Goal: Task Accomplishment & Management: Manage account settings

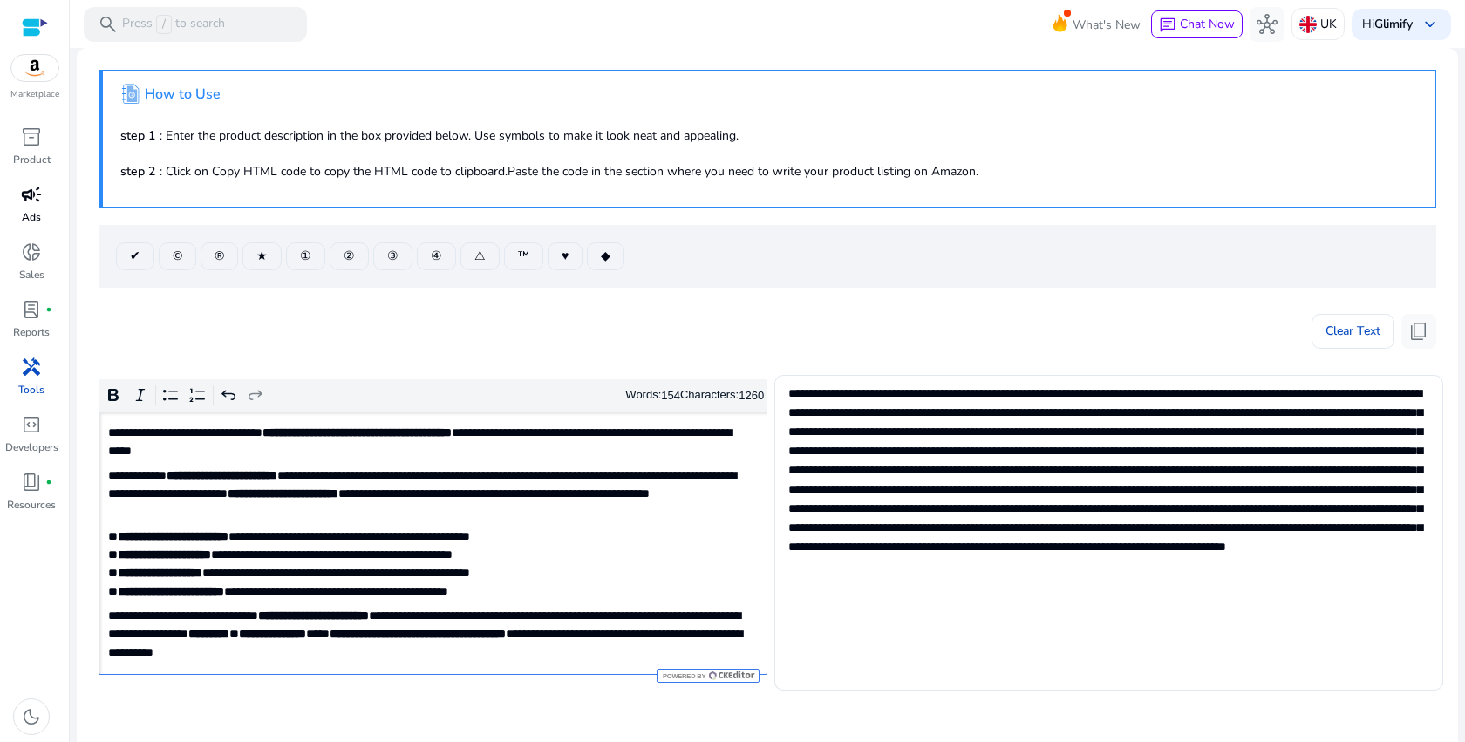
click at [33, 208] on div "campaign" at bounding box center [31, 194] width 49 height 28
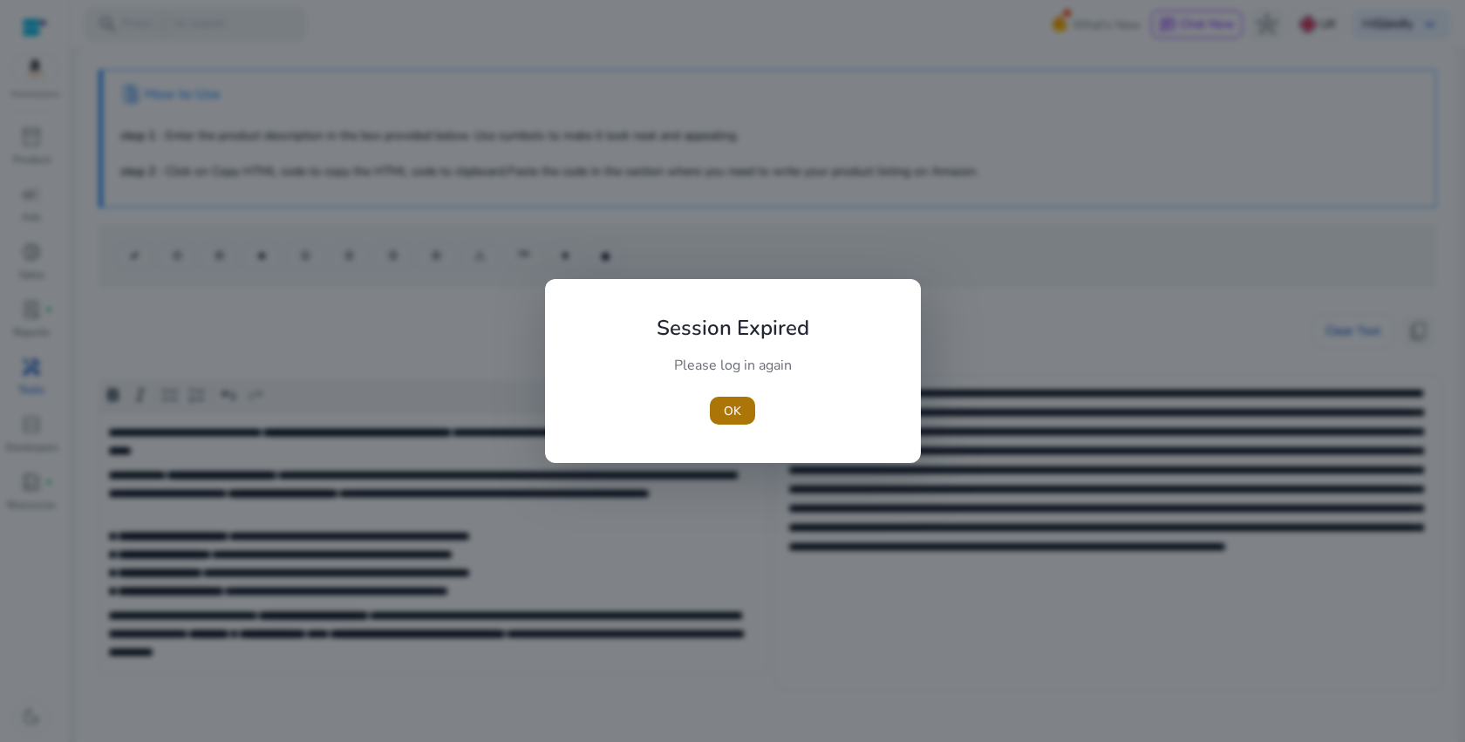
click at [745, 402] on span "button" at bounding box center [732, 411] width 45 height 42
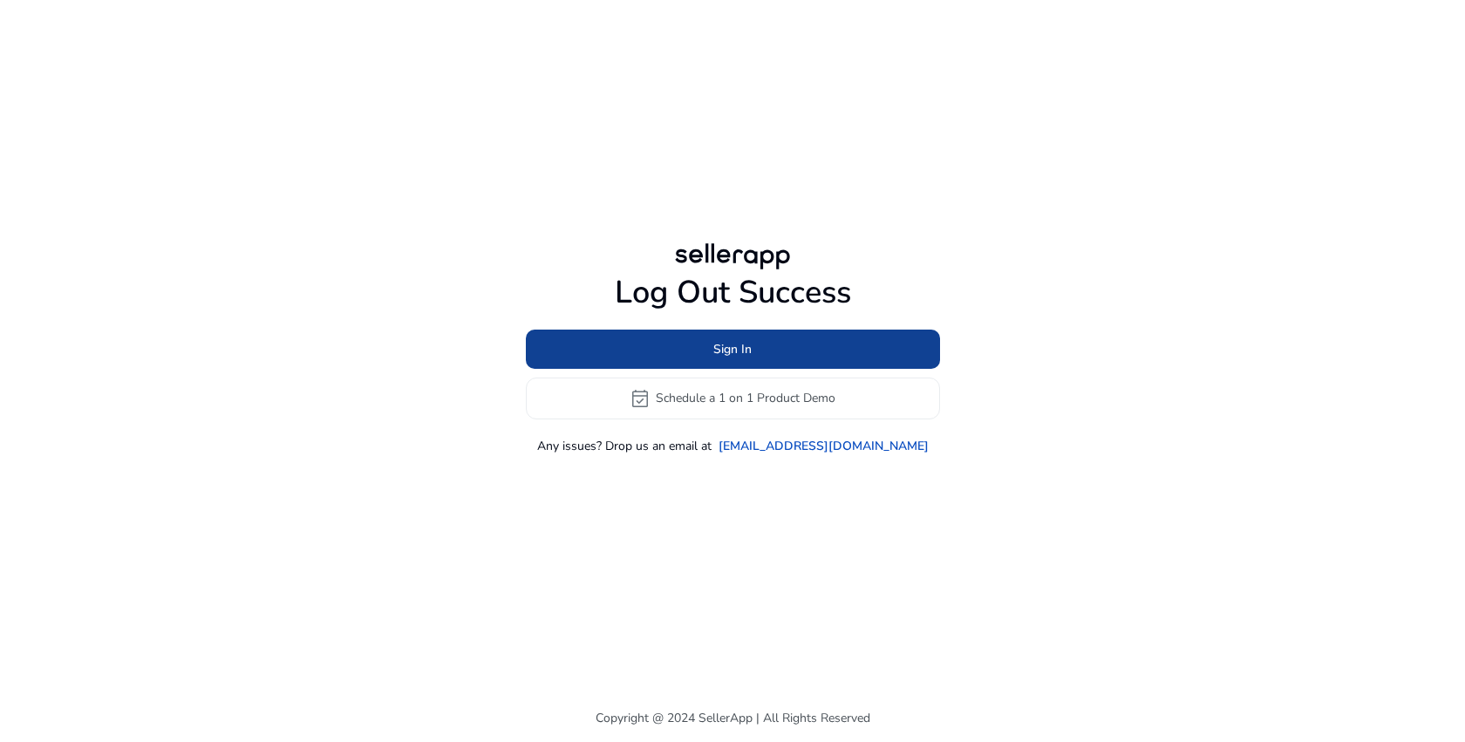
click at [705, 335] on span at bounding box center [733, 349] width 414 height 42
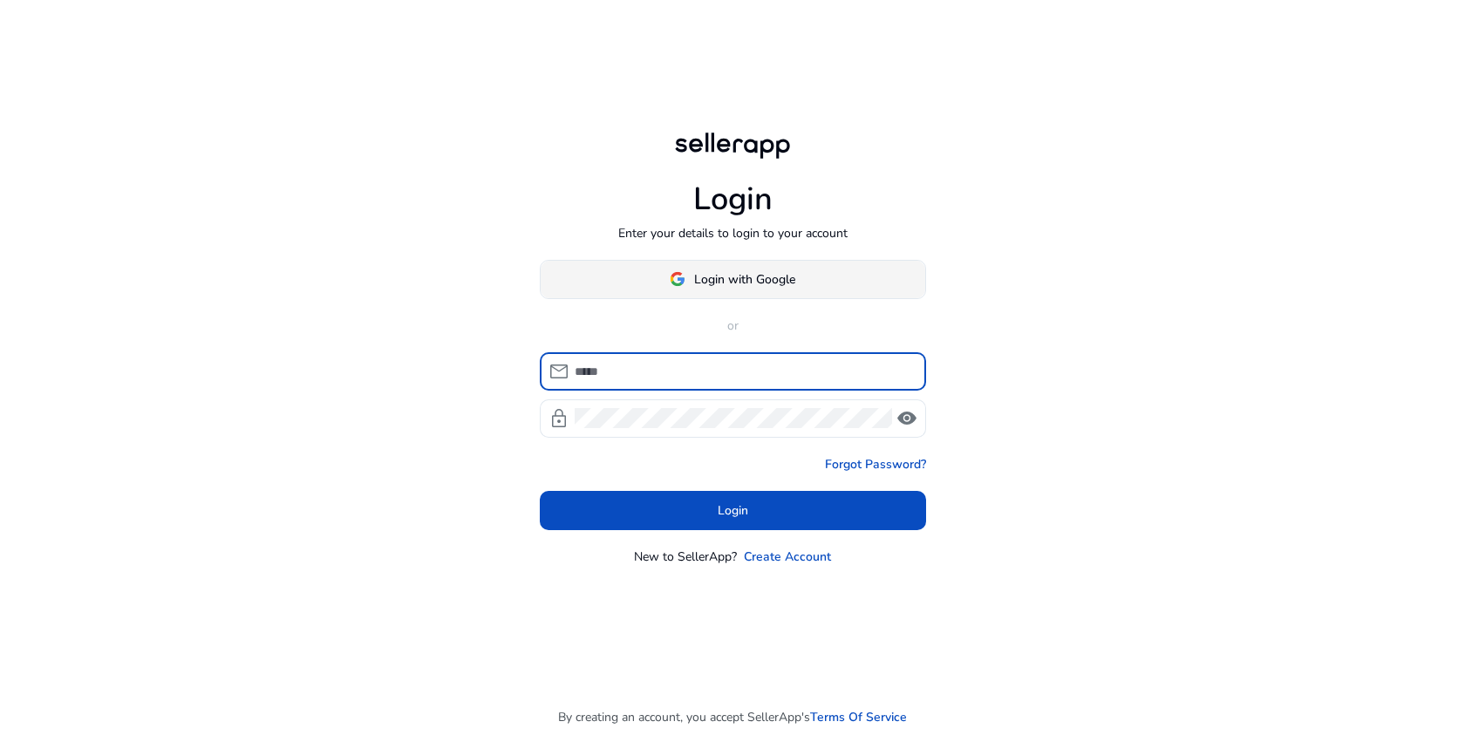
click at [706, 280] on span "Login with Google" at bounding box center [744, 279] width 101 height 18
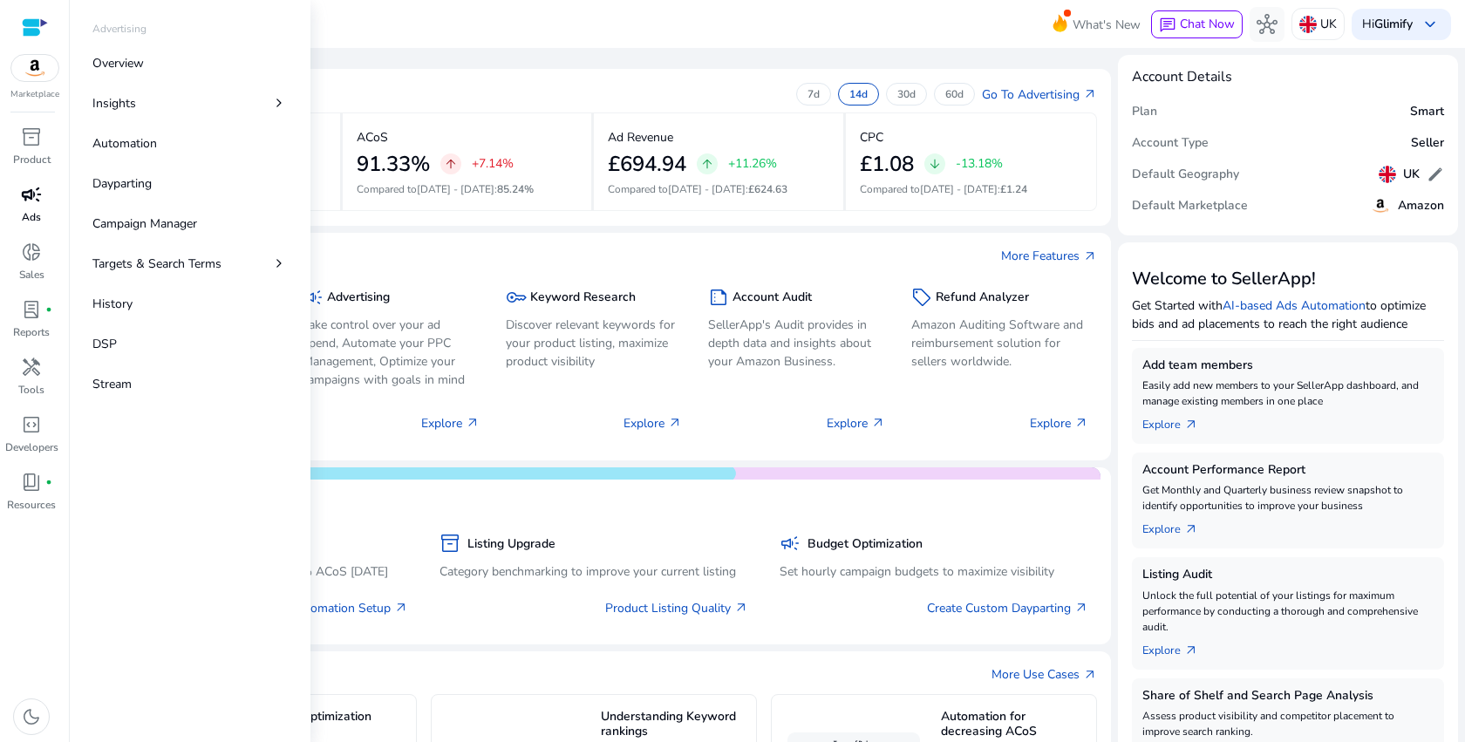
click at [31, 208] on link "campaign Ads" at bounding box center [31, 209] width 63 height 58
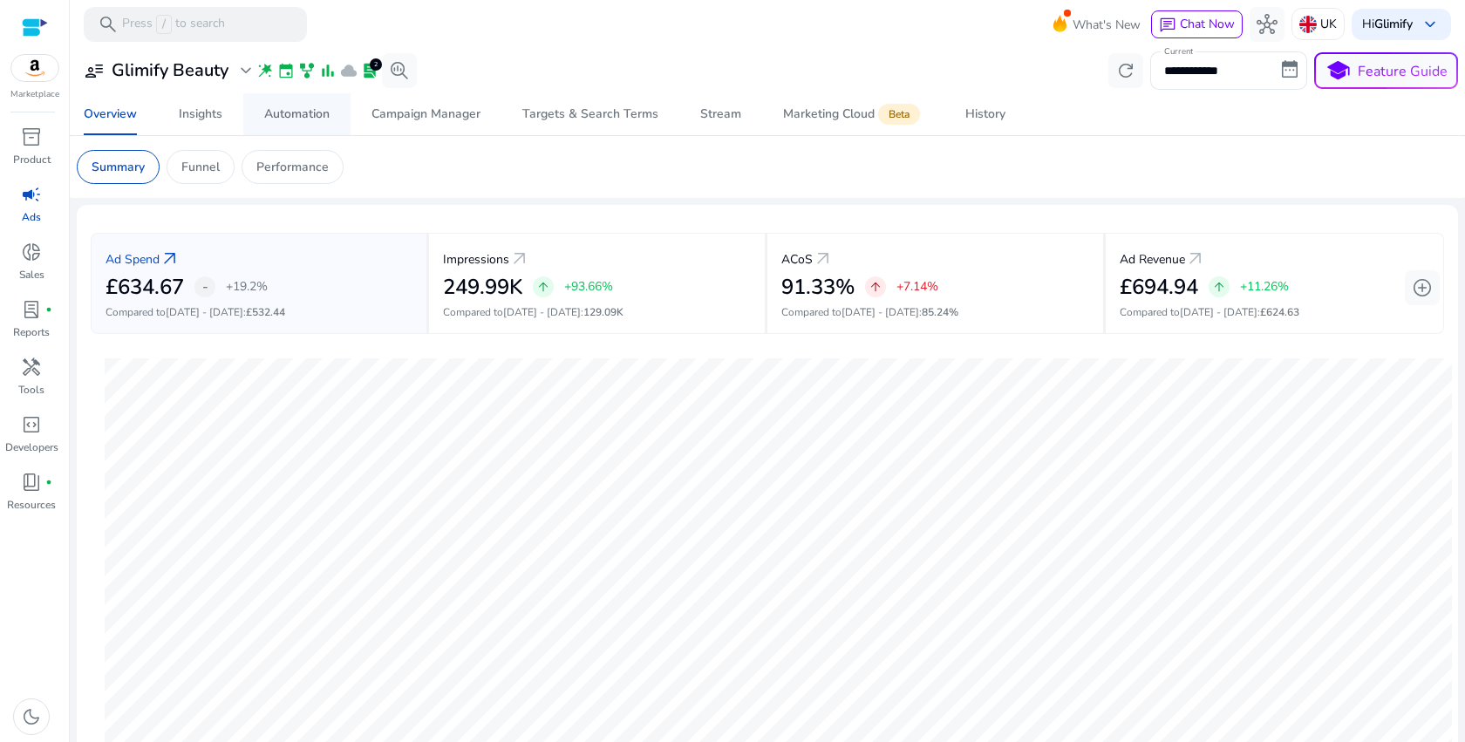
click at [263, 112] on link "Automation" at bounding box center [296, 114] width 107 height 42
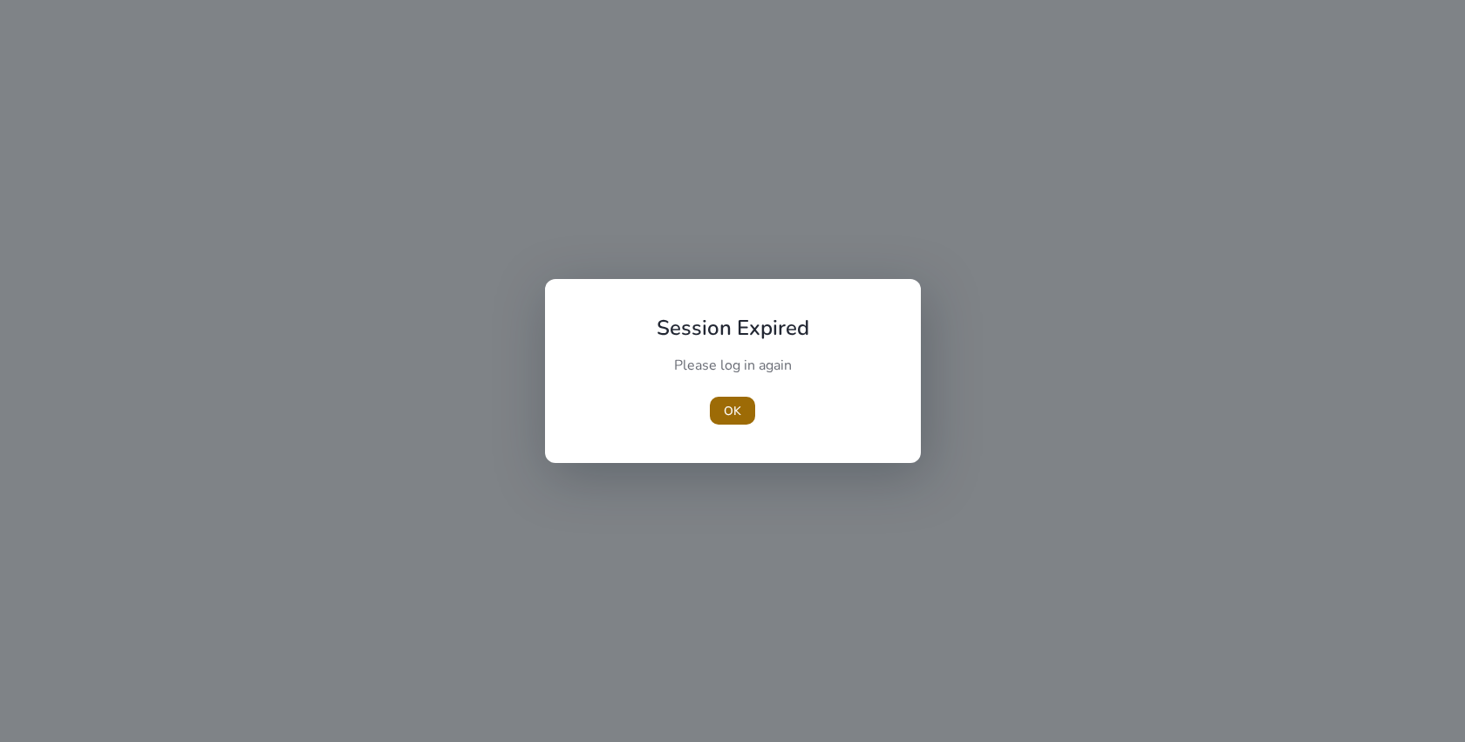
click at [735, 413] on span "OK" at bounding box center [732, 411] width 17 height 18
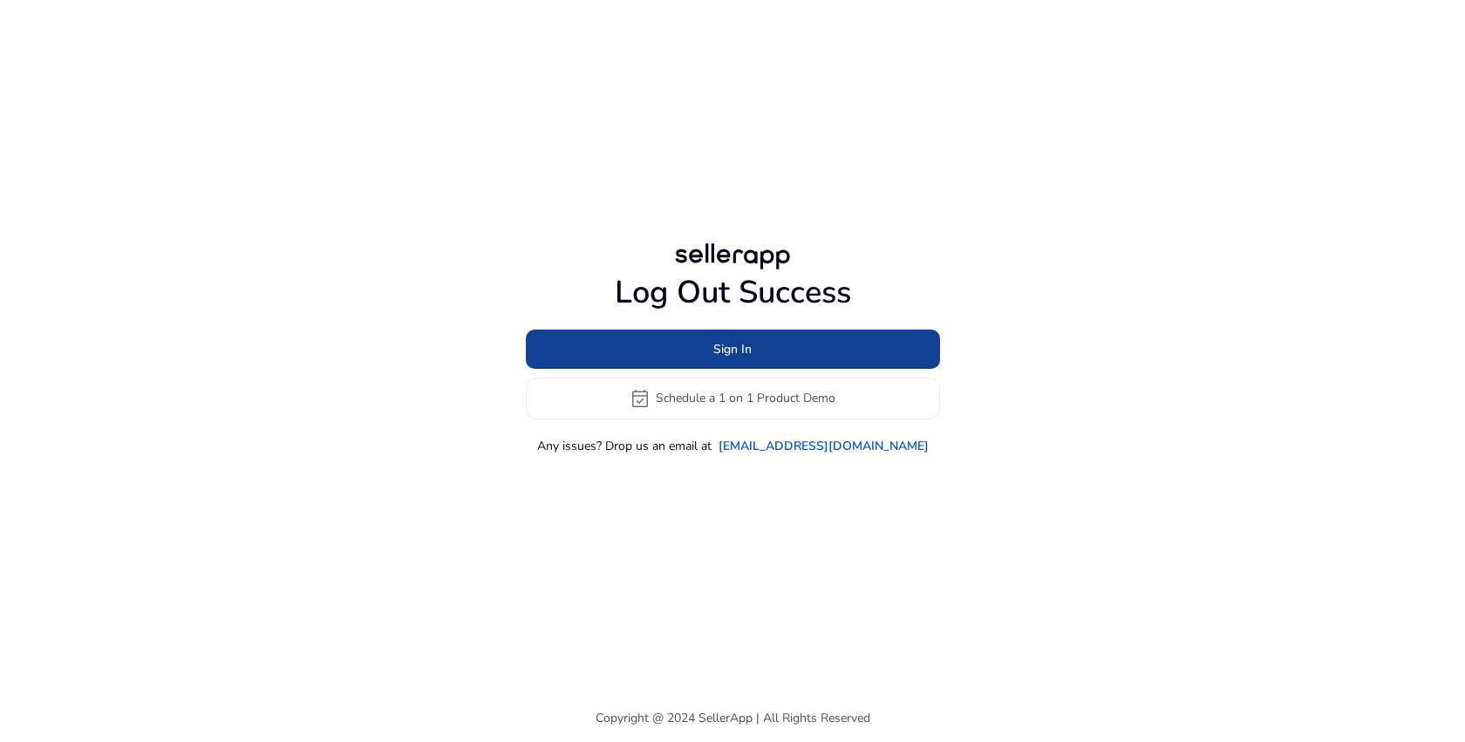
click at [730, 344] on span "Sign In" at bounding box center [732, 349] width 38 height 18
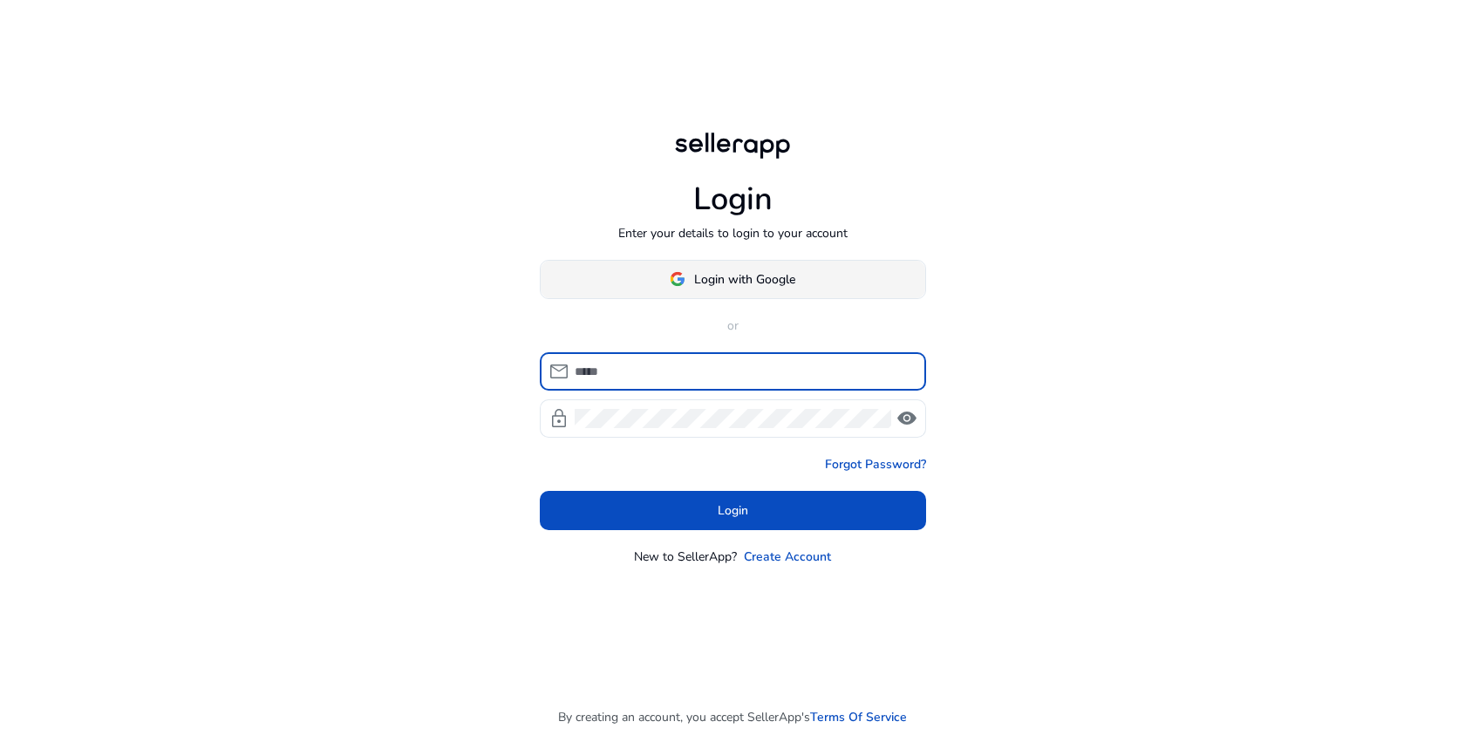
click at [781, 262] on span at bounding box center [733, 279] width 385 height 42
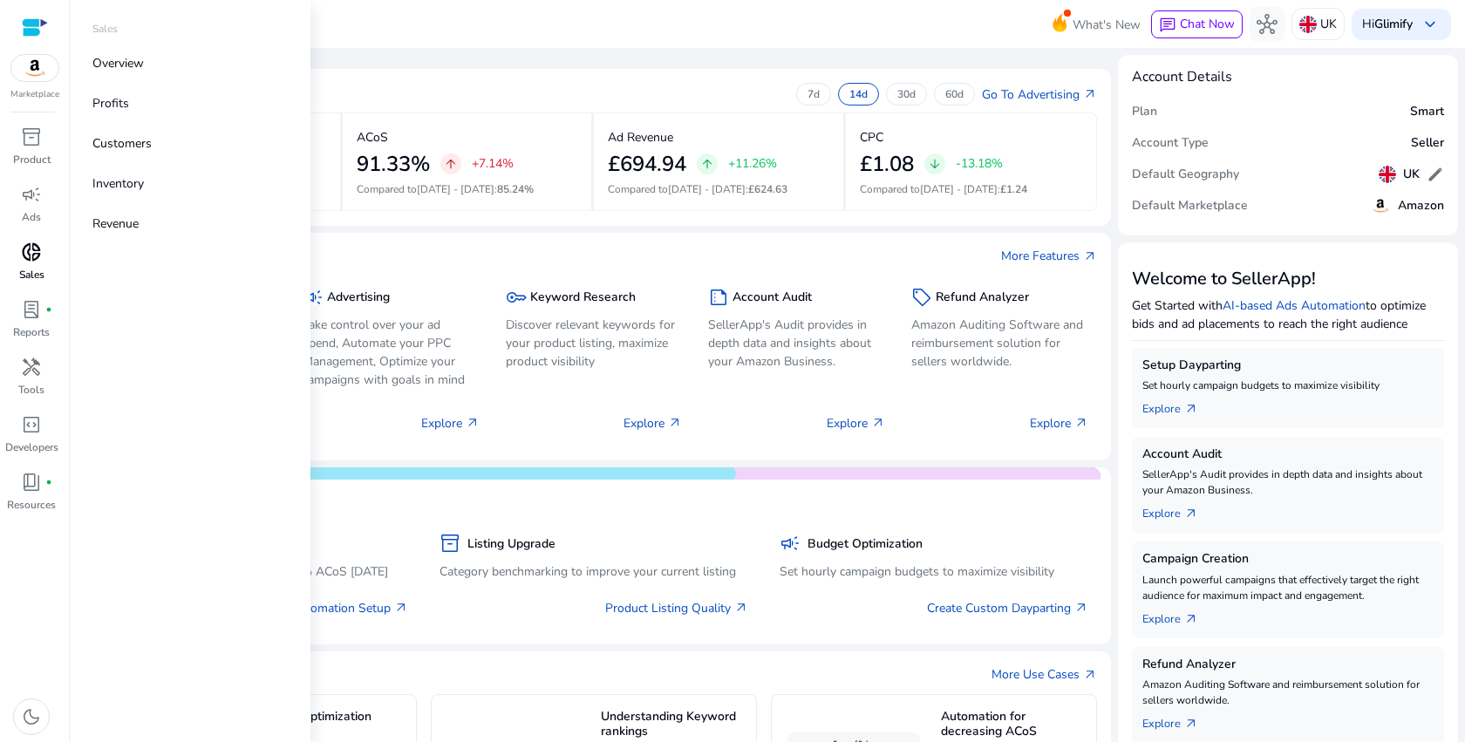
click at [19, 262] on div "donut_small" at bounding box center [31, 252] width 49 height 28
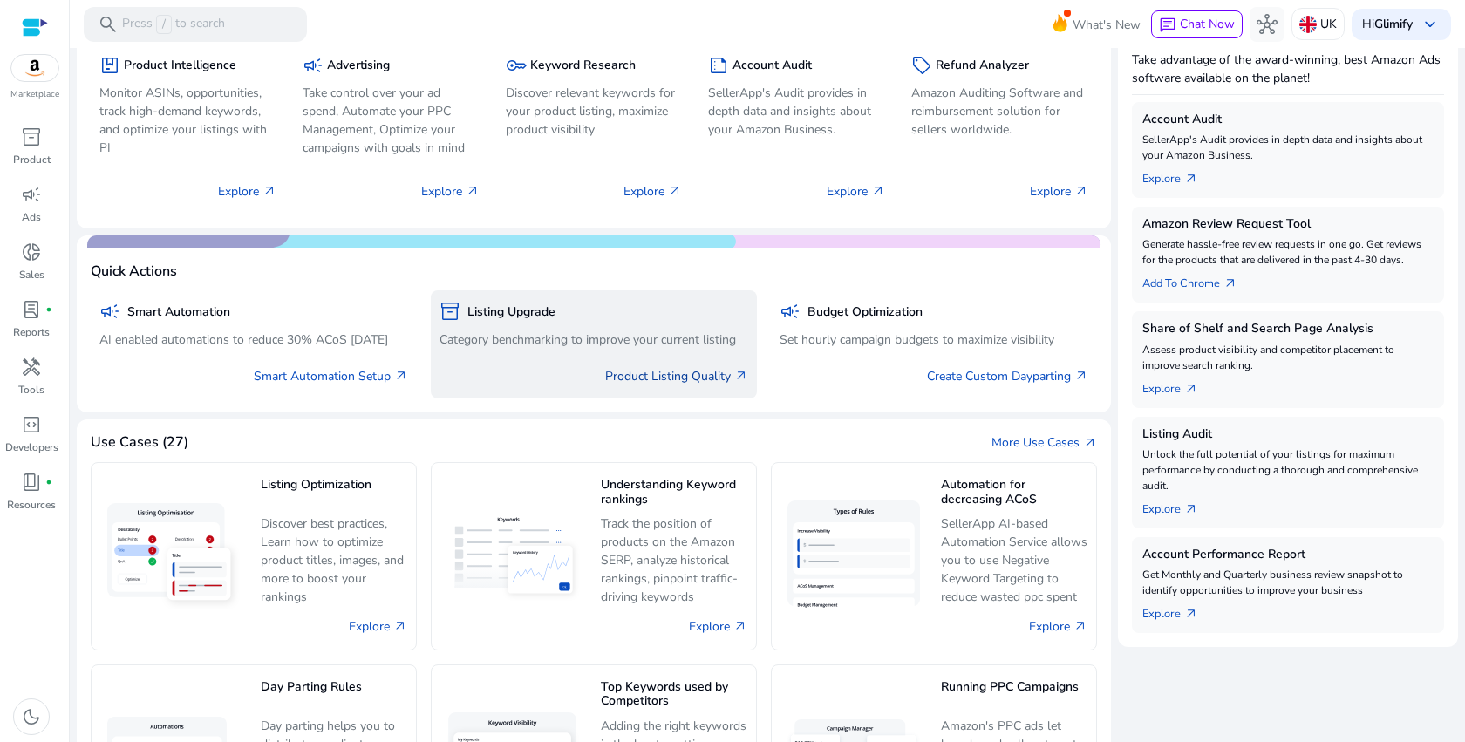
scroll to position [231, 0]
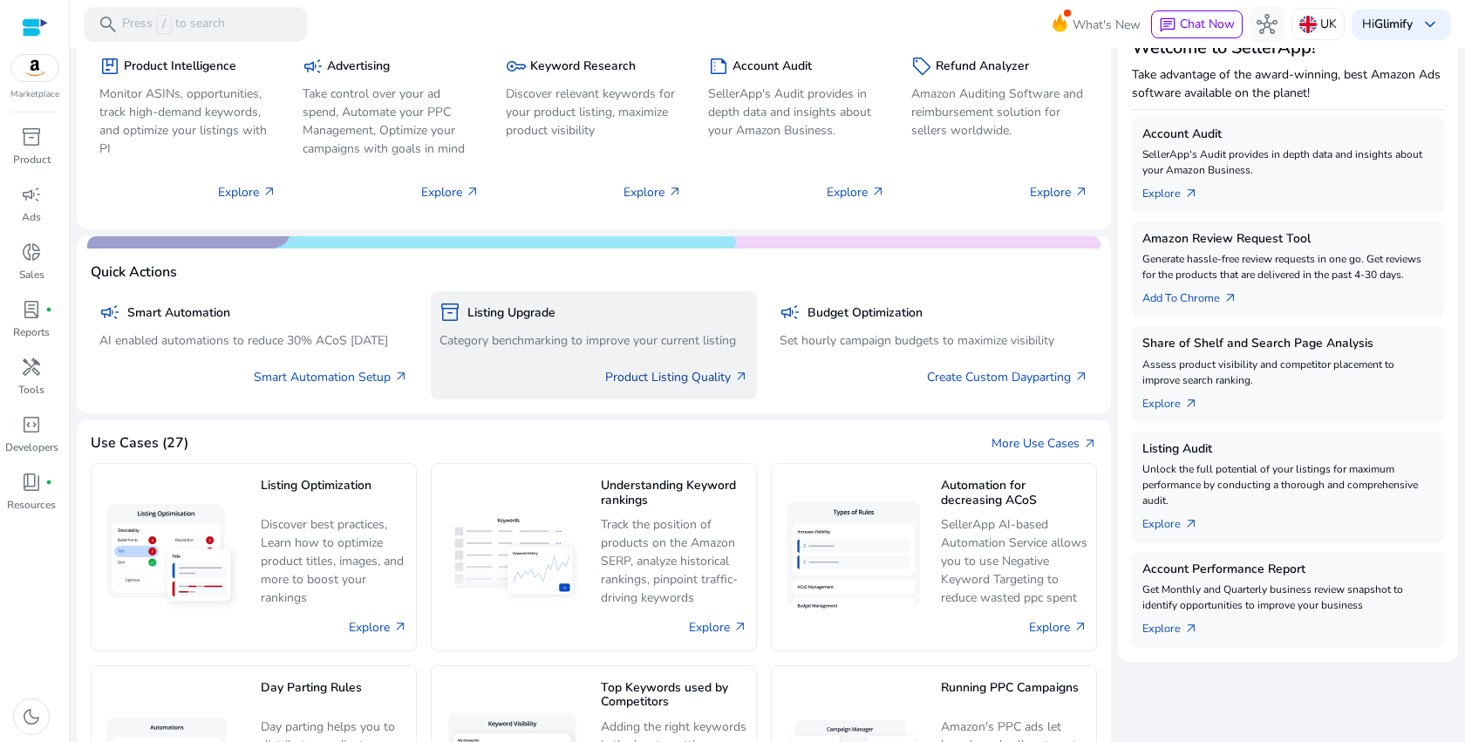
click at [699, 377] on link "Product Listing Quality arrow_outward" at bounding box center [676, 377] width 143 height 18
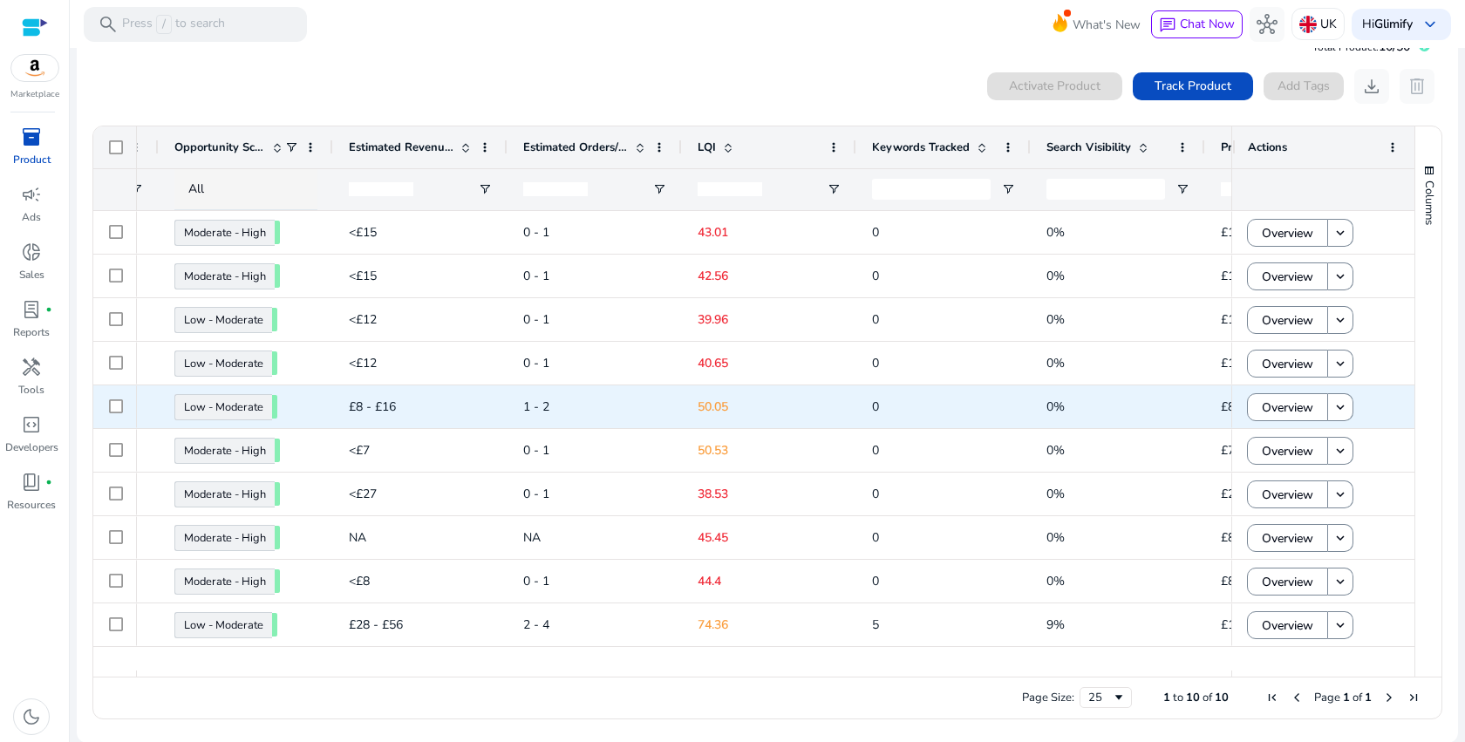
scroll to position [0, 923]
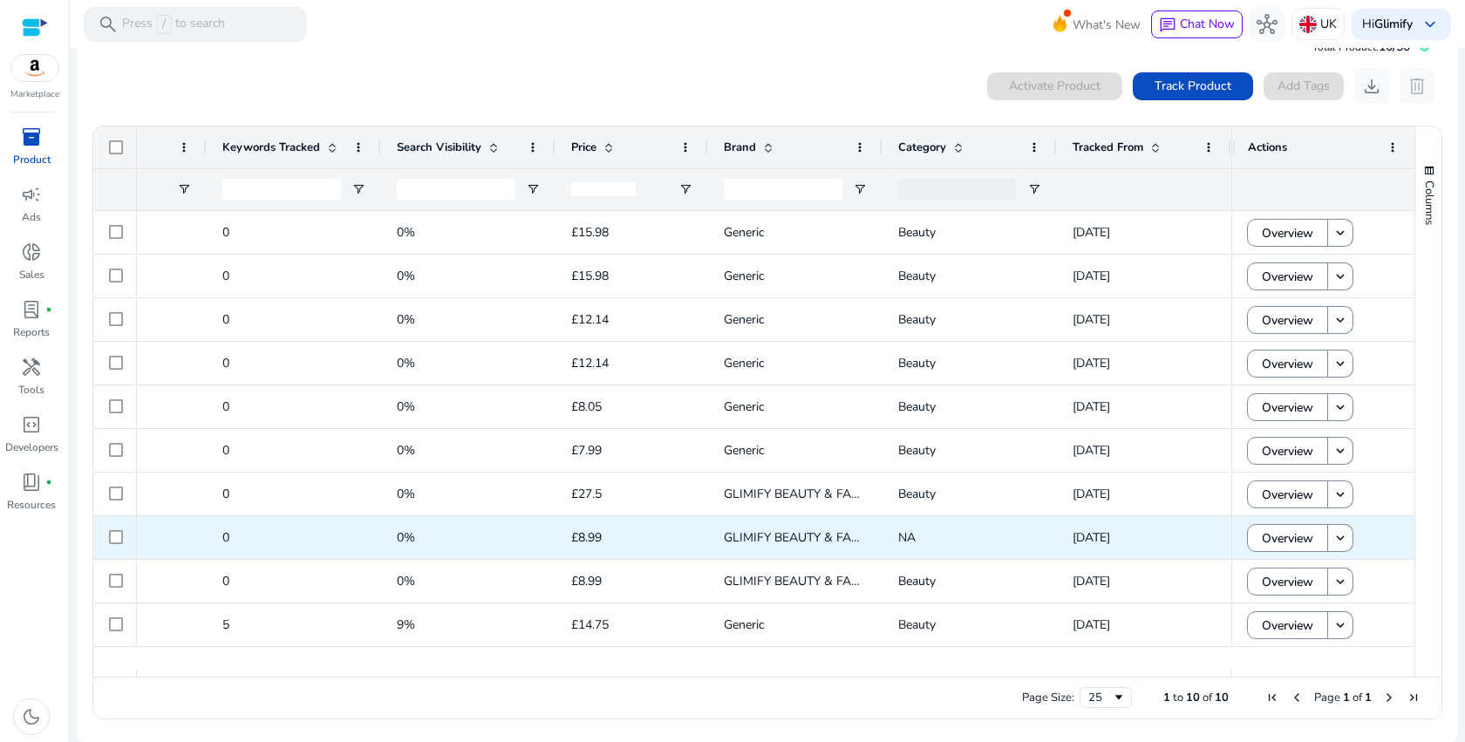
click at [900, 535] on span "NA" at bounding box center [906, 537] width 17 height 17
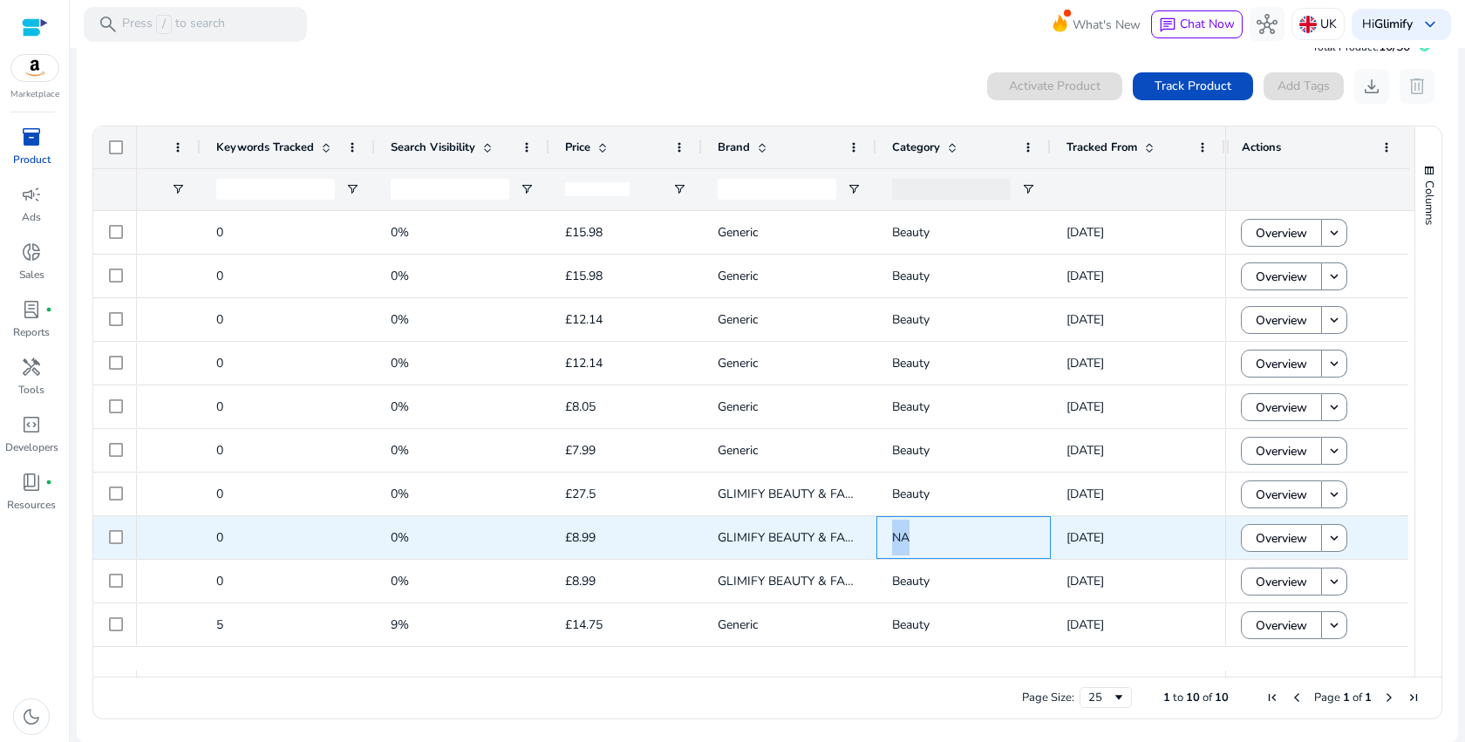
click at [900, 535] on span "NA" at bounding box center [900, 537] width 17 height 17
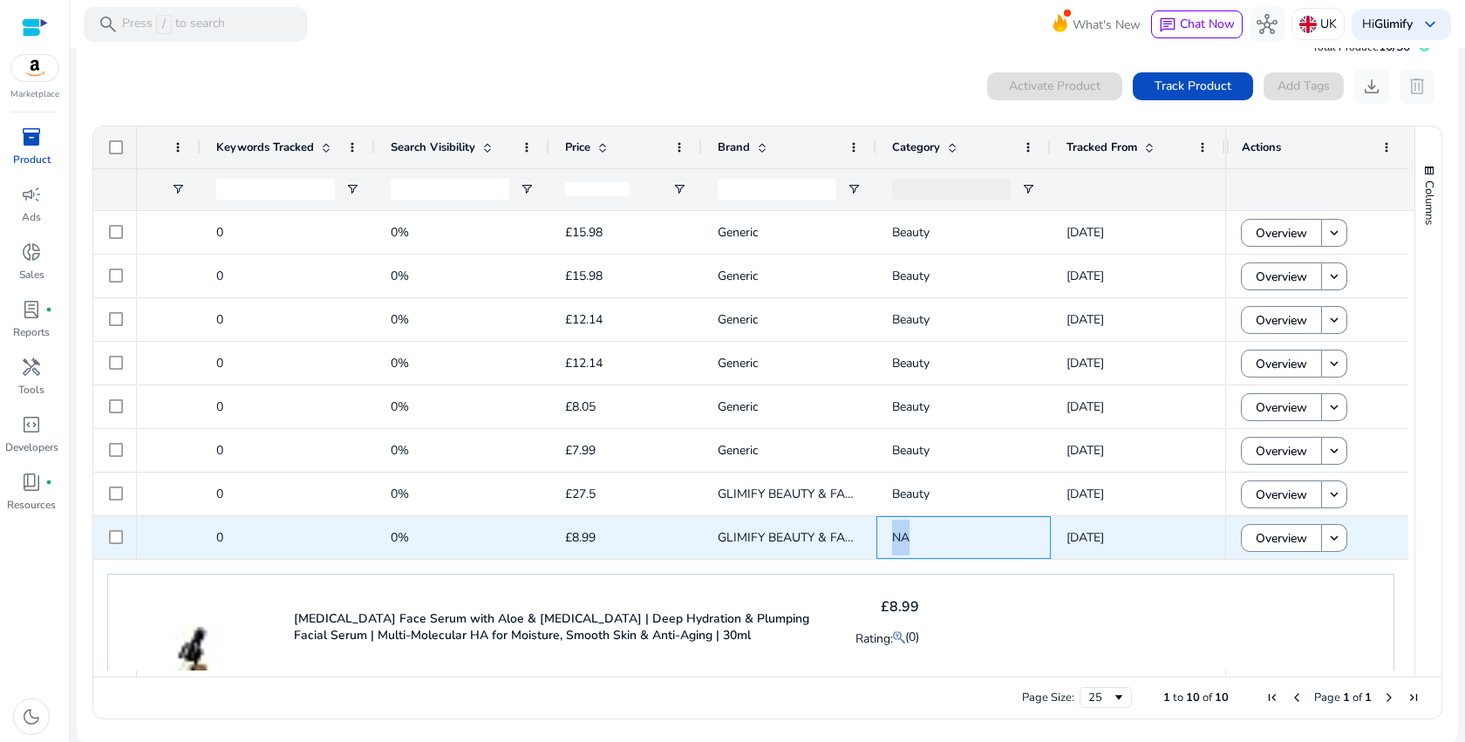
click at [900, 535] on span "NA" at bounding box center [900, 537] width 17 height 17
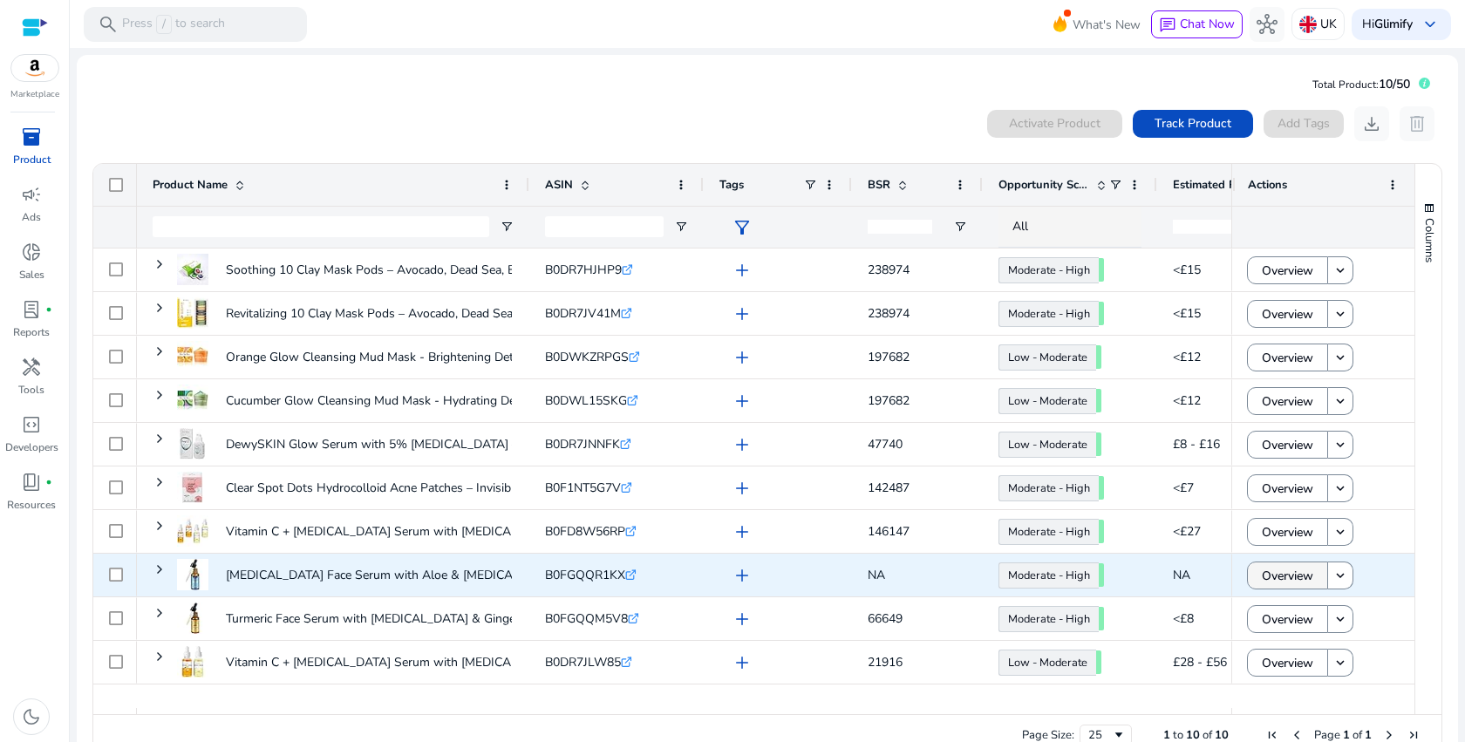
click at [1265, 574] on span "Overview" at bounding box center [1287, 576] width 51 height 36
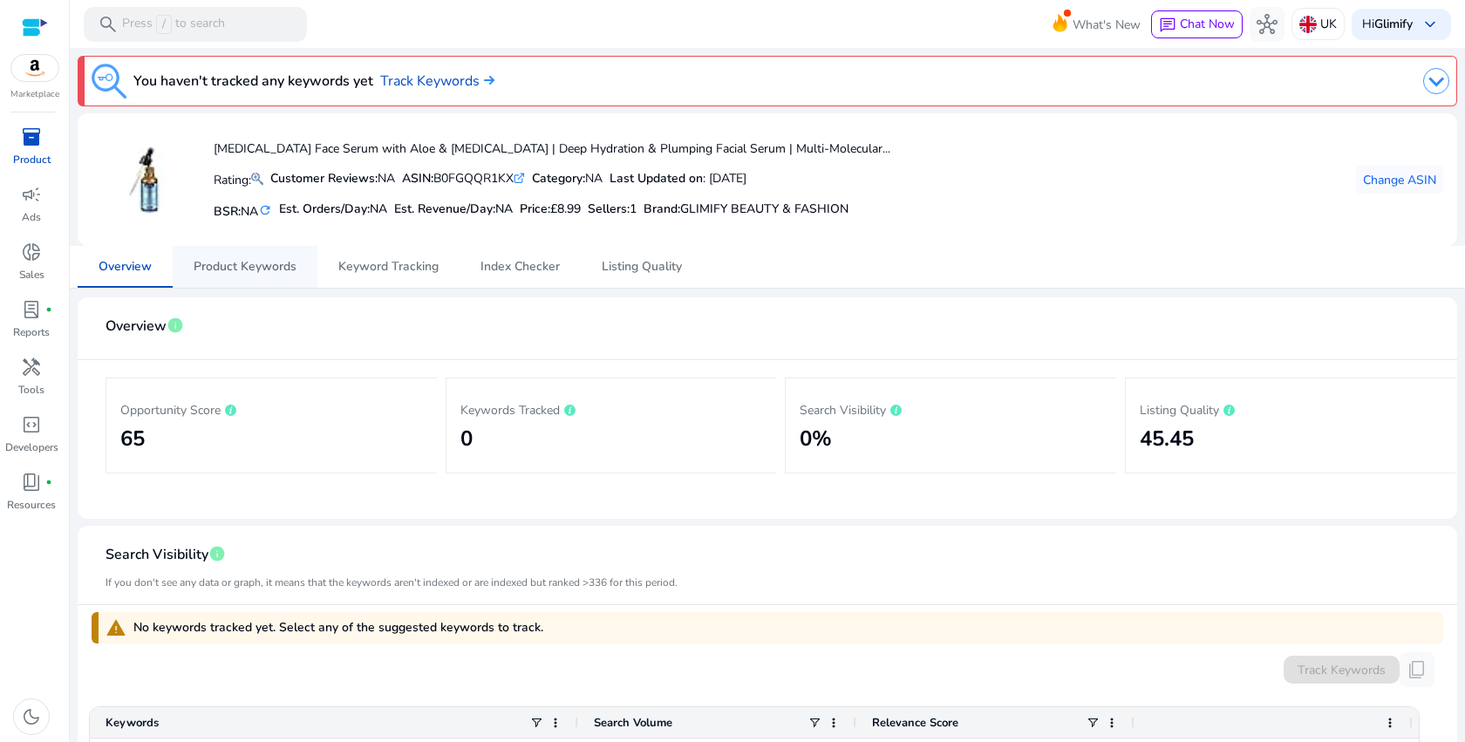
click at [289, 248] on span "Product Keywords" at bounding box center [245, 267] width 103 height 42
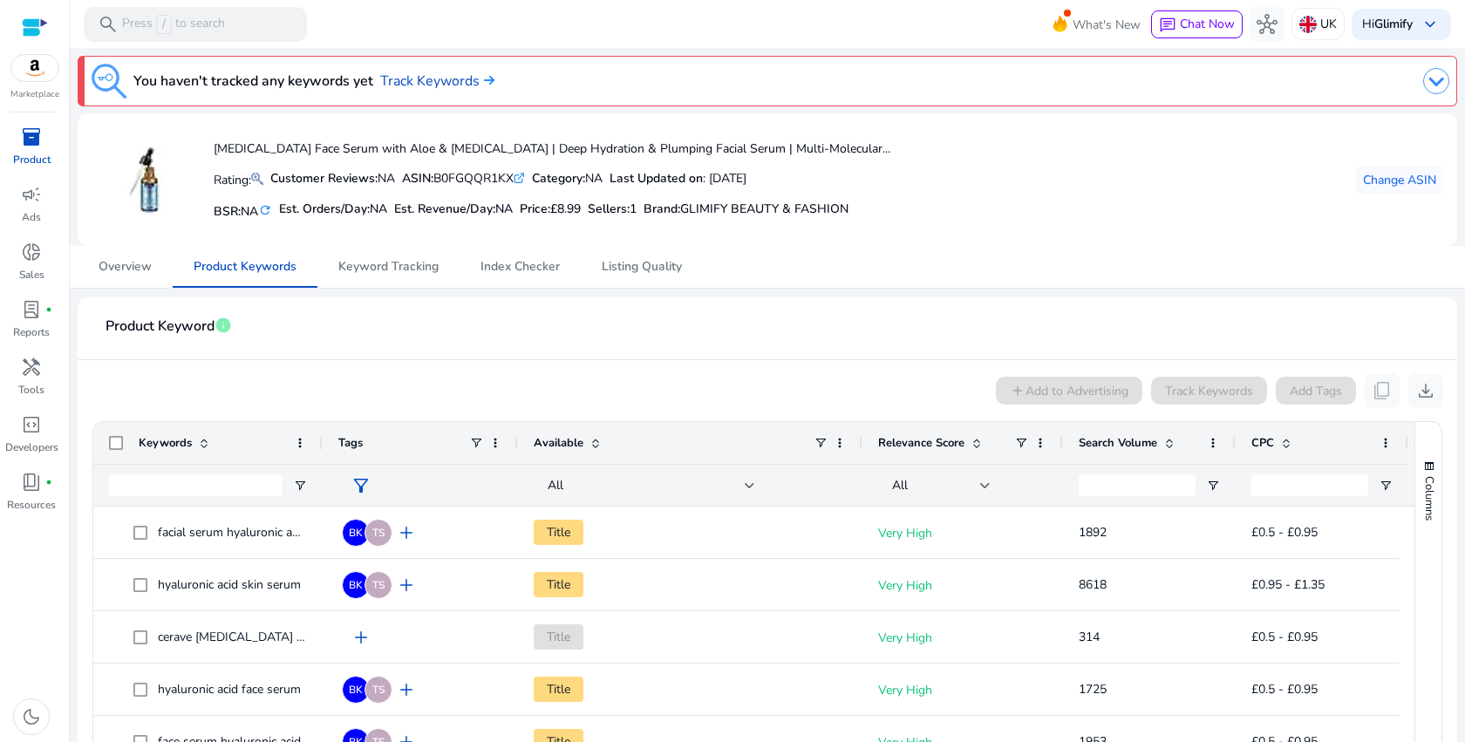
click at [553, 80] on div at bounding box center [992, 81] width 913 height 35
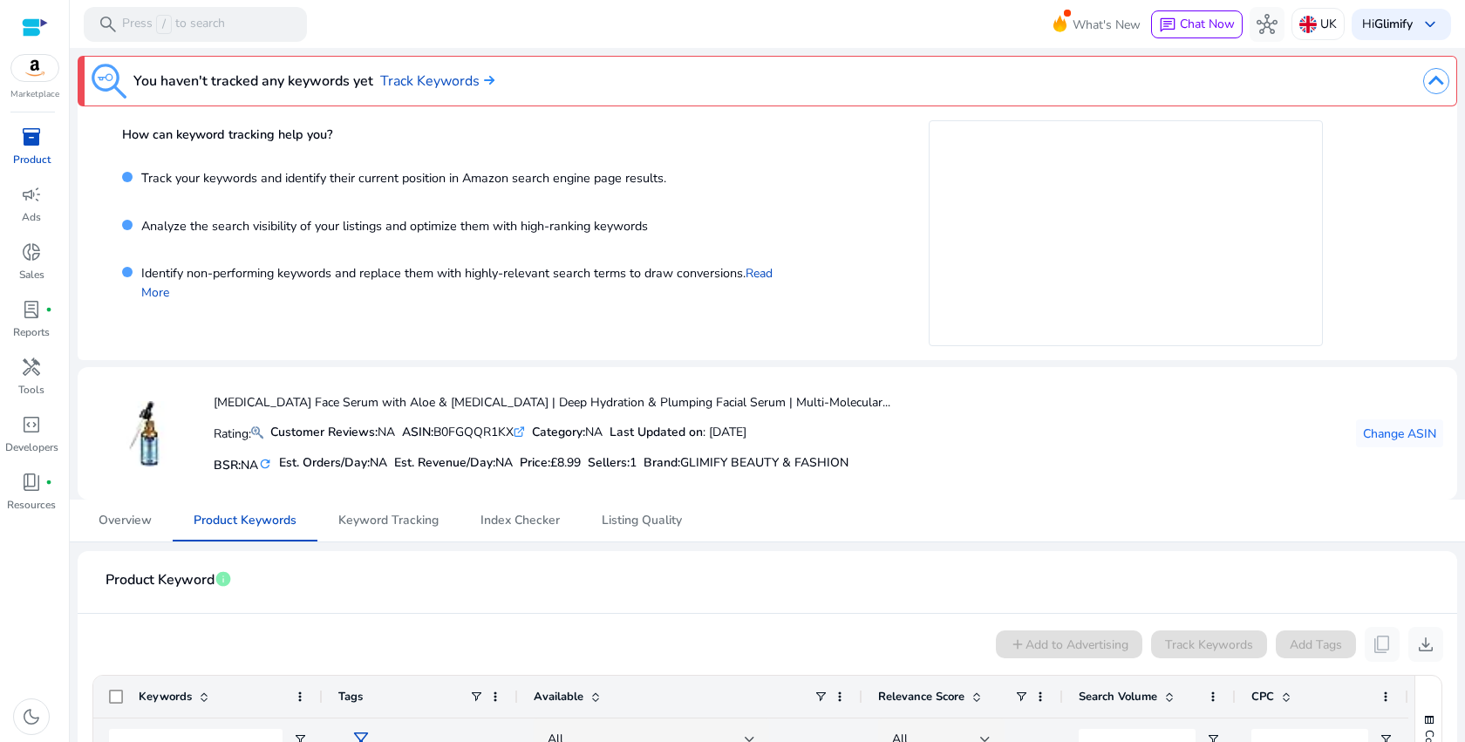
click at [553, 80] on div at bounding box center [992, 81] width 913 height 35
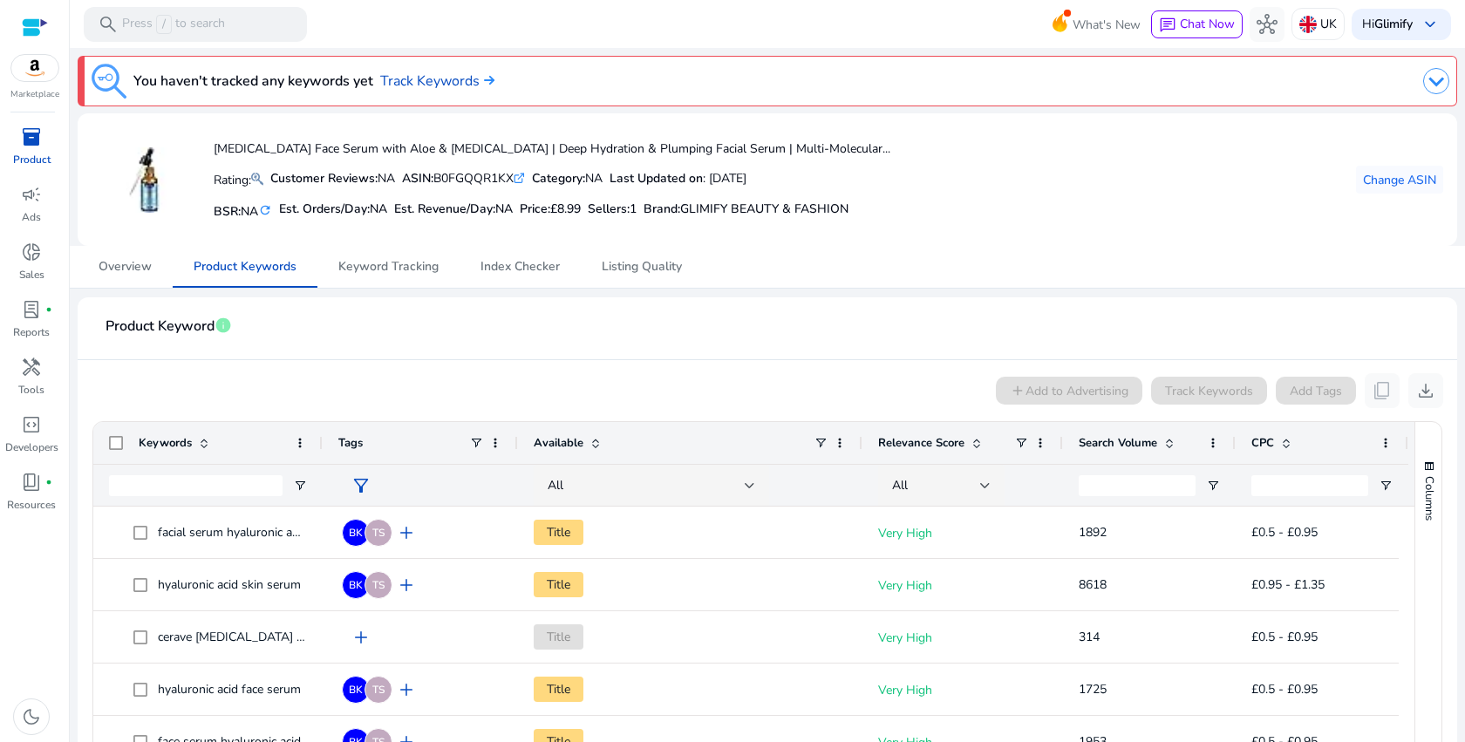
click at [1425, 78] on img at bounding box center [1436, 81] width 26 height 26
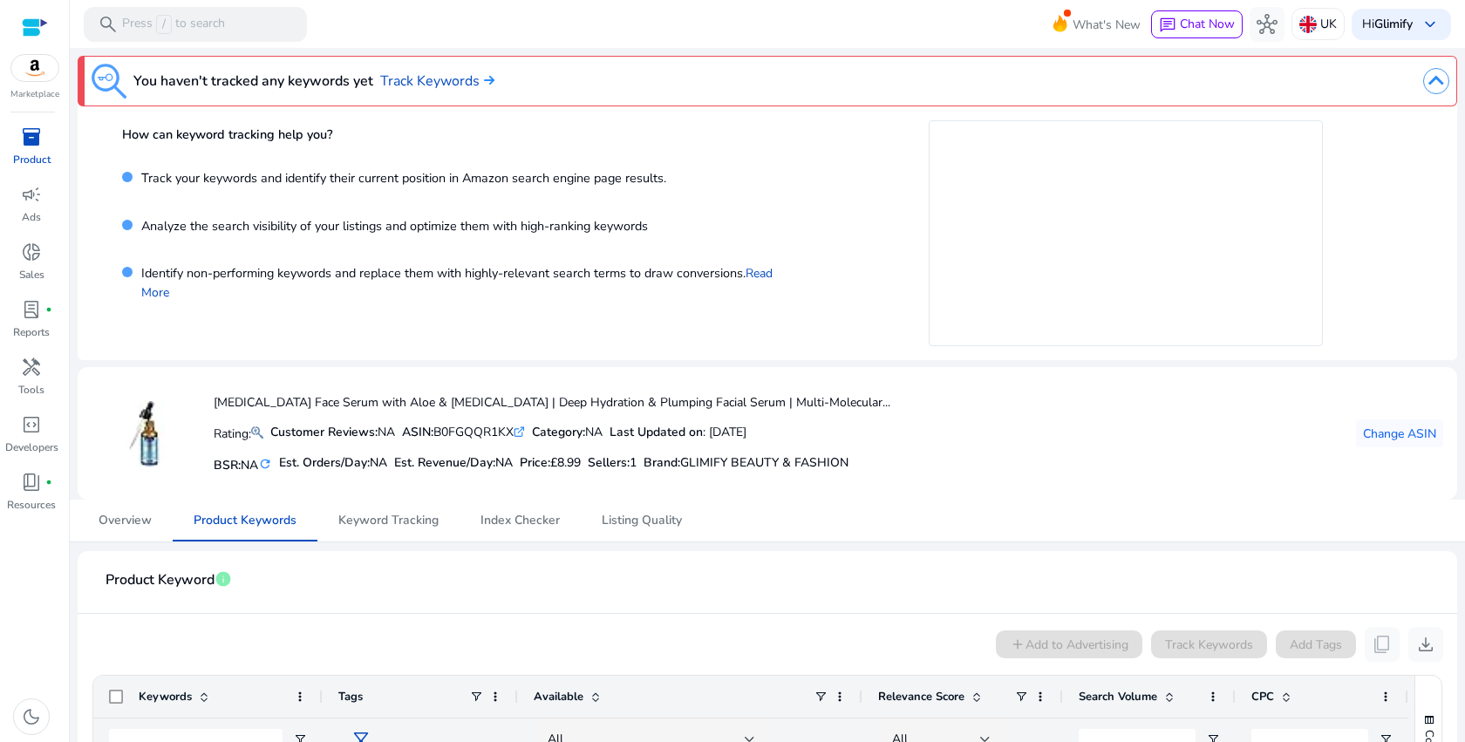
click at [1425, 78] on img at bounding box center [1436, 81] width 26 height 26
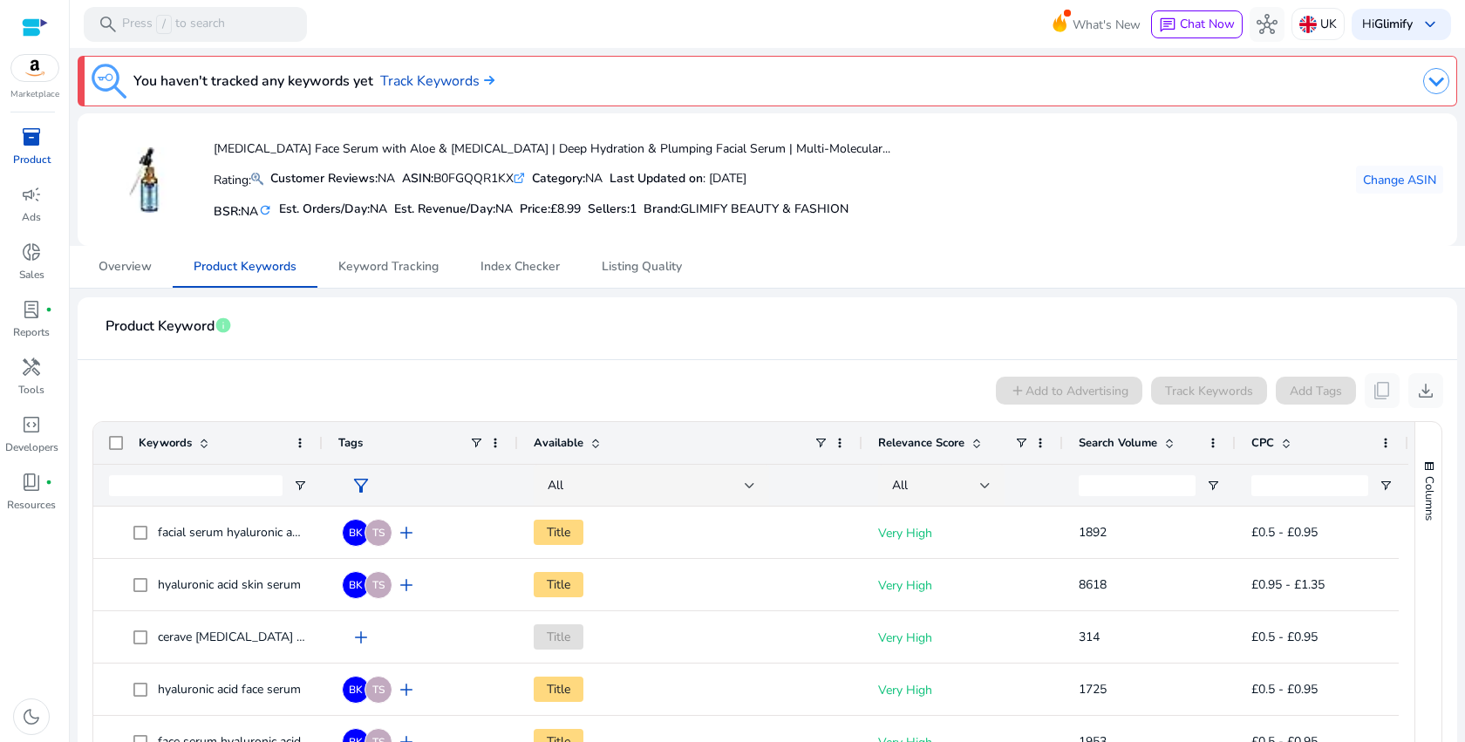
click at [1433, 87] on img at bounding box center [1436, 81] width 26 height 26
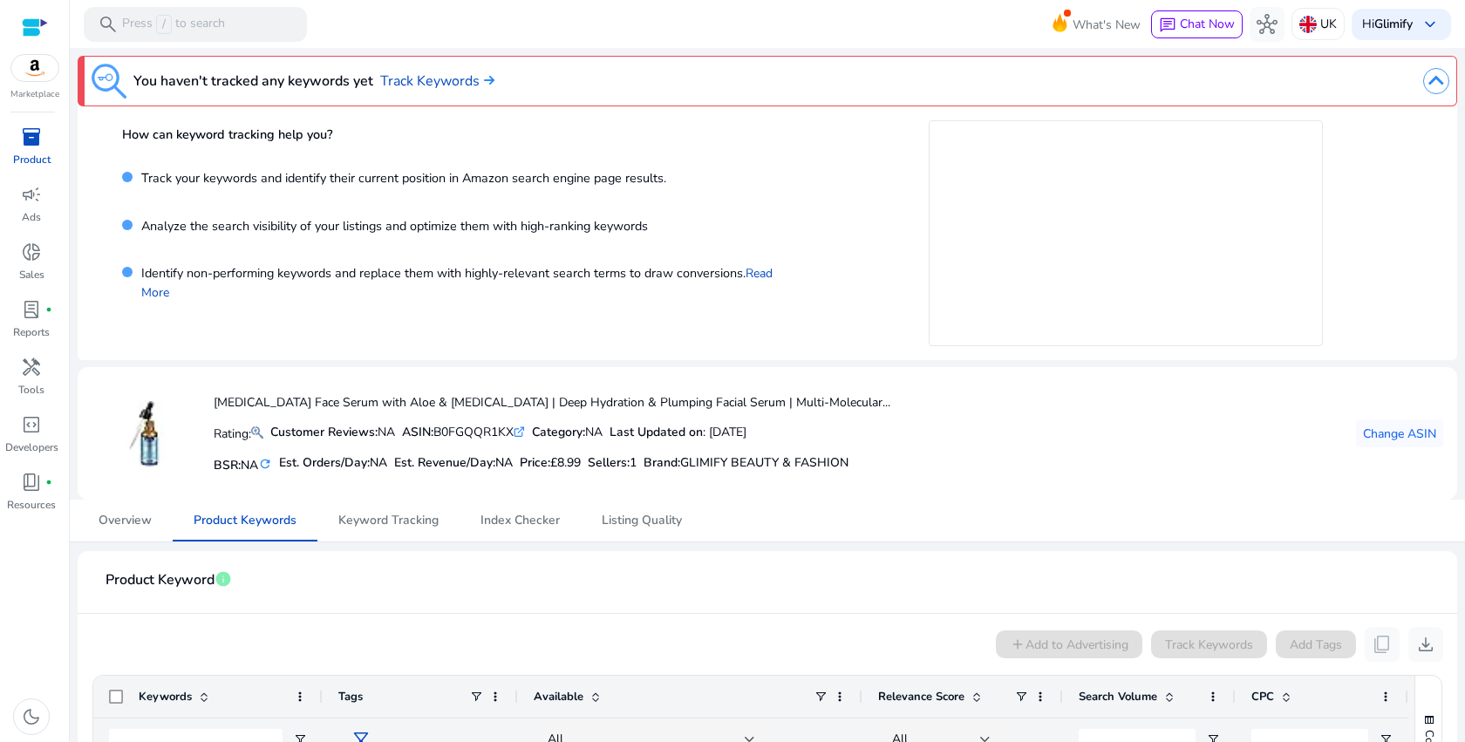
click at [1433, 87] on img at bounding box center [1436, 81] width 26 height 26
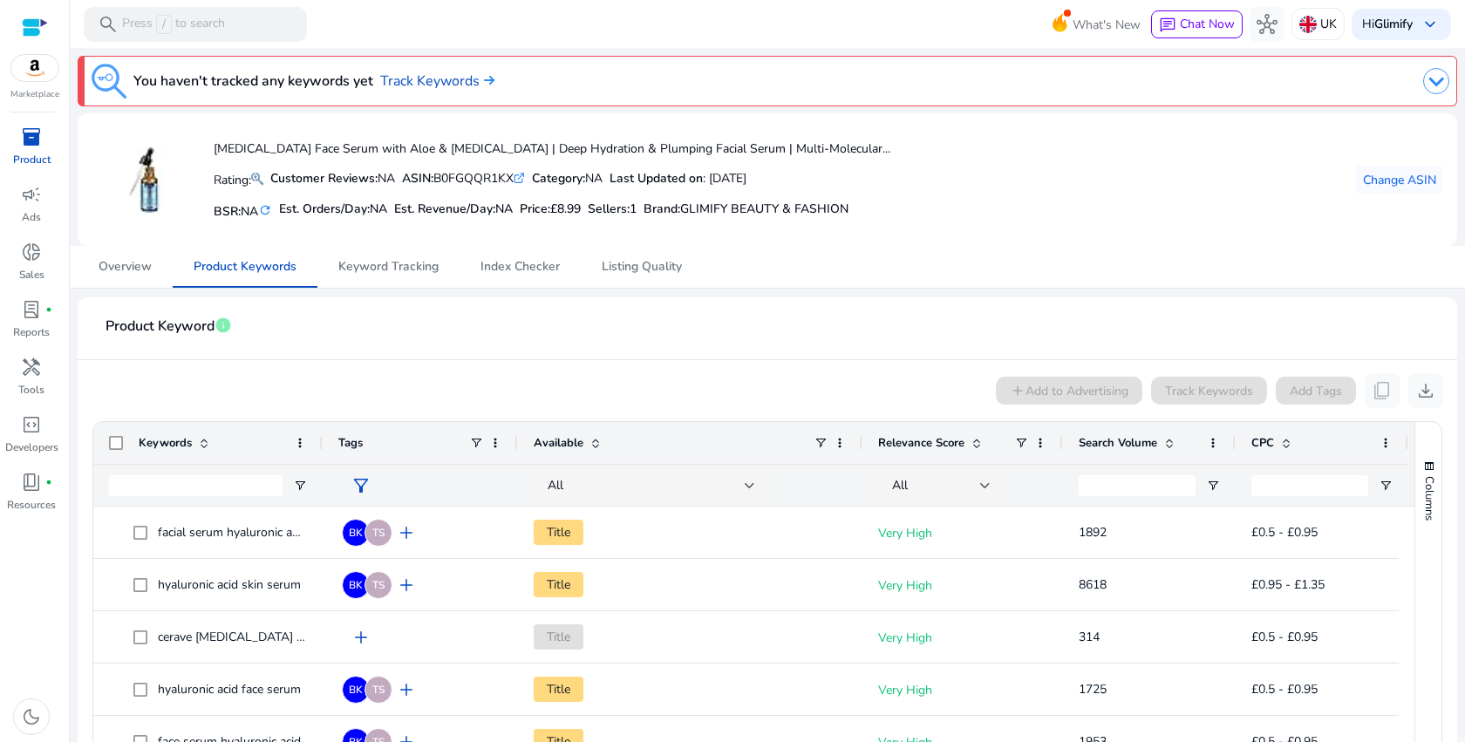
click at [1256, 74] on div at bounding box center [992, 81] width 913 height 35
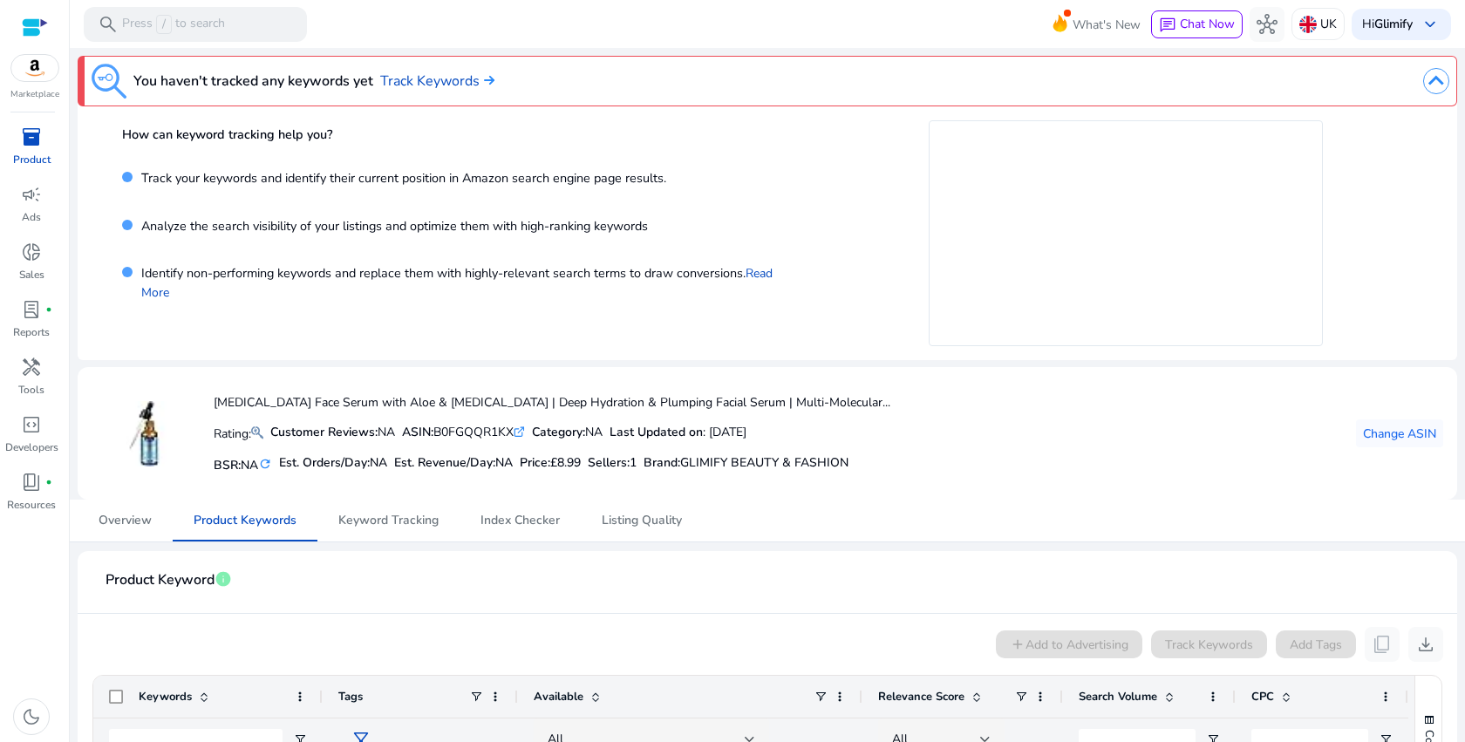
click at [1256, 74] on div at bounding box center [992, 81] width 913 height 35
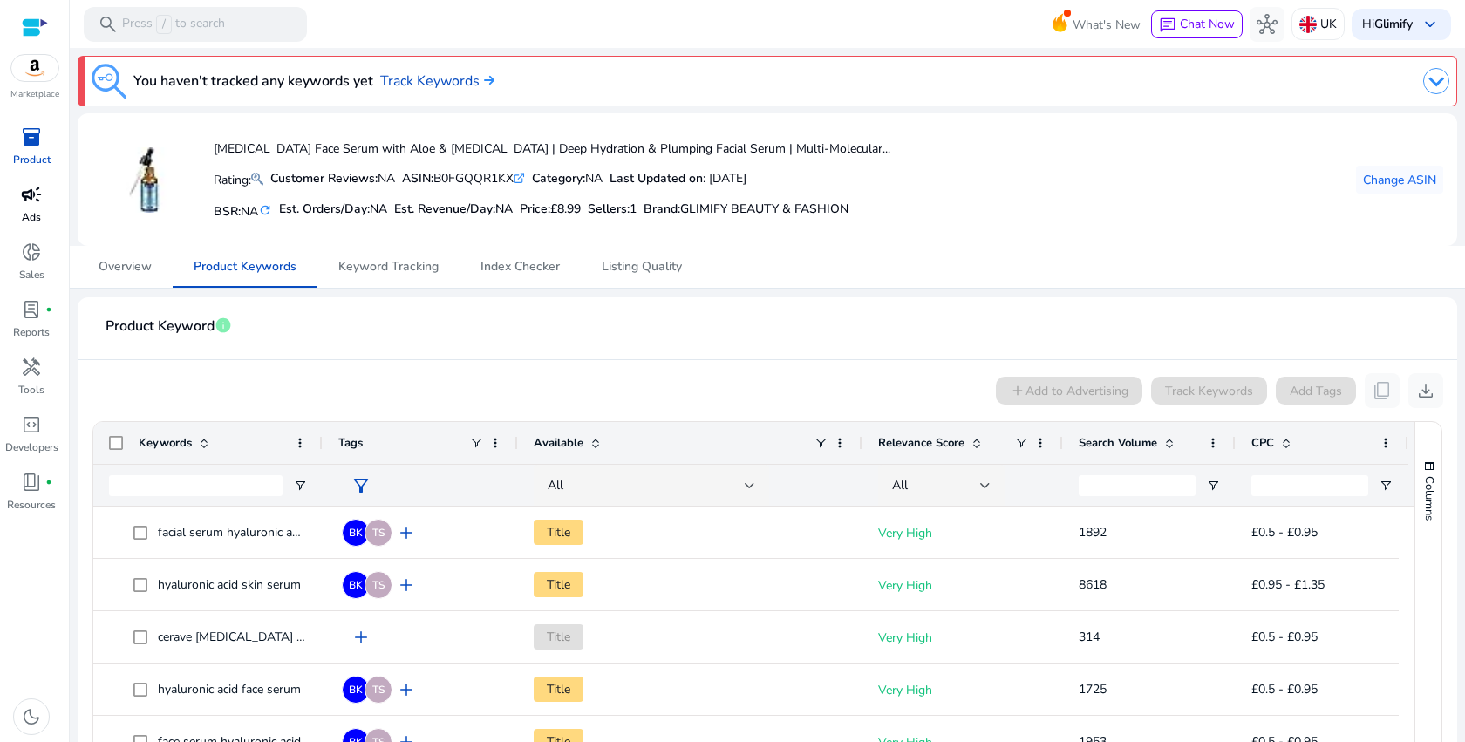
click at [41, 190] on span "campaign" at bounding box center [31, 194] width 21 height 21
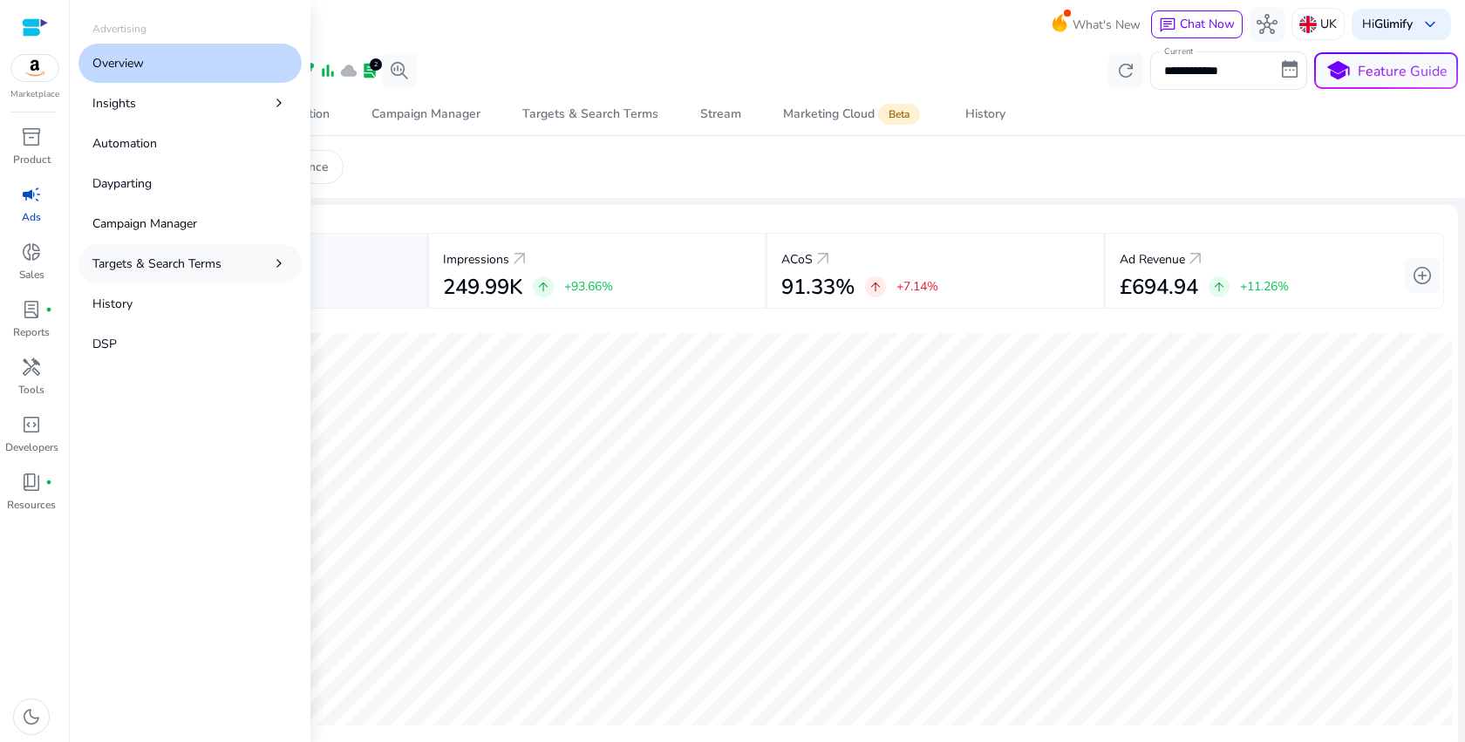
click at [168, 265] on p "Targets & Search Terms" at bounding box center [156, 264] width 129 height 18
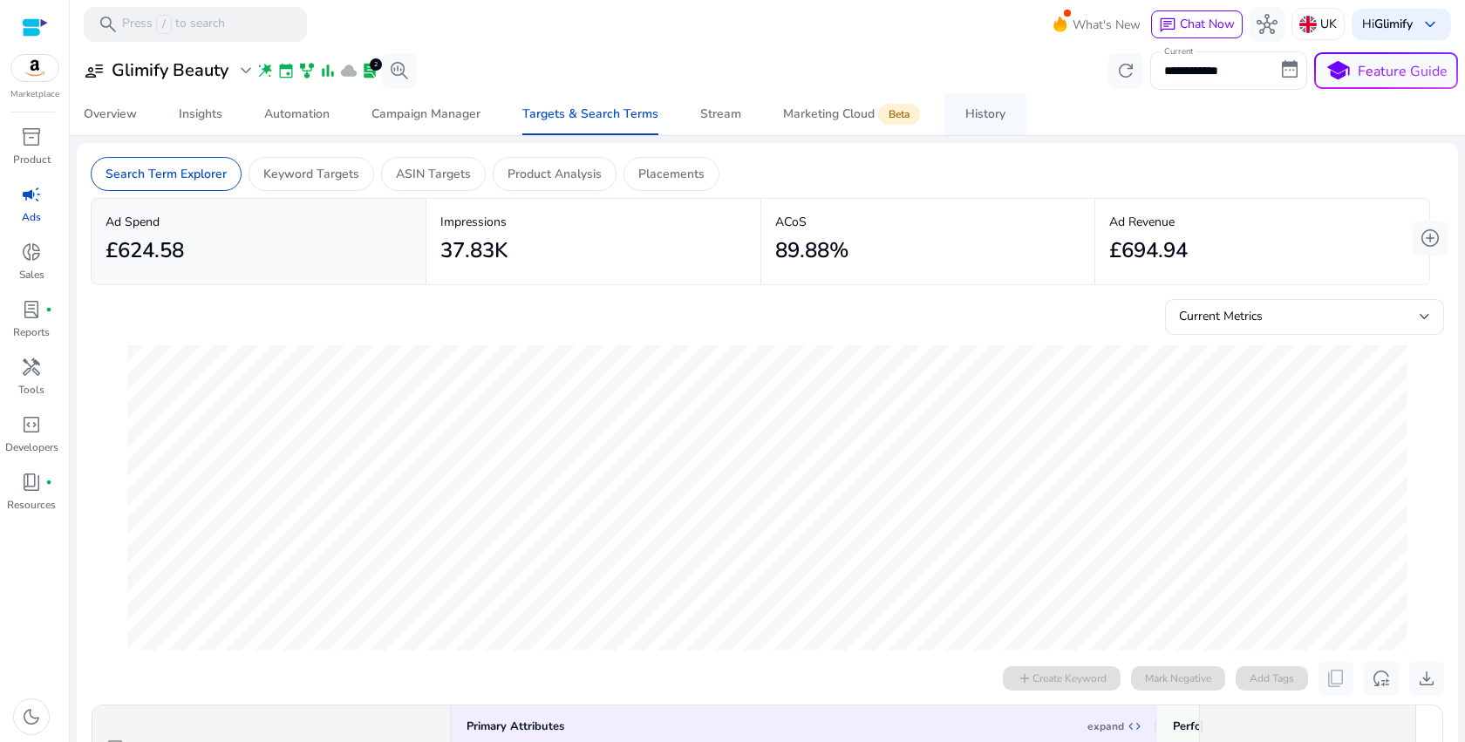
click at [976, 119] on div "History" at bounding box center [985, 114] width 40 height 12
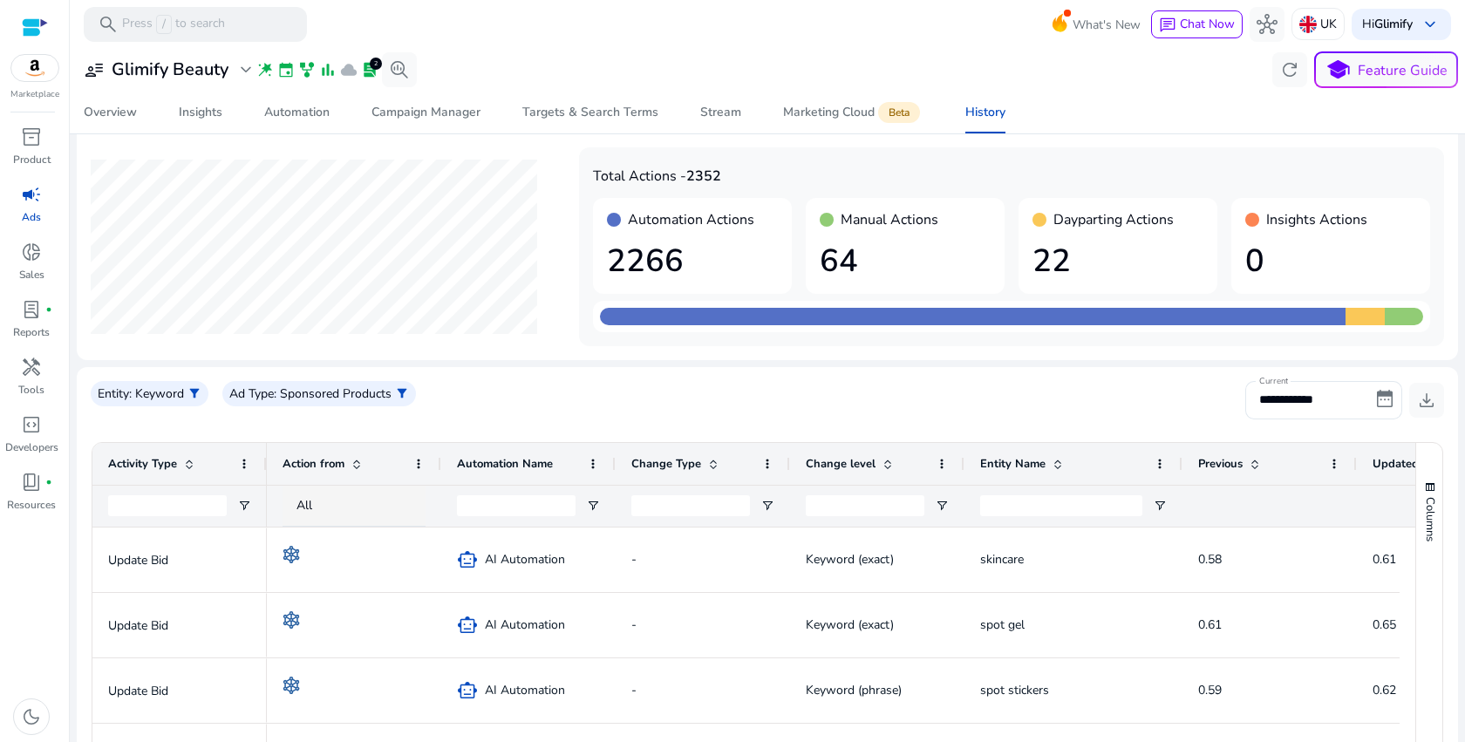
scroll to position [48, 0]
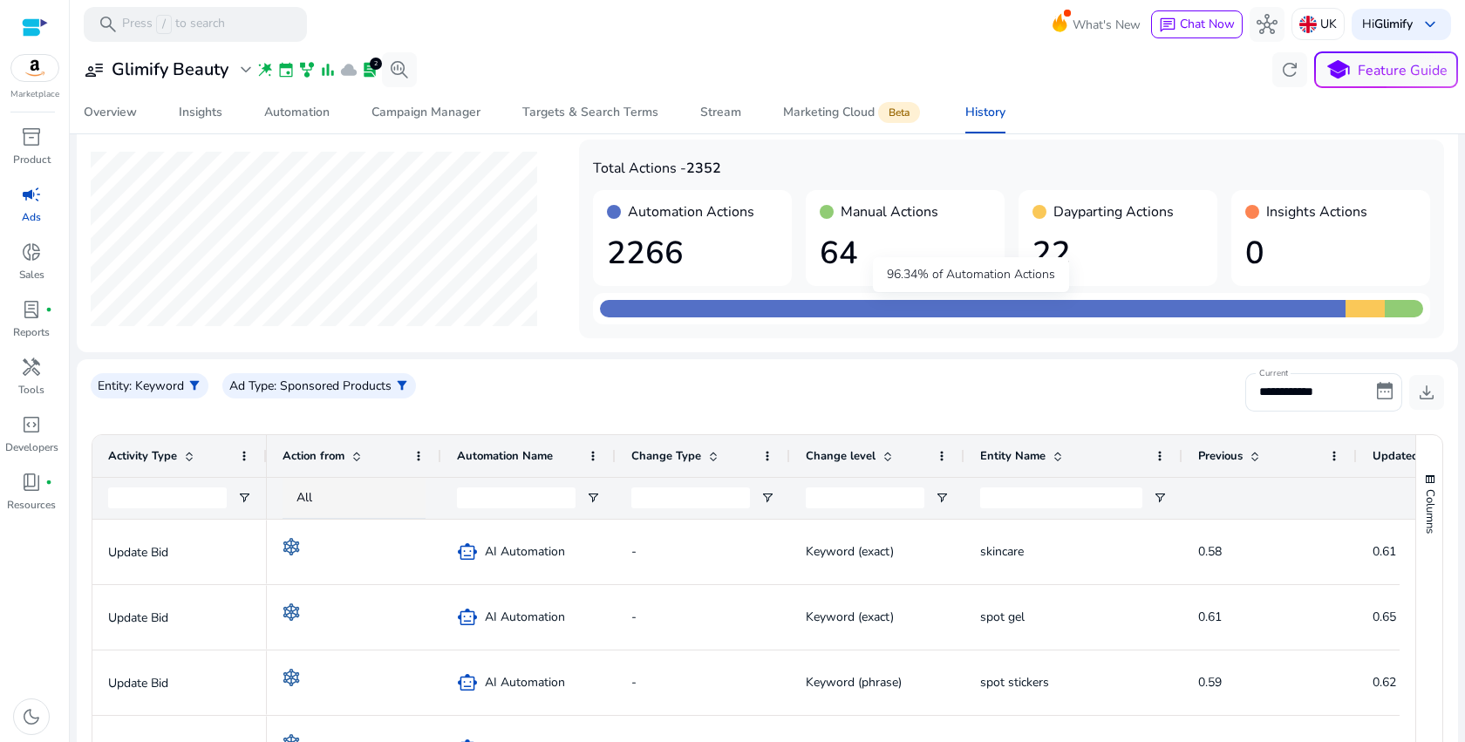
click at [1093, 310] on div at bounding box center [973, 308] width 746 height 17
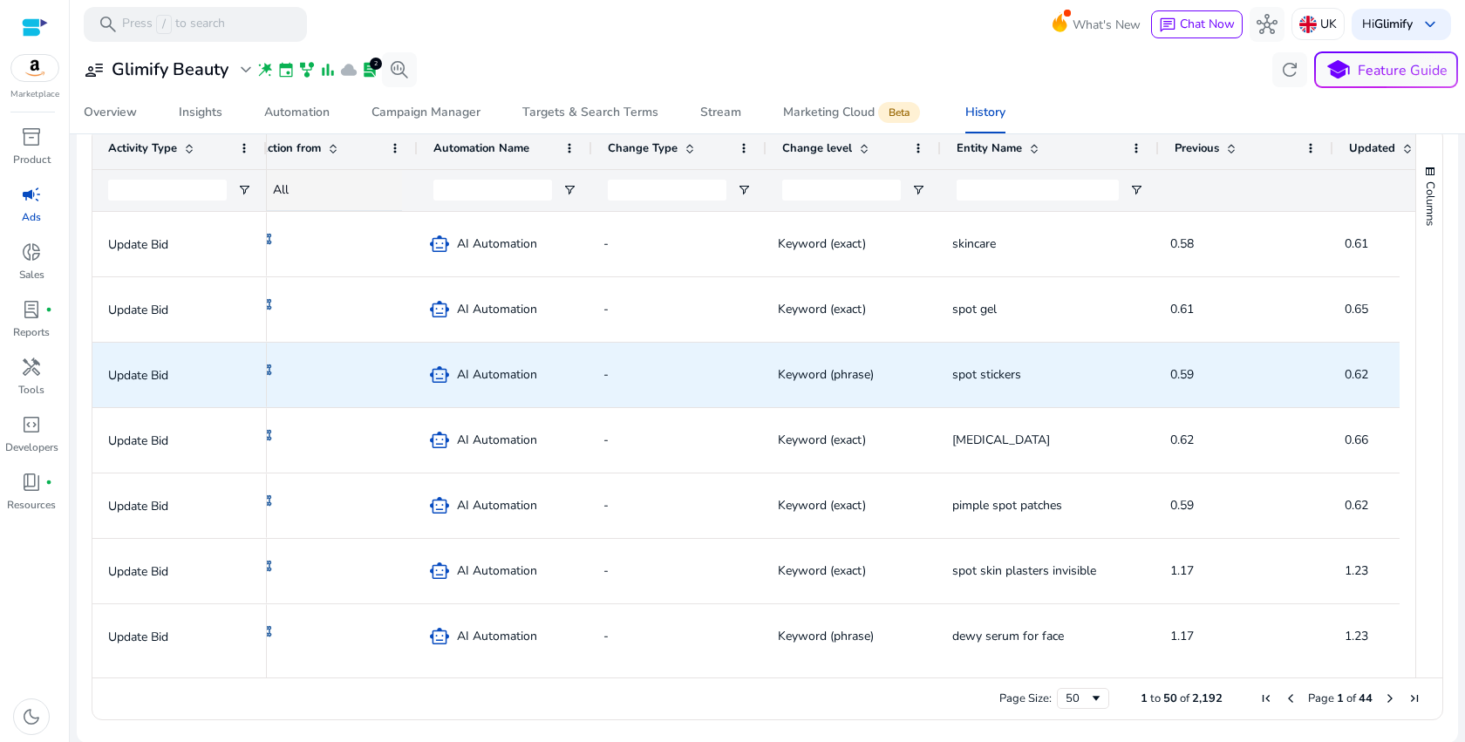
scroll to position [0, 28]
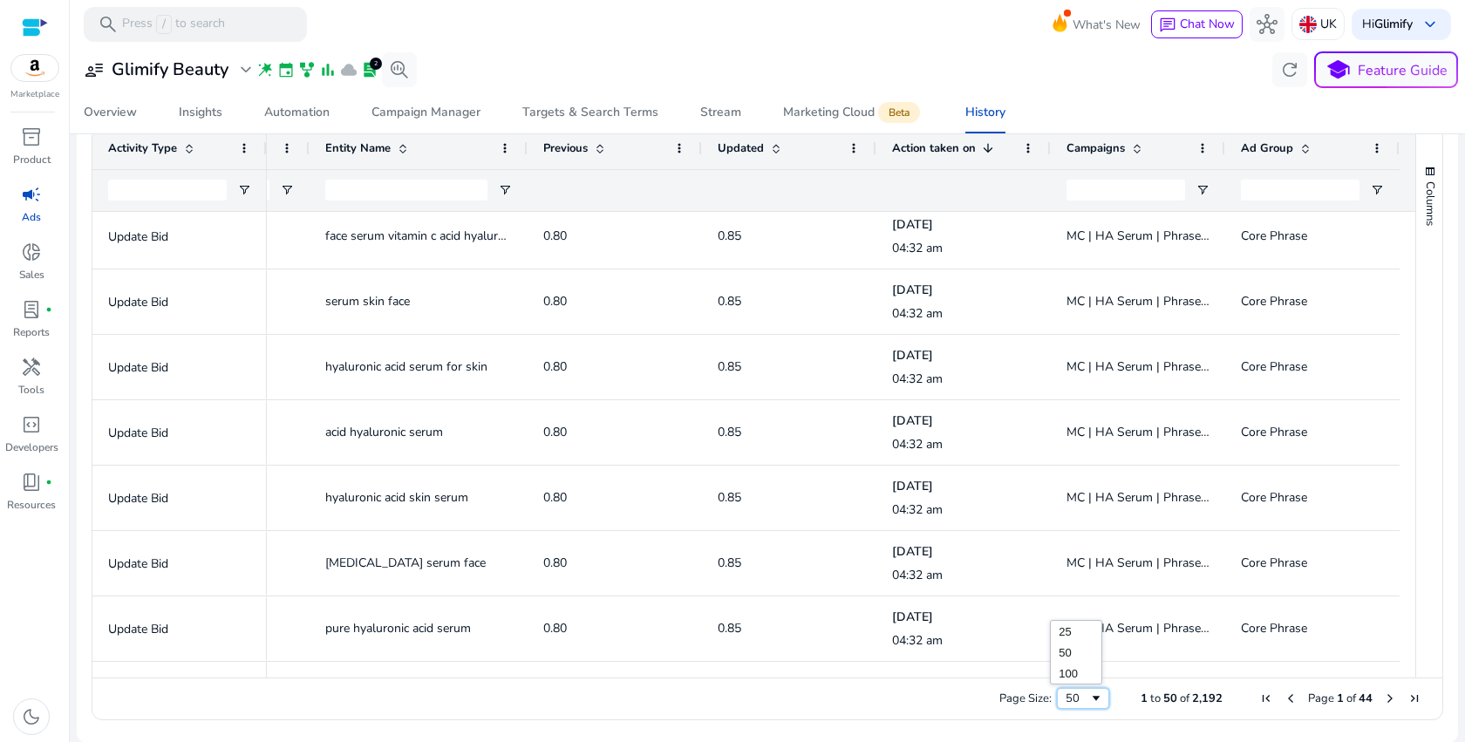
click at [1079, 705] on div "50" at bounding box center [1078, 699] width 24 height 16
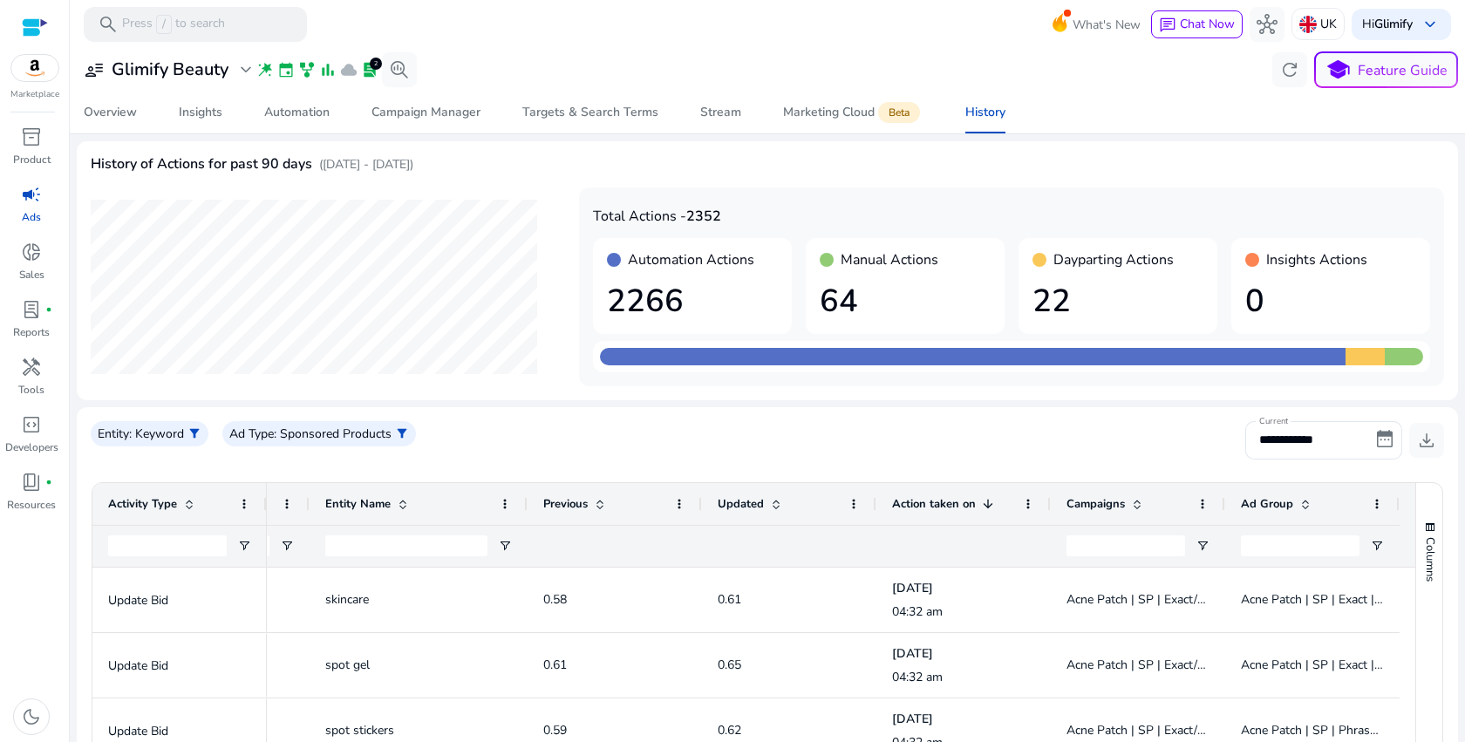
click at [396, 507] on span at bounding box center [403, 504] width 14 height 14
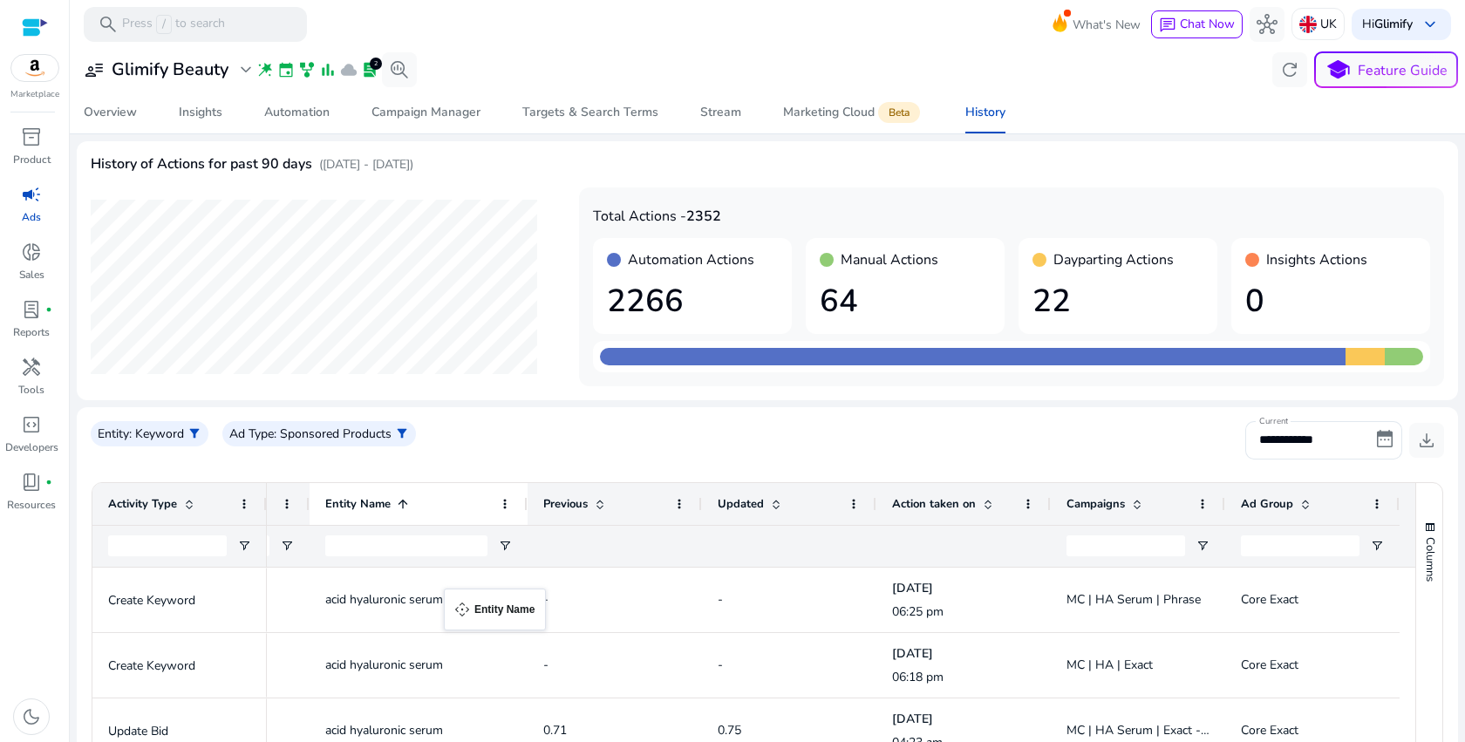
drag, startPoint x: 389, startPoint y: 507, endPoint x: 593, endPoint y: 620, distance: 233.4
drag, startPoint x: 601, startPoint y: 514, endPoint x: 355, endPoint y: 500, distance: 246.3
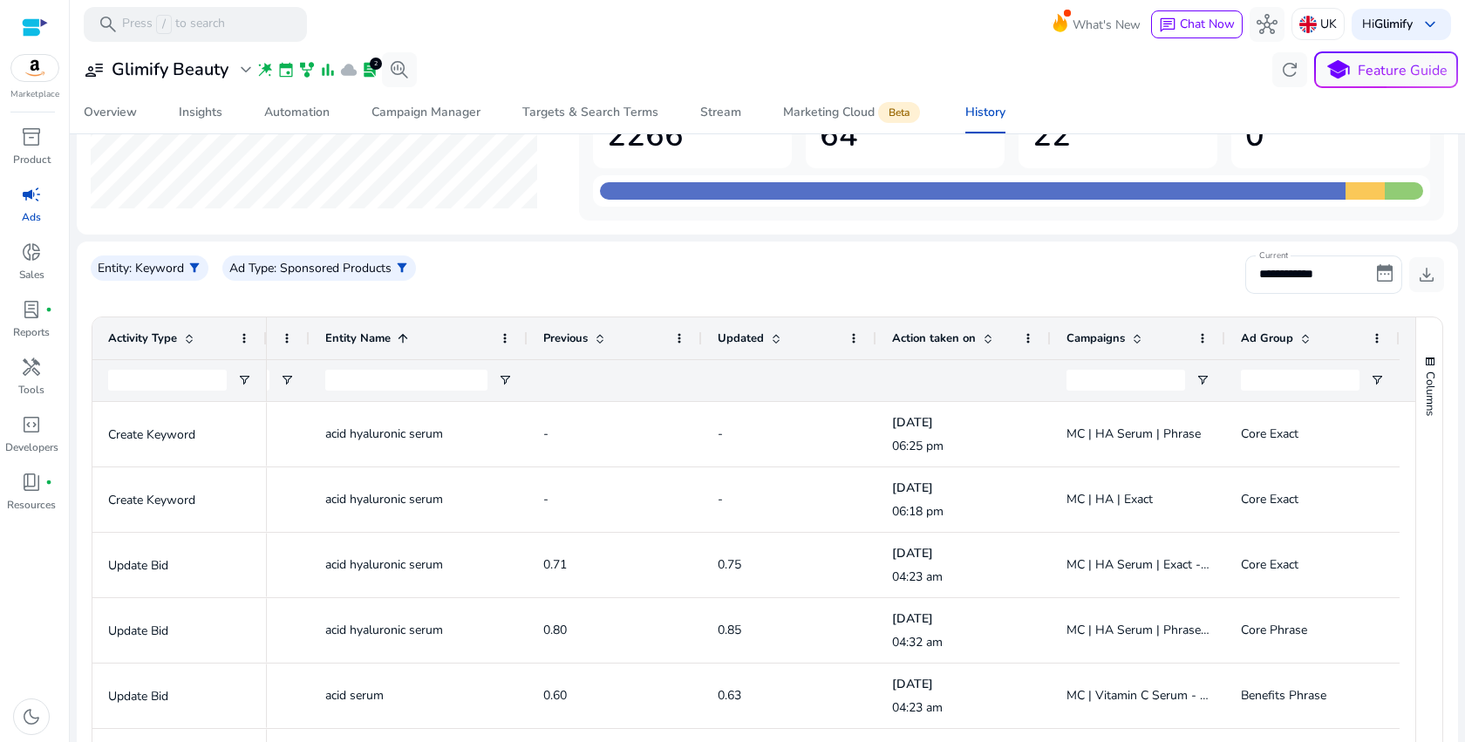
click at [211, 346] on div "Activity Type" at bounding box center [170, 338] width 124 height 33
click at [211, 346] on div "Activity Type 1" at bounding box center [170, 338] width 124 height 33
click at [216, 344] on div "Activity Type 1" at bounding box center [170, 338] width 124 height 33
click at [216, 344] on div "Activity Type" at bounding box center [170, 338] width 124 height 33
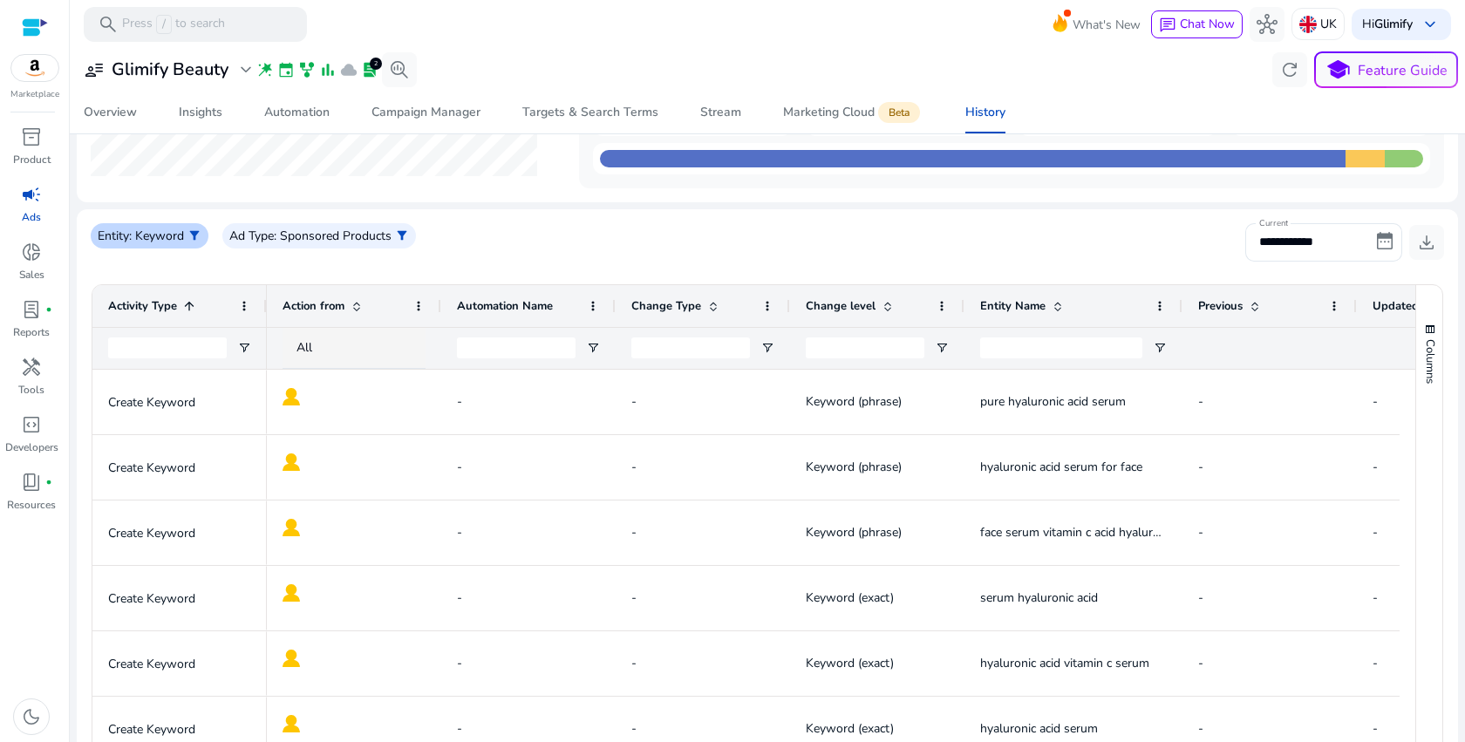
click at [185, 225] on div "Entity : Keyword filter_alt" at bounding box center [150, 235] width 118 height 25
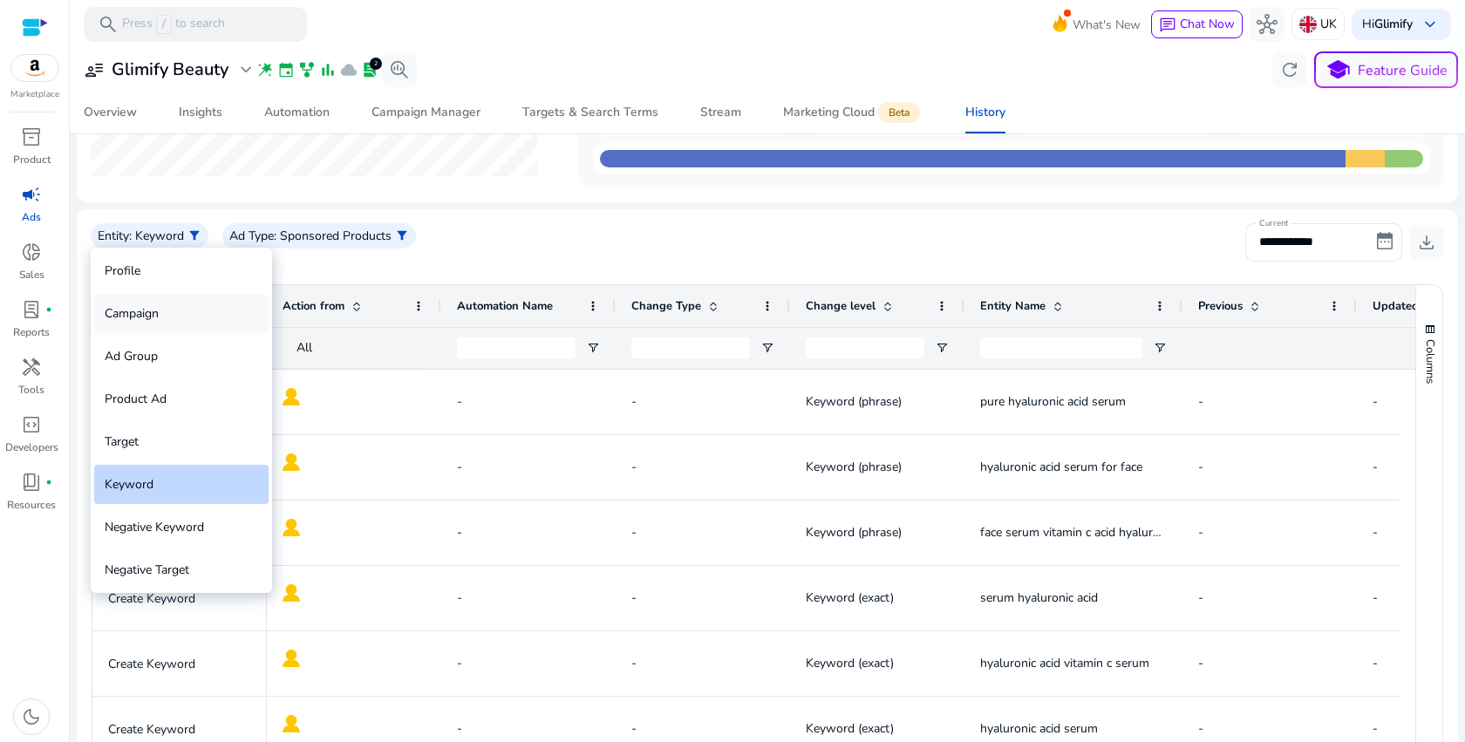
click at [169, 310] on div "Campaign" at bounding box center [181, 313] width 174 height 39
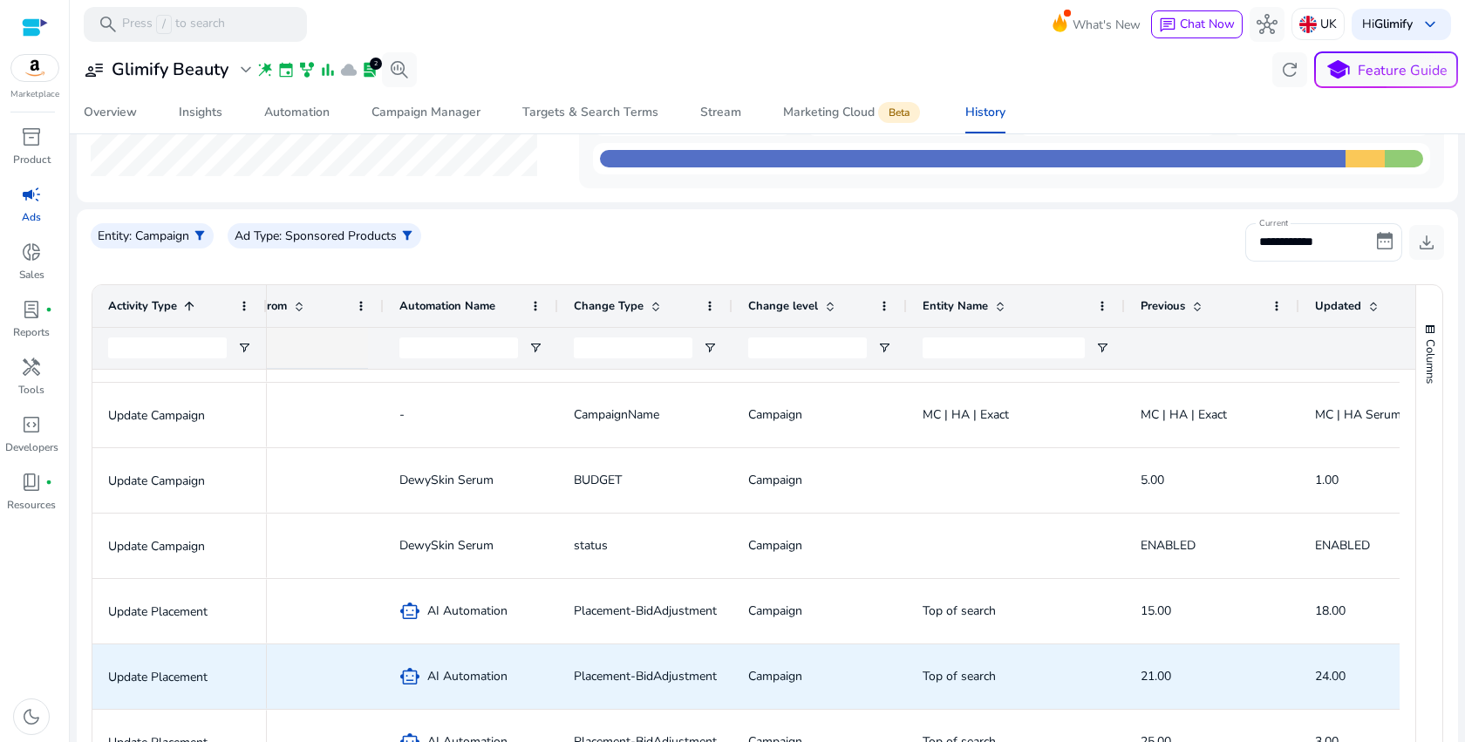
scroll to position [200, 0]
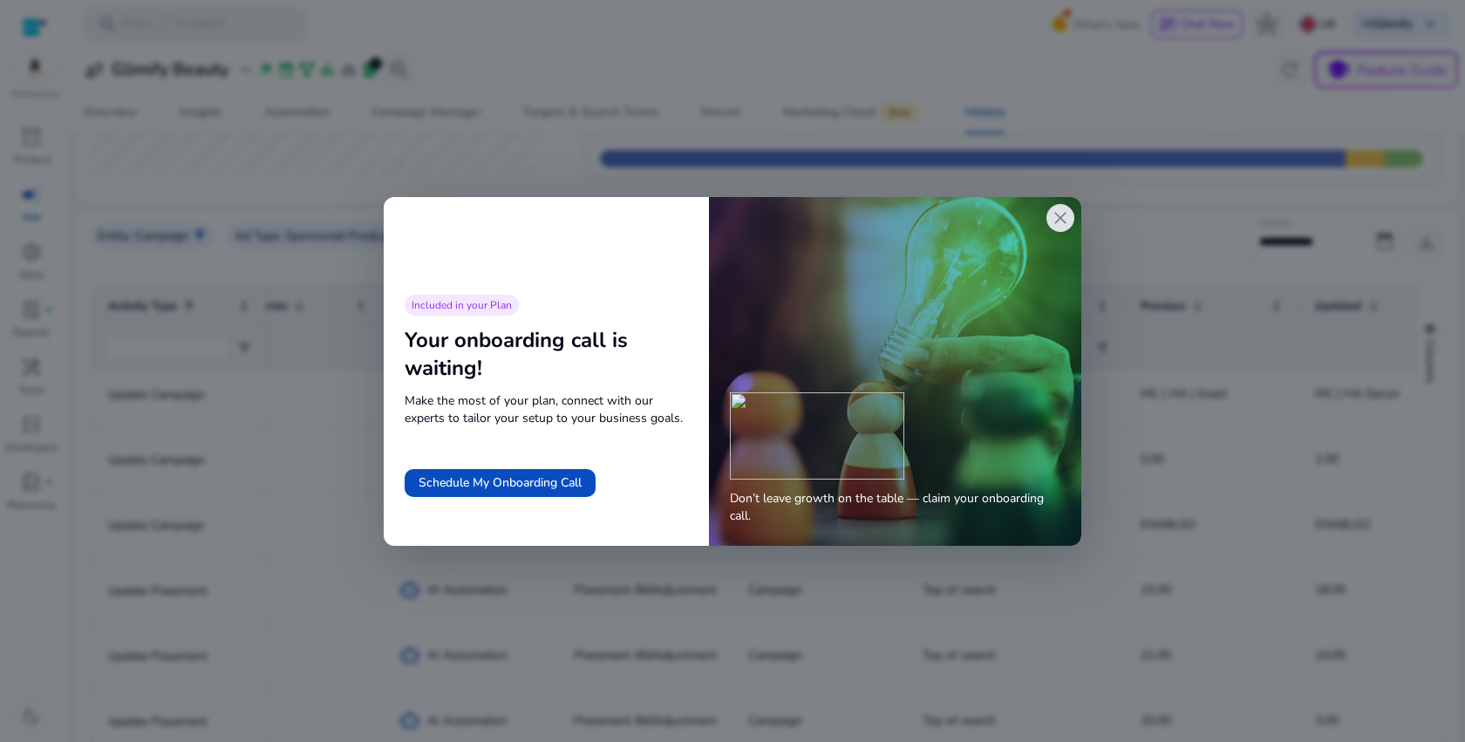
click at [1060, 214] on span "close" at bounding box center [1060, 218] width 21 height 21
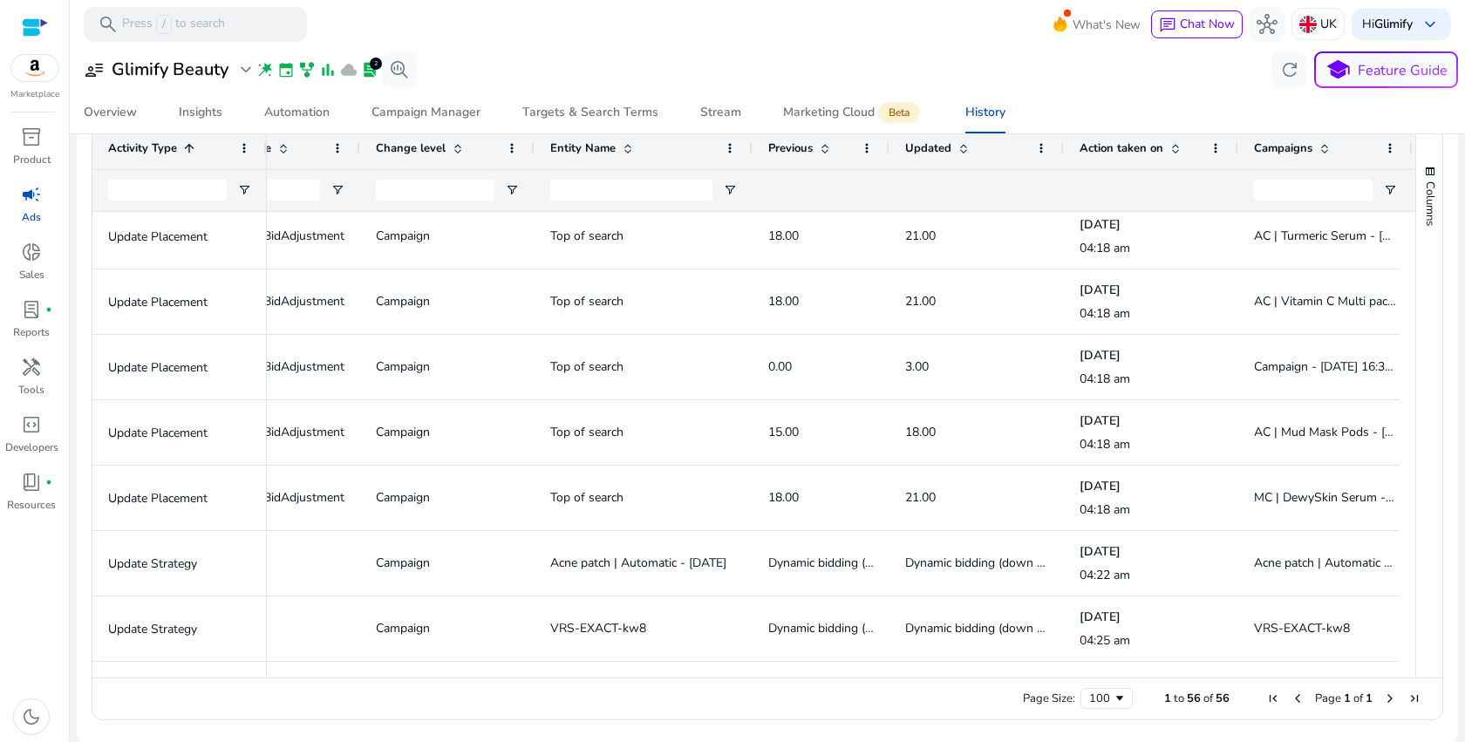
drag, startPoint x: 926, startPoint y: 148, endPoint x: 890, endPoint y: 160, distance: 37.8
click at [890, 160] on div at bounding box center [888, 148] width 7 height 42
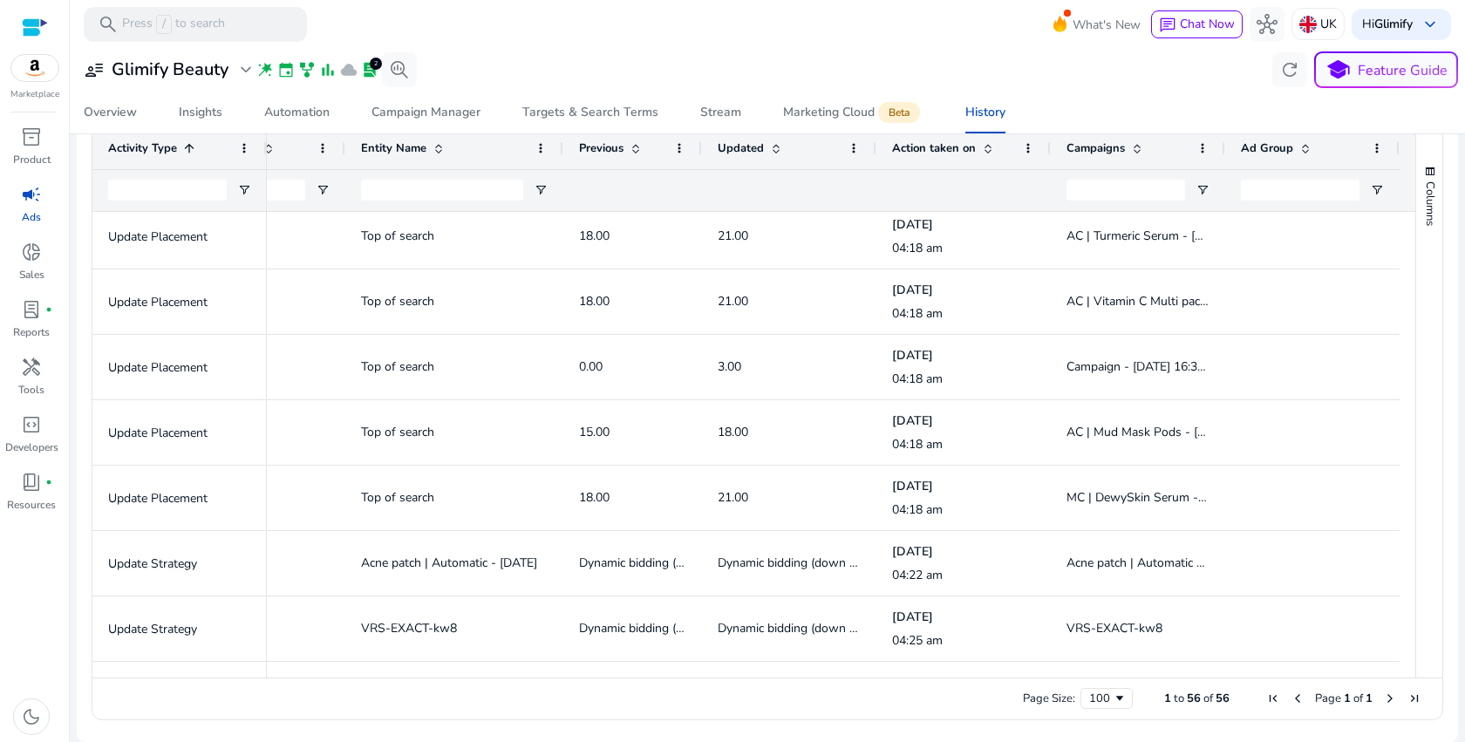
click at [1132, 153] on span at bounding box center [1137, 148] width 14 height 14
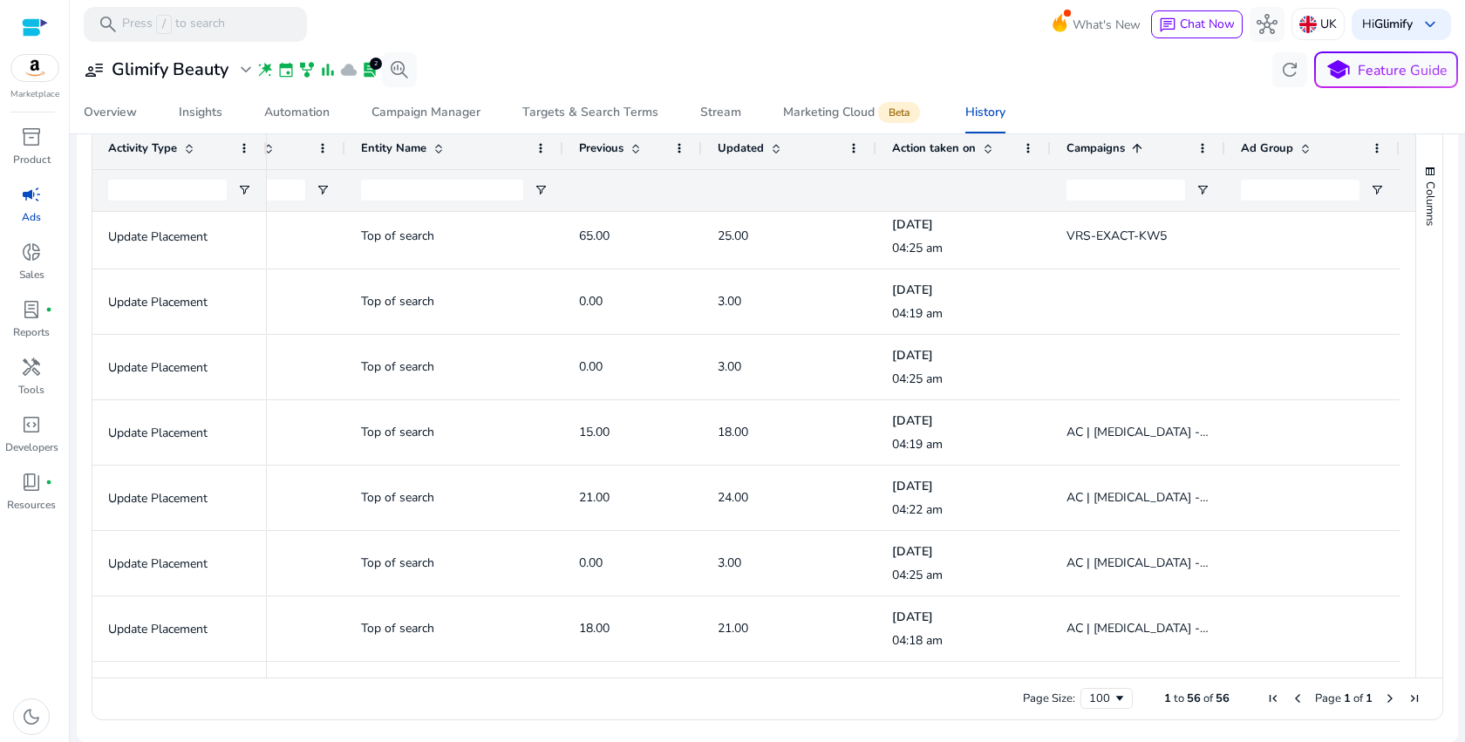
click at [1132, 153] on span at bounding box center [1137, 148] width 14 height 14
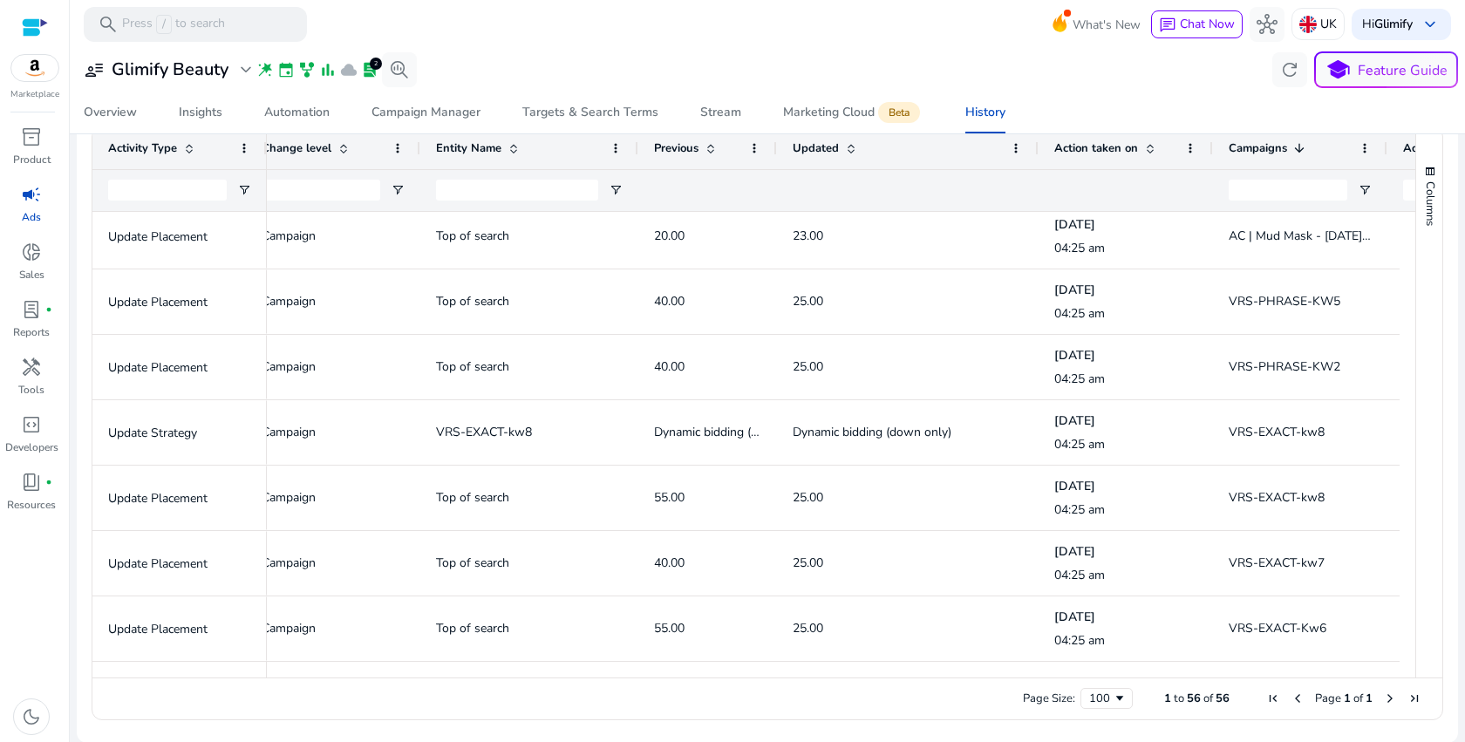
drag, startPoint x: 950, startPoint y: 145, endPoint x: 1036, endPoint y: 150, distance: 86.5
click at [1036, 150] on div at bounding box center [1037, 148] width 7 height 42
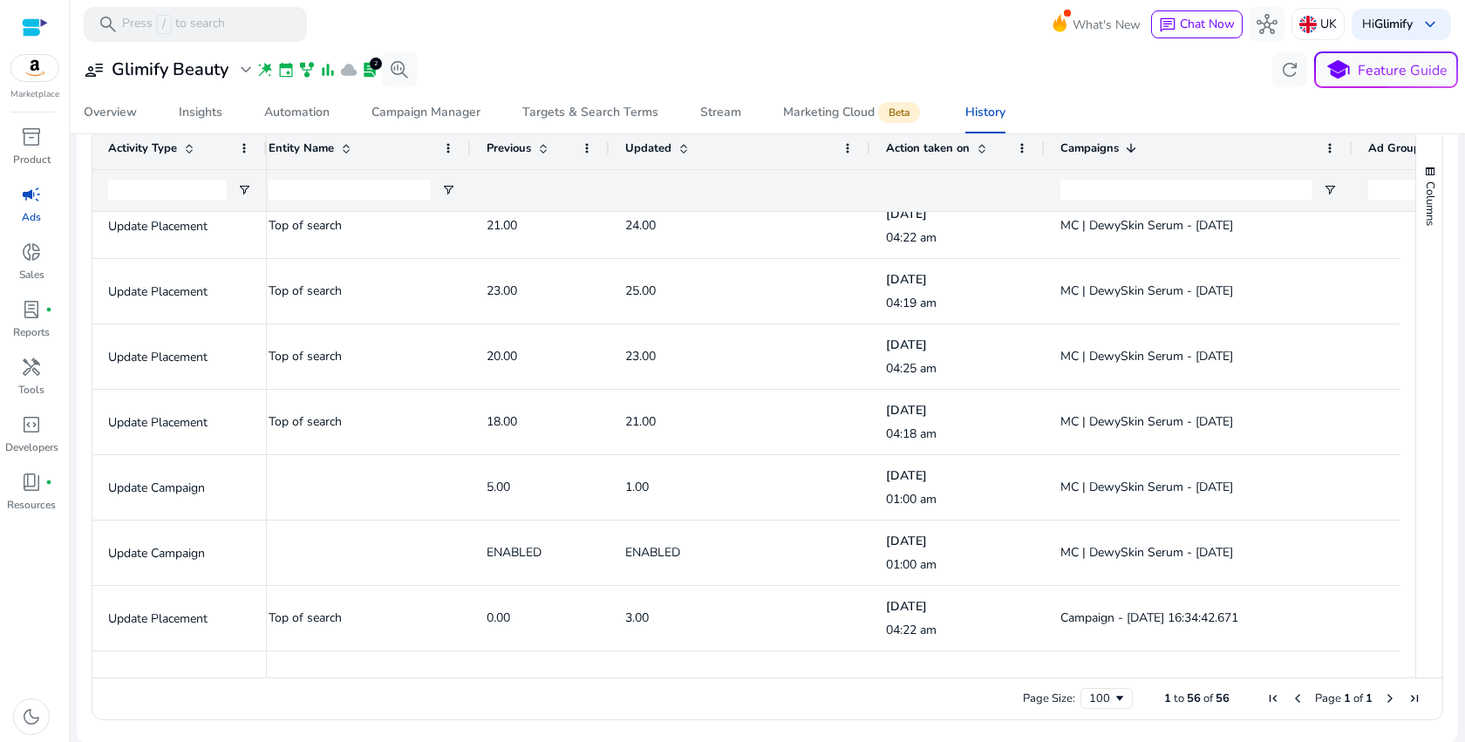
drag, startPoint x: 1216, startPoint y: 149, endPoint x: 1355, endPoint y: 153, distance: 138.7
click at [1355, 153] on div at bounding box center [1351, 148] width 7 height 42
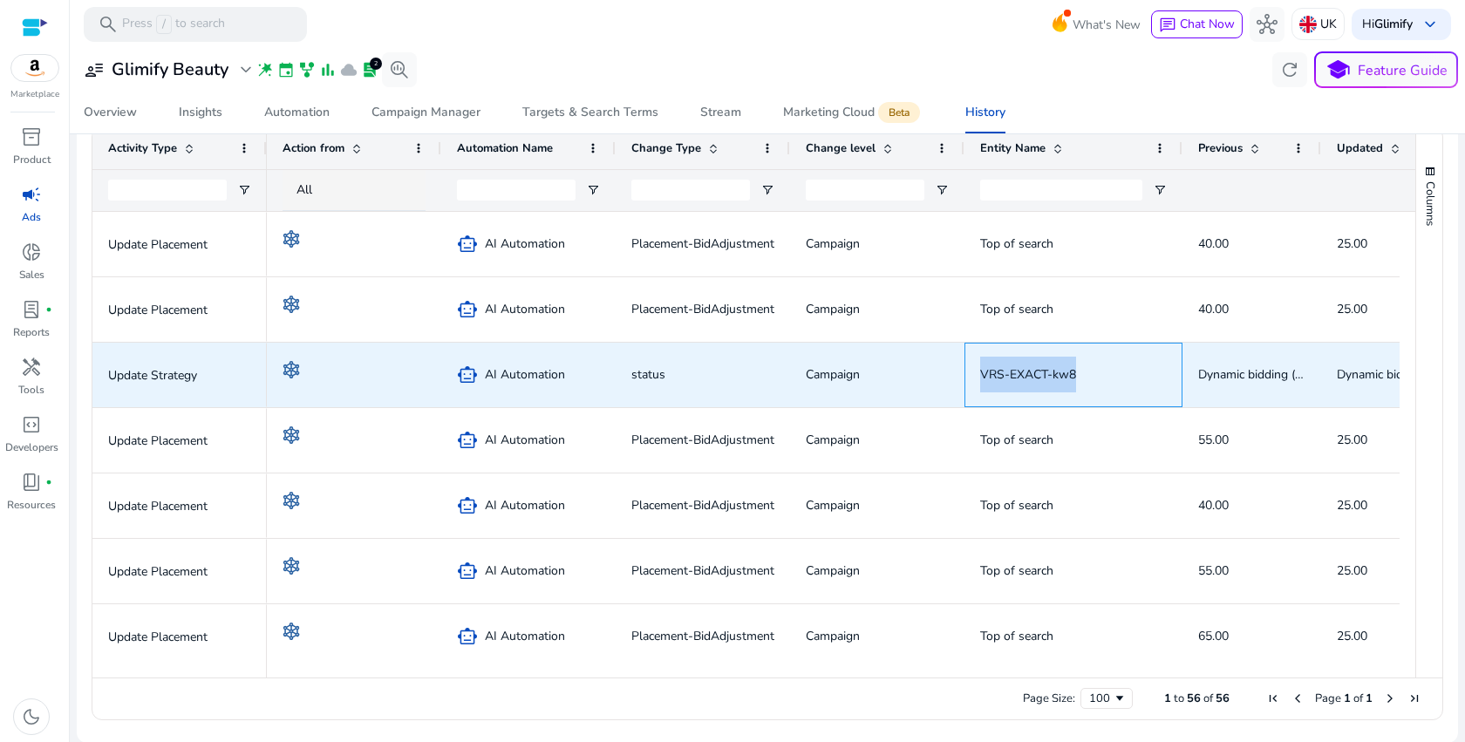
drag, startPoint x: 980, startPoint y: 375, endPoint x: 1107, endPoint y: 371, distance: 127.4
click at [1109, 371] on span "VRS-EXACT-kw8" at bounding box center [1073, 375] width 187 height 36
copy span "VRS-EXACT-kw8"
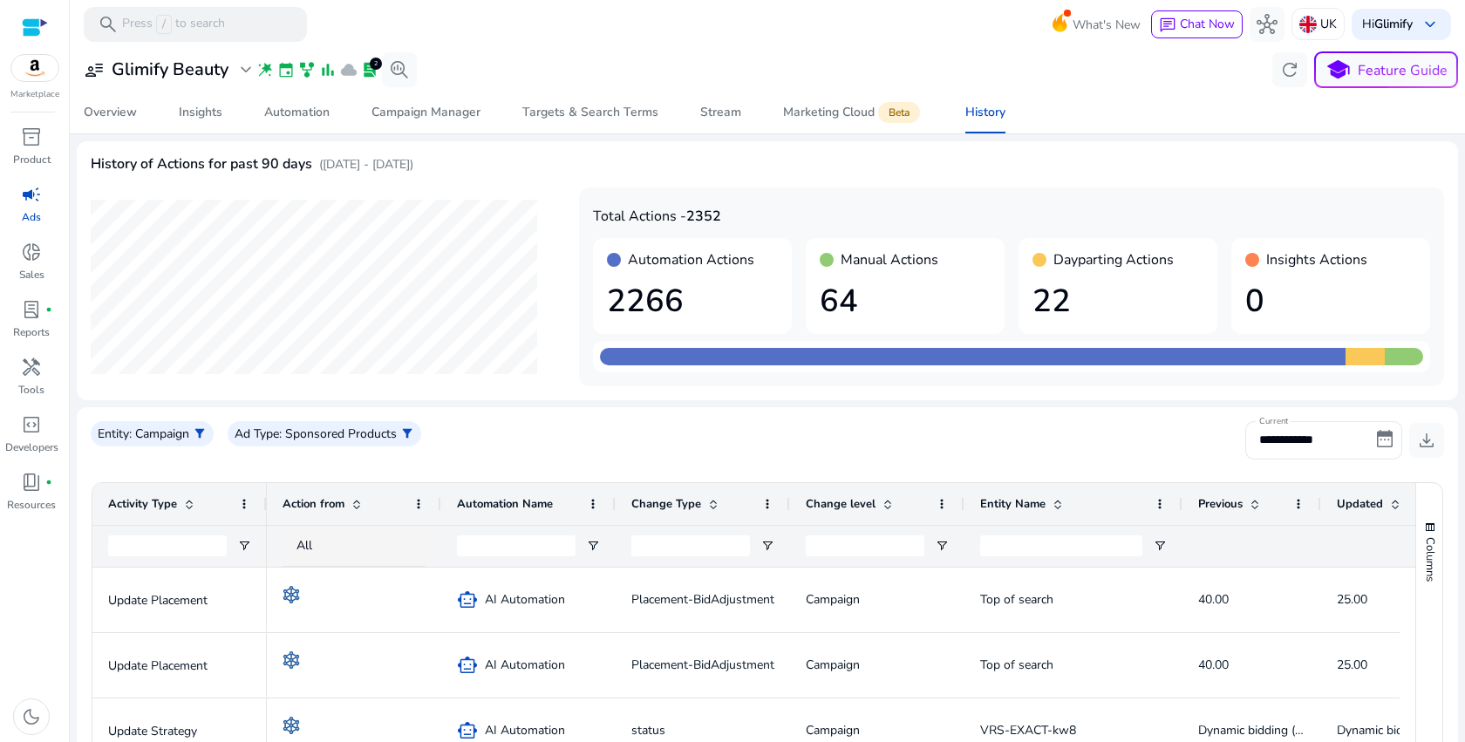
click at [514, 382] on div "Date: Sep 12, 2025 Day: Fri Total: 1789 Manual: 0 Automation: 1782 Dayparting: …" at bounding box center [767, 286] width 1353 height 199
click at [201, 117] on div "Insights" at bounding box center [201, 112] width 44 height 12
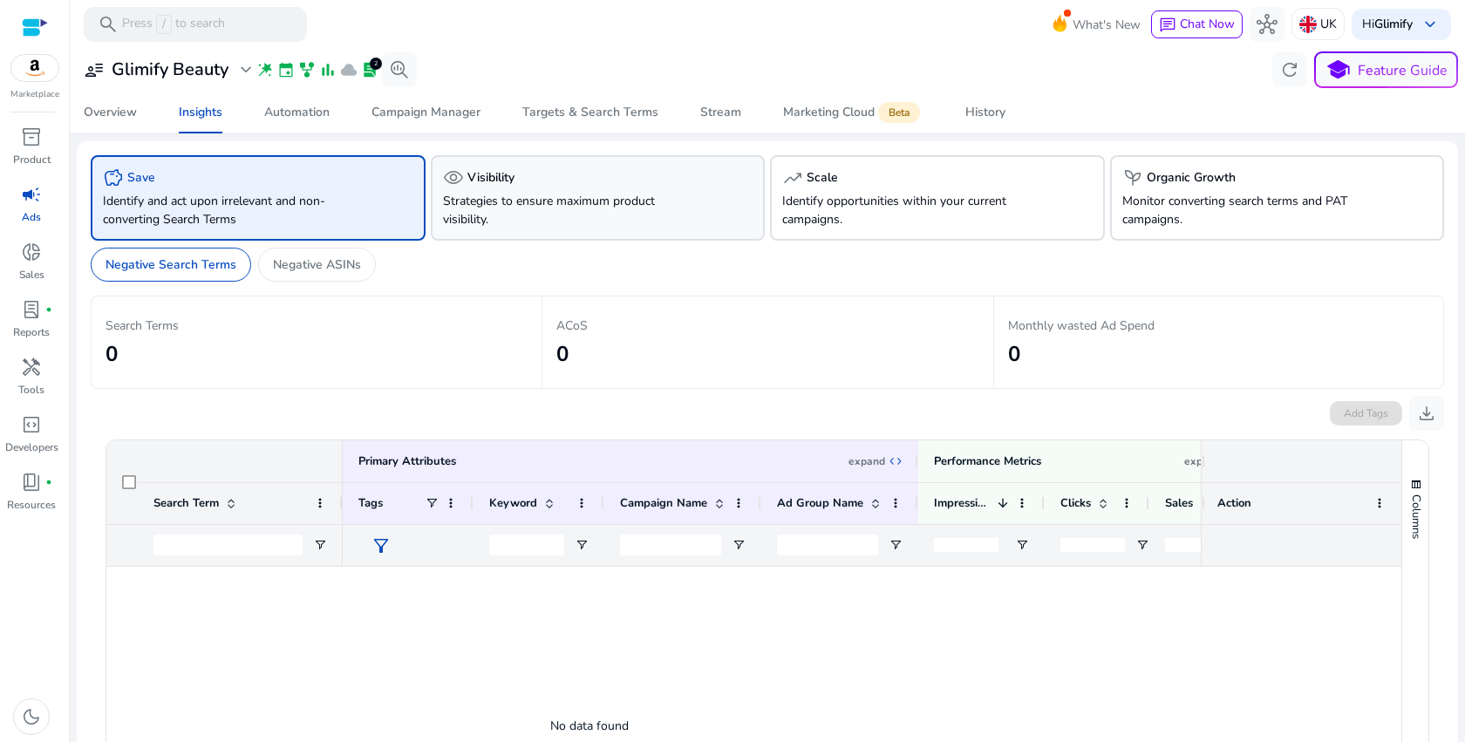
click at [514, 214] on p "Strategies to ensure maximum product visibility." at bounding box center [572, 210] width 258 height 37
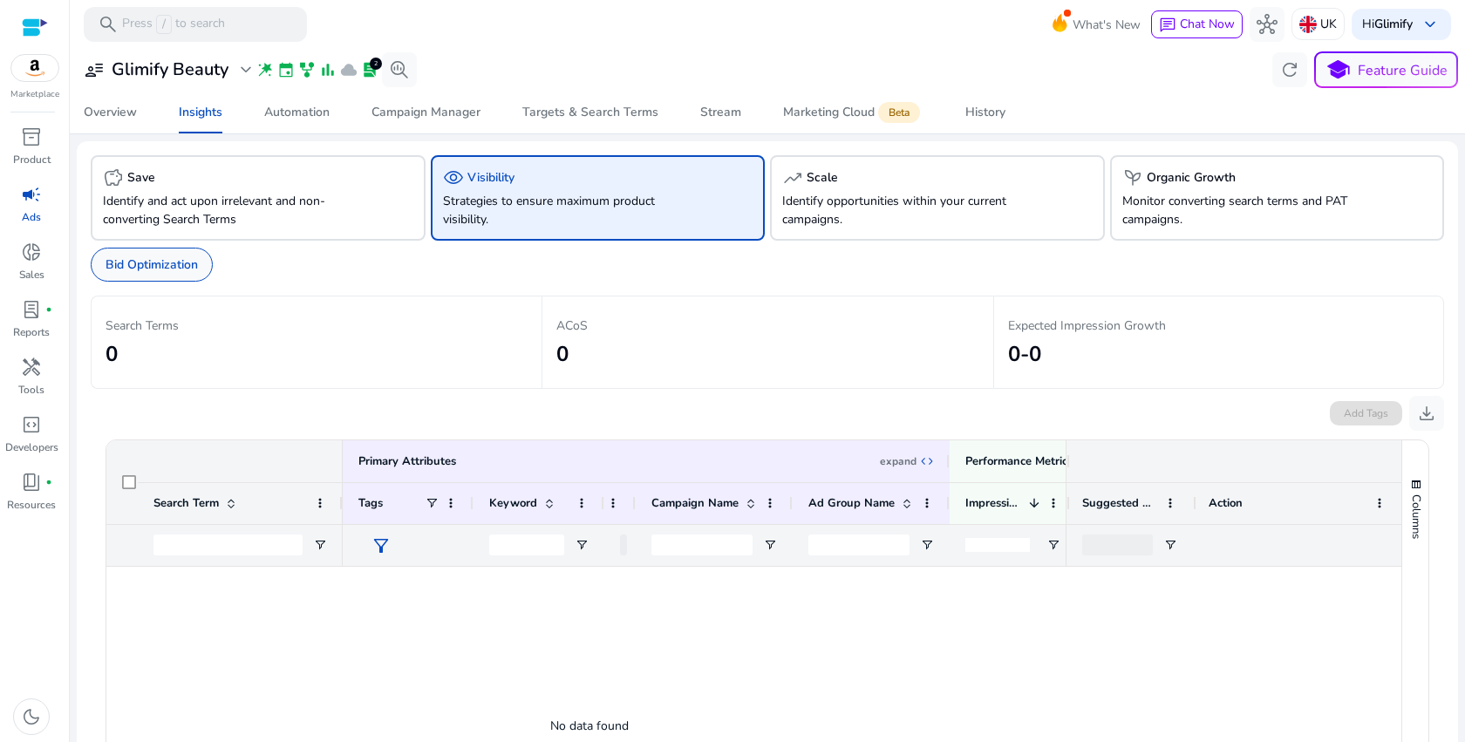
click at [142, 265] on p "Bid Optimization" at bounding box center [152, 264] width 92 height 18
click at [129, 275] on div "Bid Optimization" at bounding box center [152, 265] width 122 height 34
click at [597, 112] on div "Targets & Search Terms" at bounding box center [590, 112] width 136 height 12
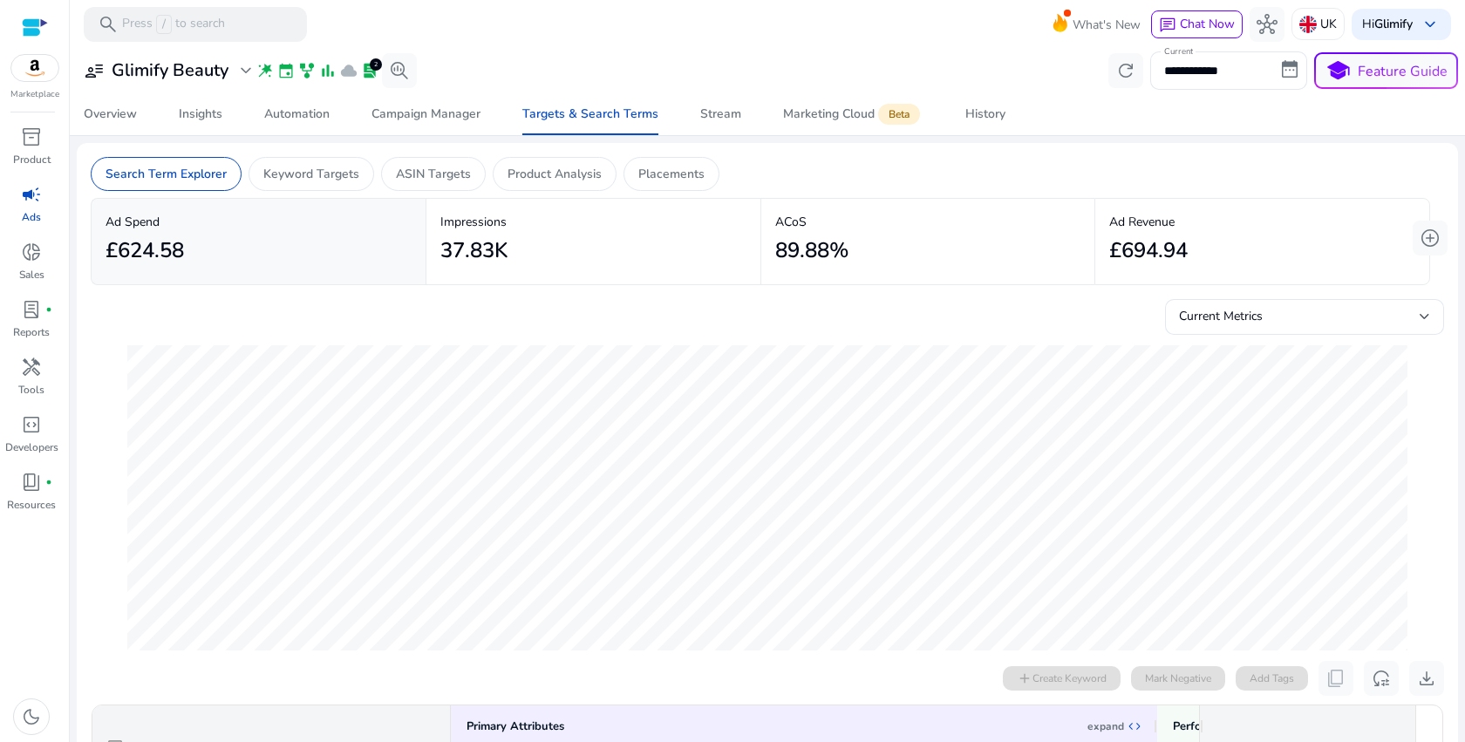
click at [932, 253] on div "89.88%" at bounding box center [928, 250] width 306 height 39
click at [718, 119] on div "Stream" at bounding box center [720, 114] width 41 height 12
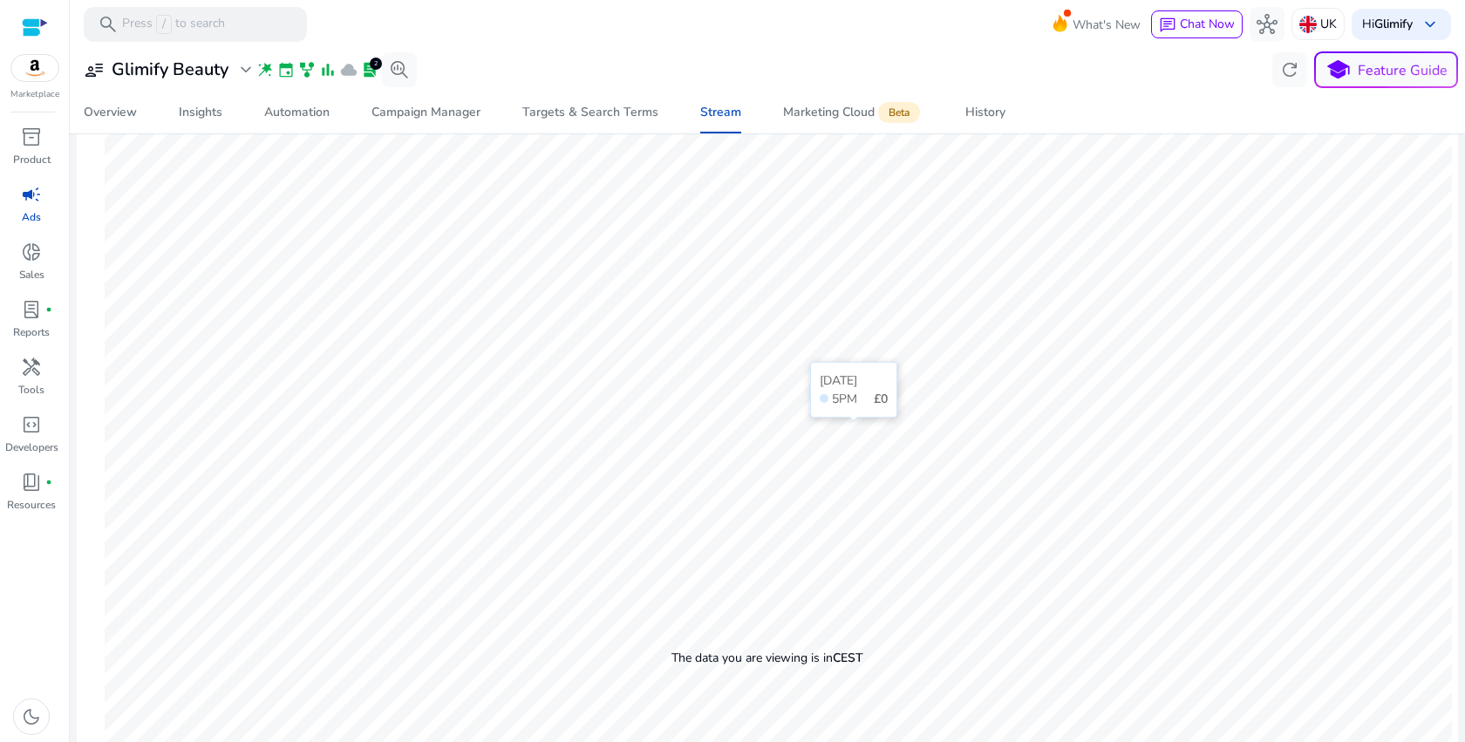
scroll to position [573, 0]
click at [847, 558] on b "CEST" at bounding box center [848, 557] width 31 height 17
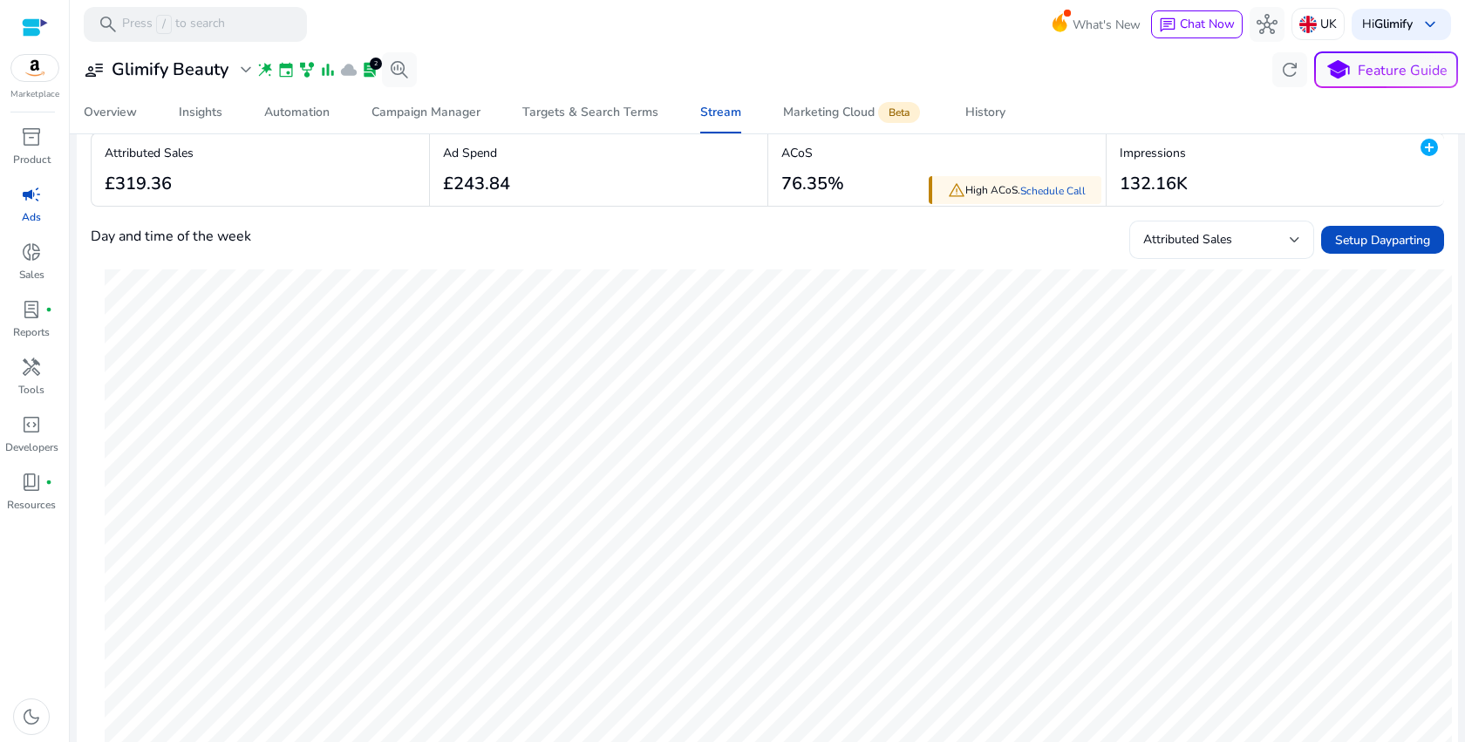
click at [1196, 248] on div "Attributed Sales" at bounding box center [1216, 239] width 146 height 19
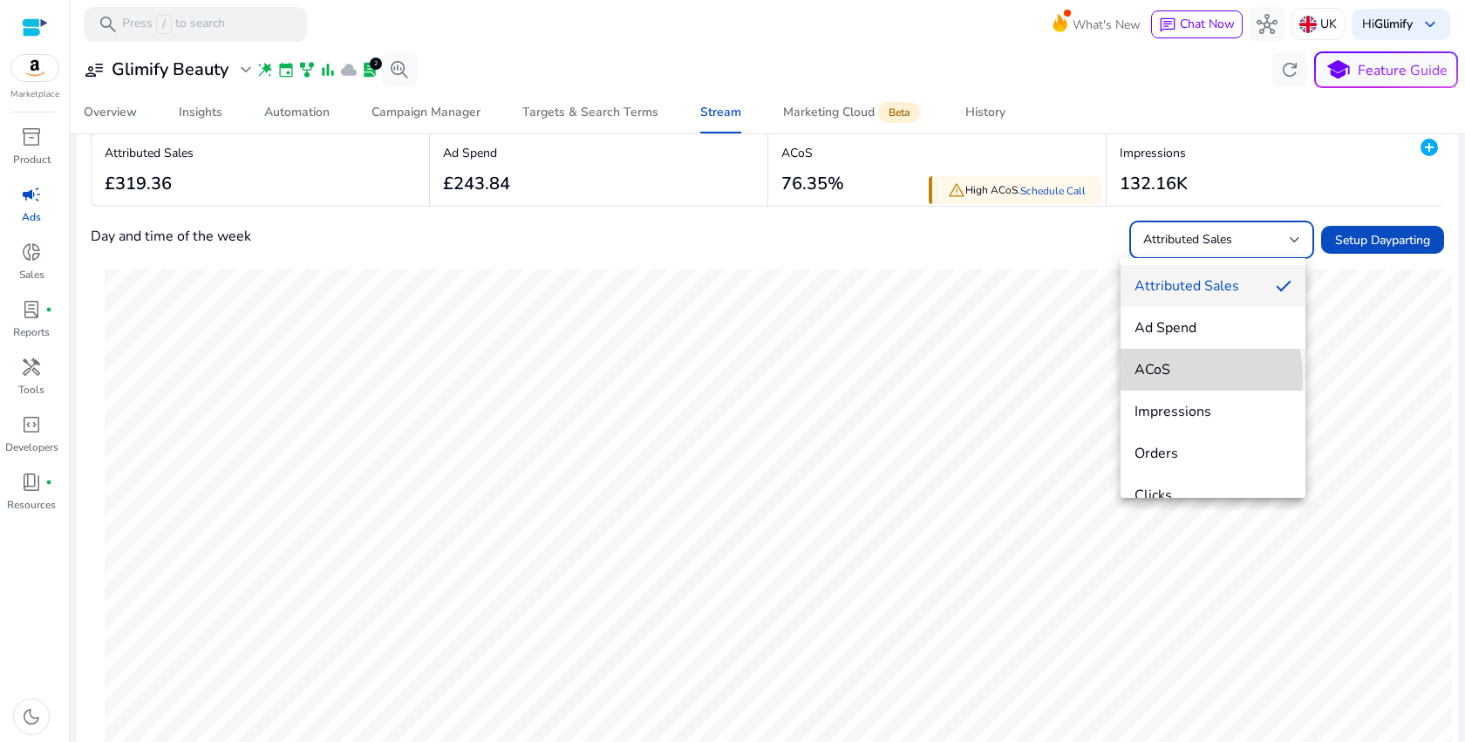
click at [1169, 378] on span "ACoS" at bounding box center [1212, 369] width 157 height 19
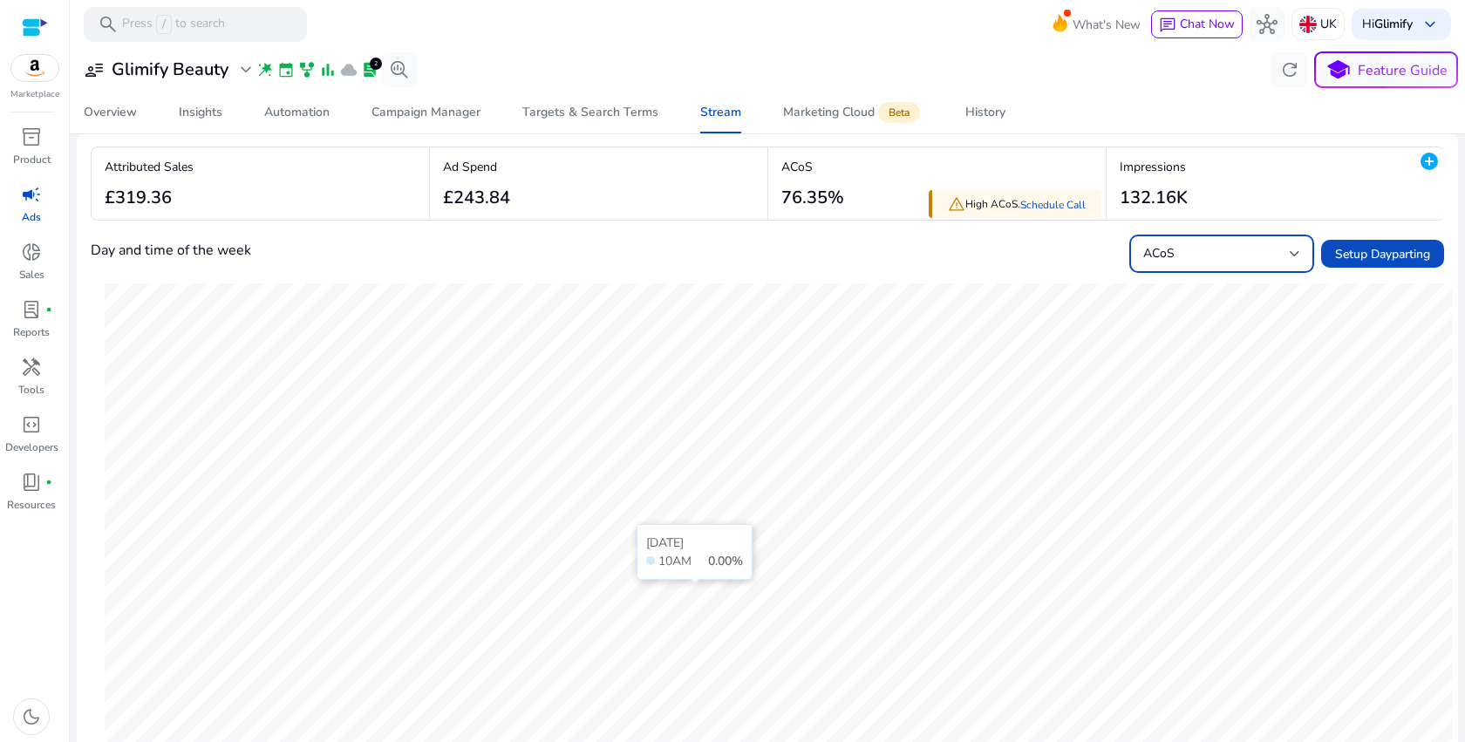
scroll to position [37, 0]
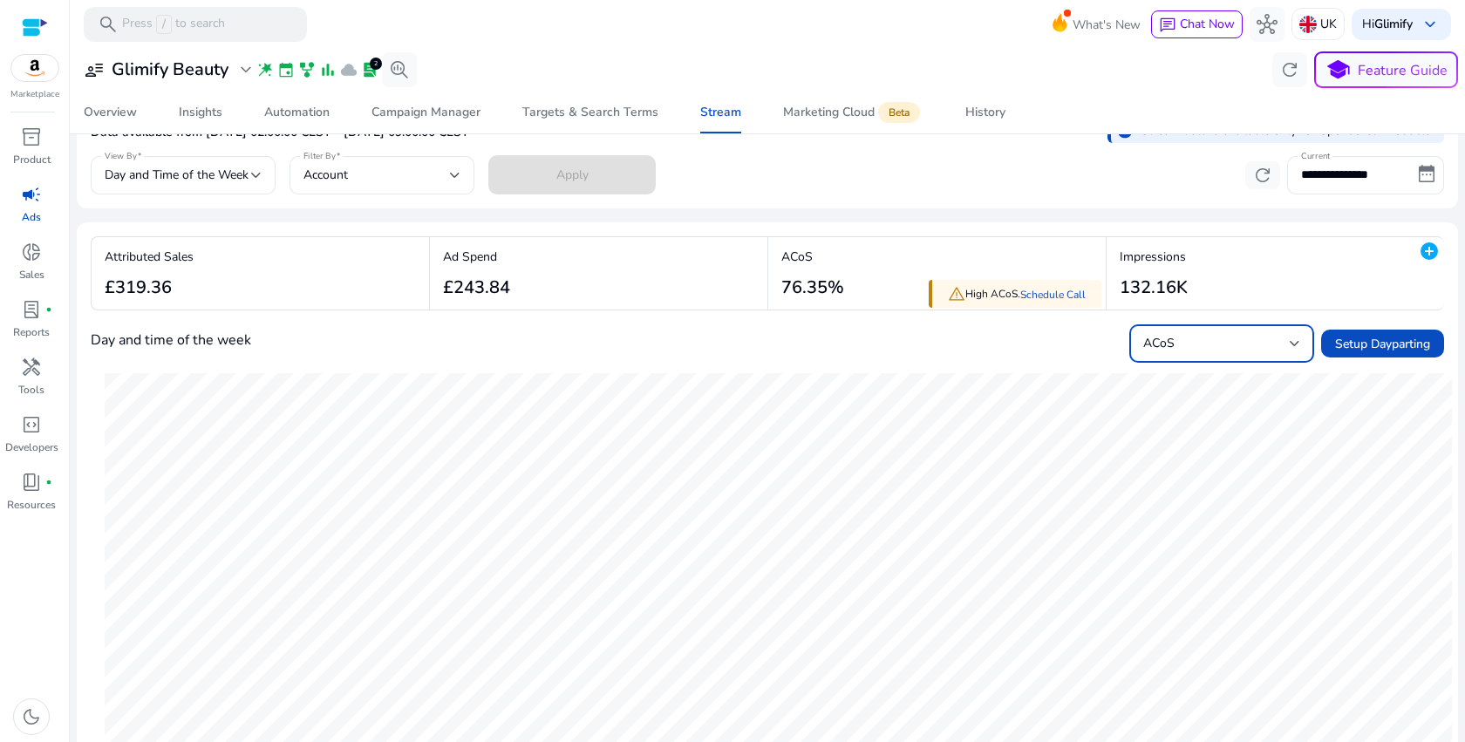
click at [1181, 334] on div "ACoS" at bounding box center [1216, 343] width 146 height 19
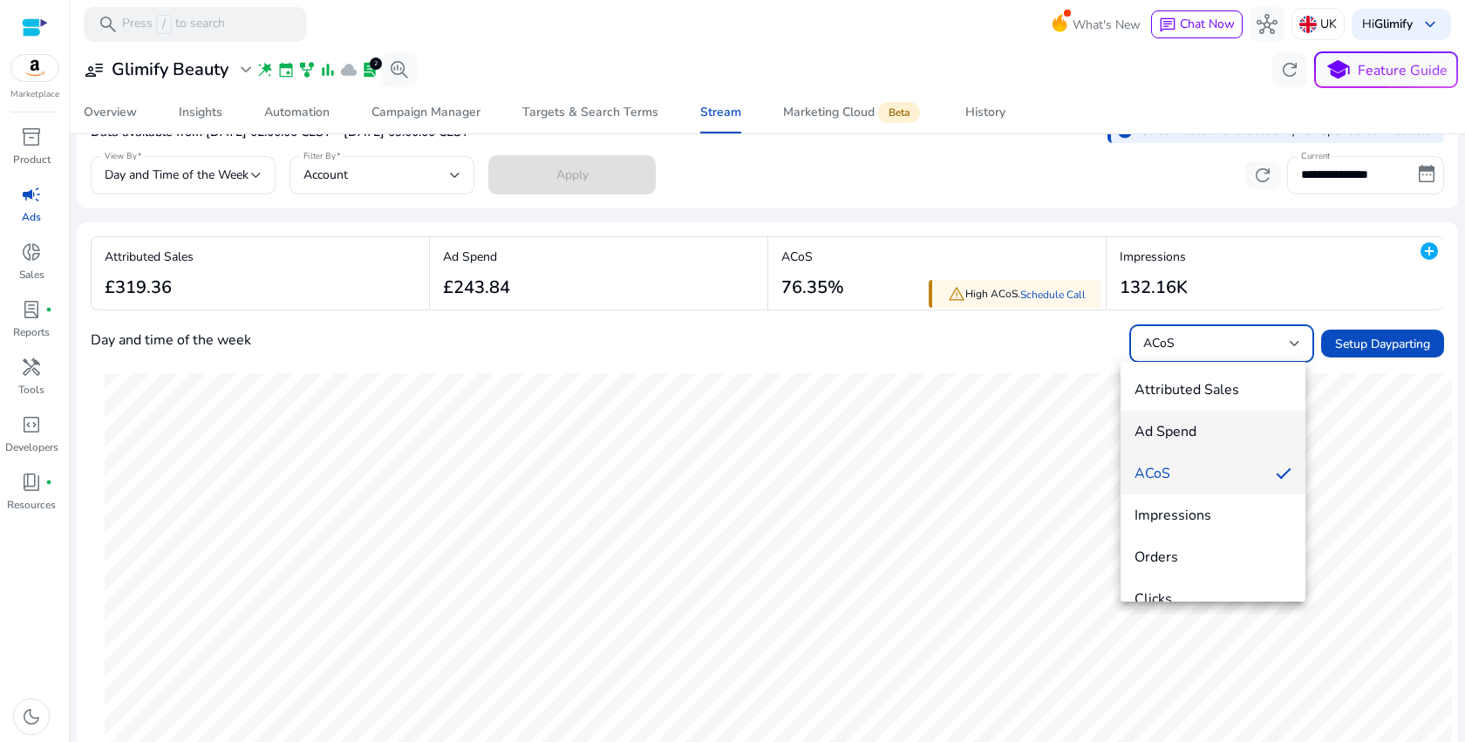
scroll to position [25, 0]
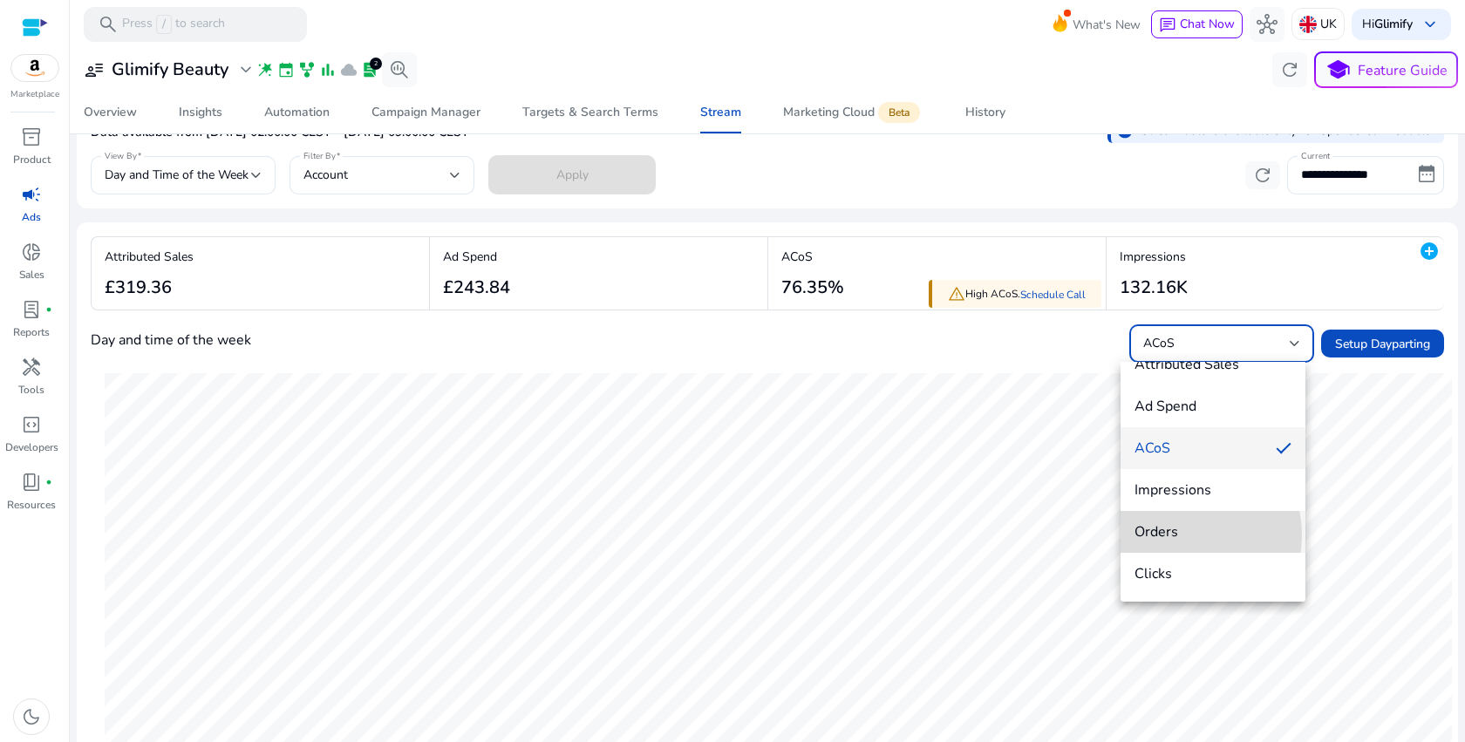
click at [1175, 535] on span "Orders" at bounding box center [1212, 531] width 157 height 19
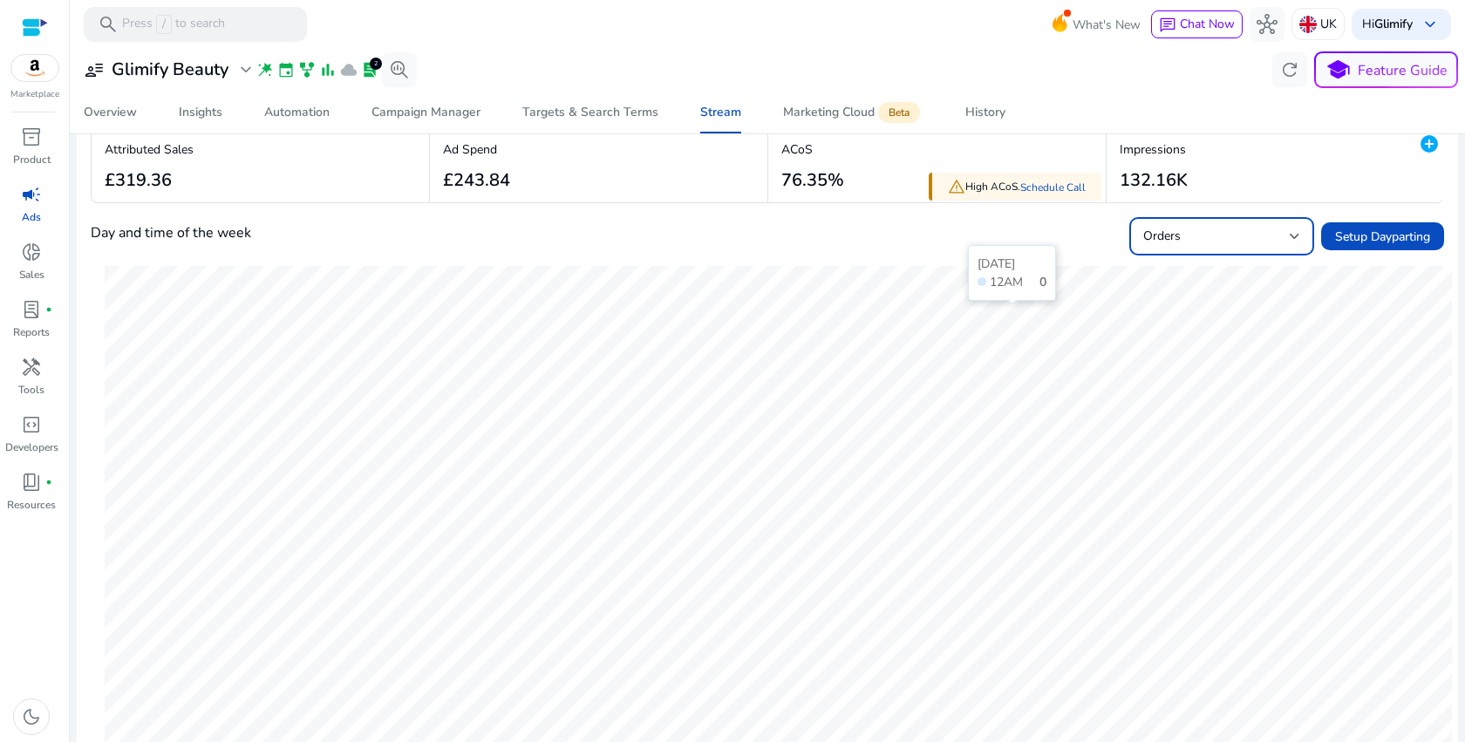
scroll to position [99, 0]
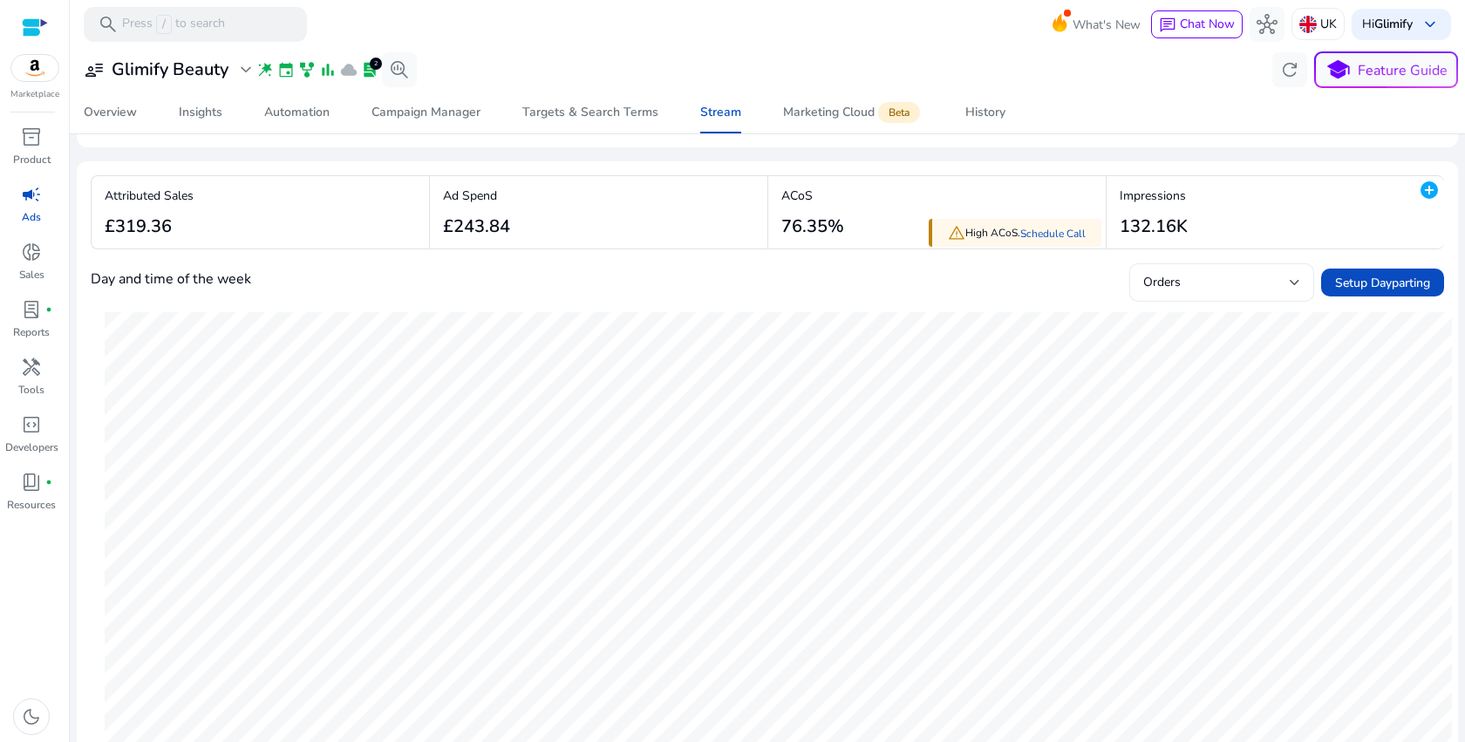
click at [1168, 296] on div "Orders" at bounding box center [1221, 282] width 157 height 38
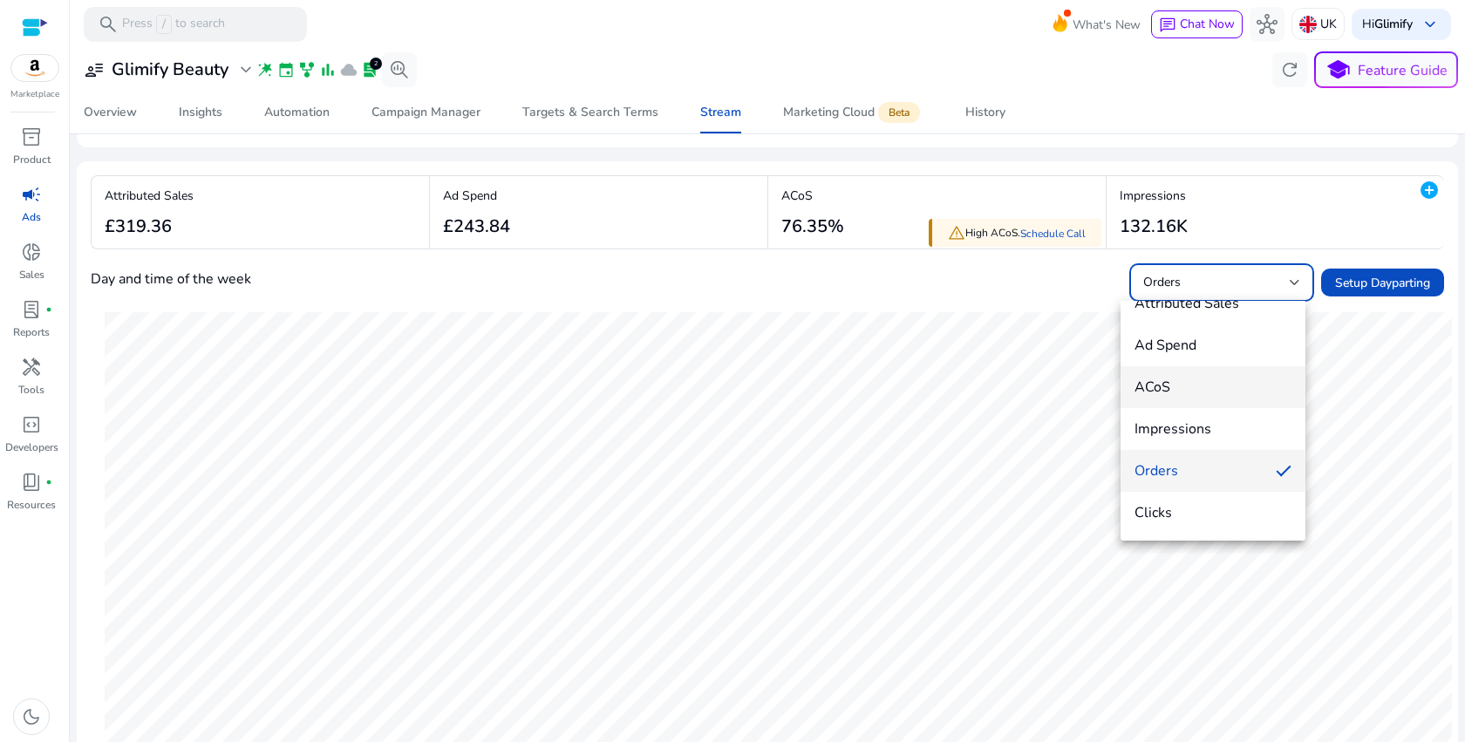
scroll to position [0, 0]
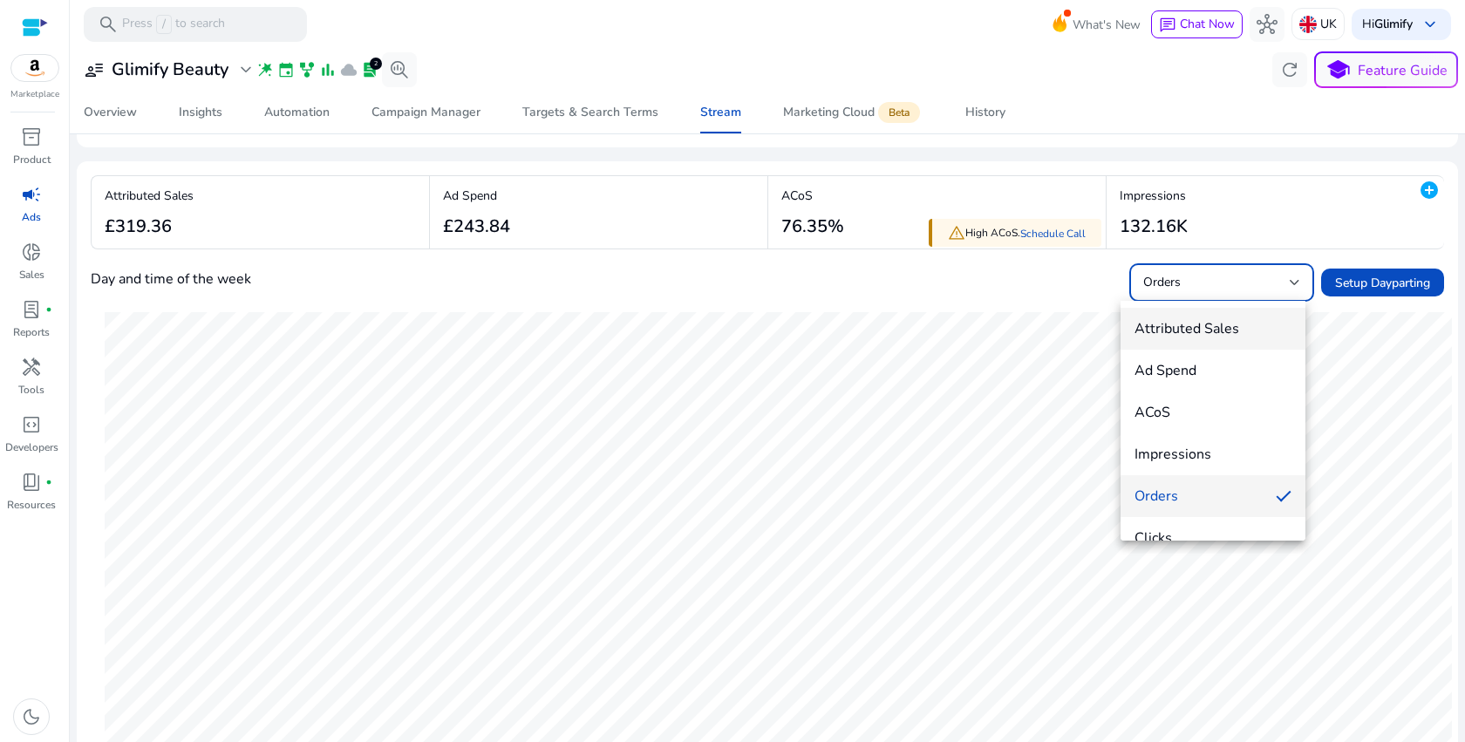
click at [1166, 318] on mat-option "Attributed Sales" at bounding box center [1212, 329] width 185 height 42
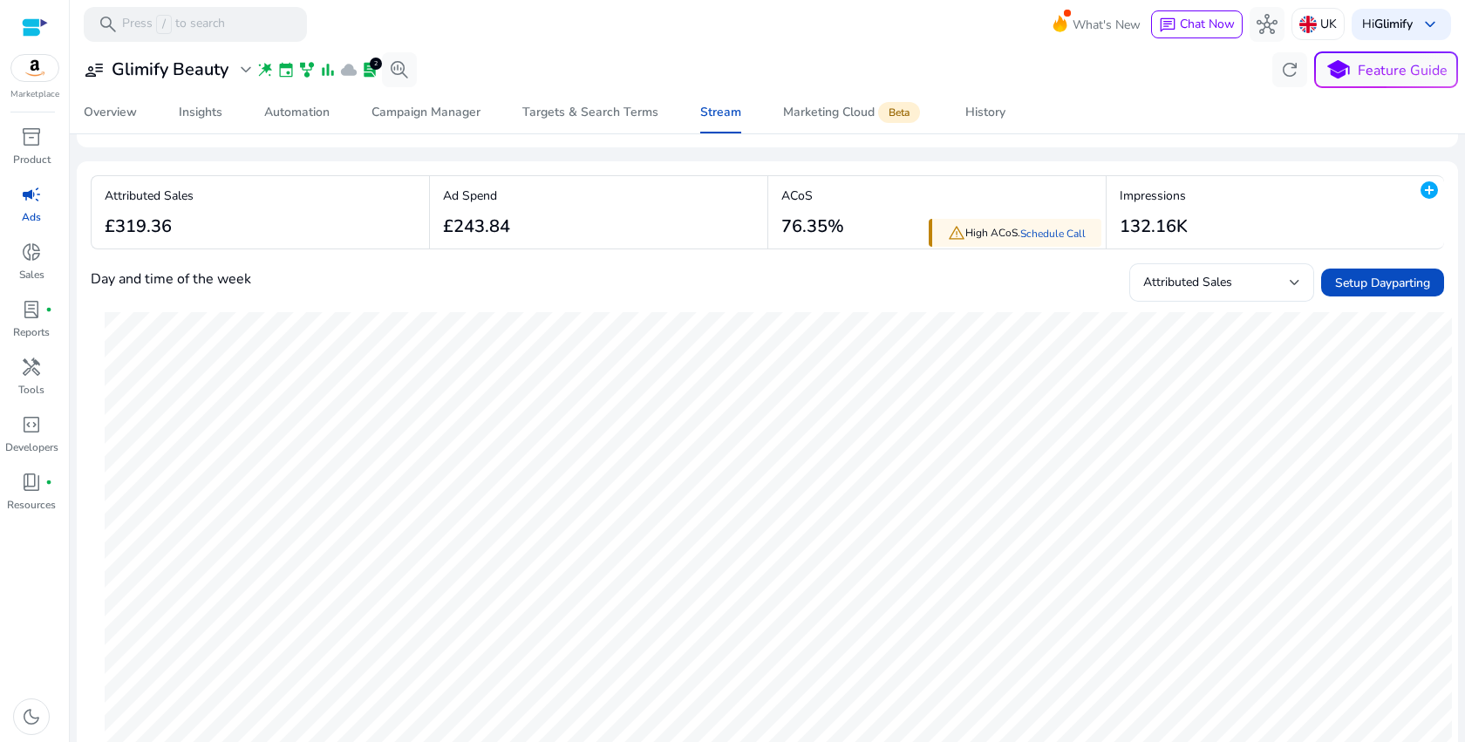
click at [889, 296] on div "Day and time of the week Attributed Sales Setup Dayparting" at bounding box center [767, 282] width 1353 height 38
click at [843, 199] on div "ACoS 76.35%" at bounding box center [808, 212] width 80 height 72
click at [773, 219] on app-overview-summary-change "ACoS 76.35%" at bounding box center [808, 212] width 71 height 64
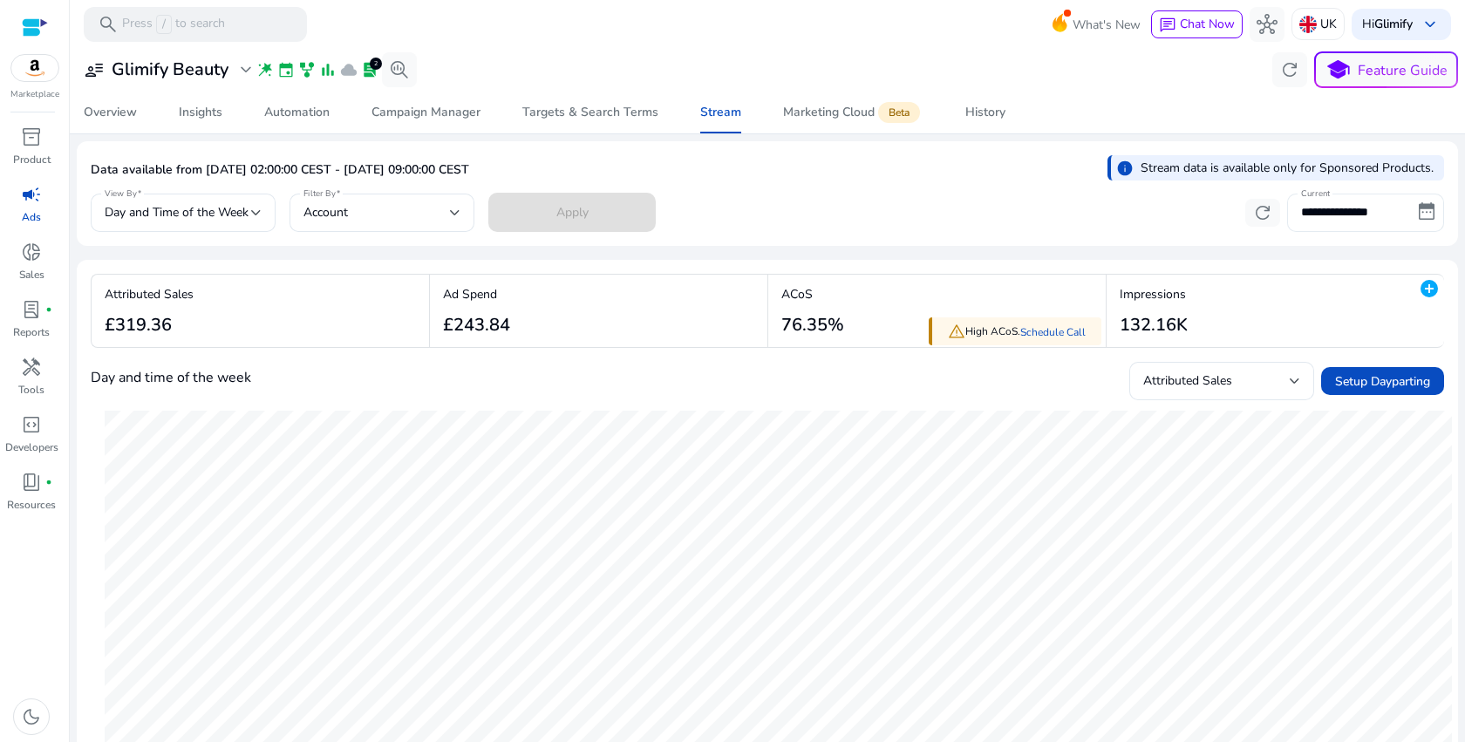
click at [1311, 215] on input "**********" at bounding box center [1365, 213] width 157 height 38
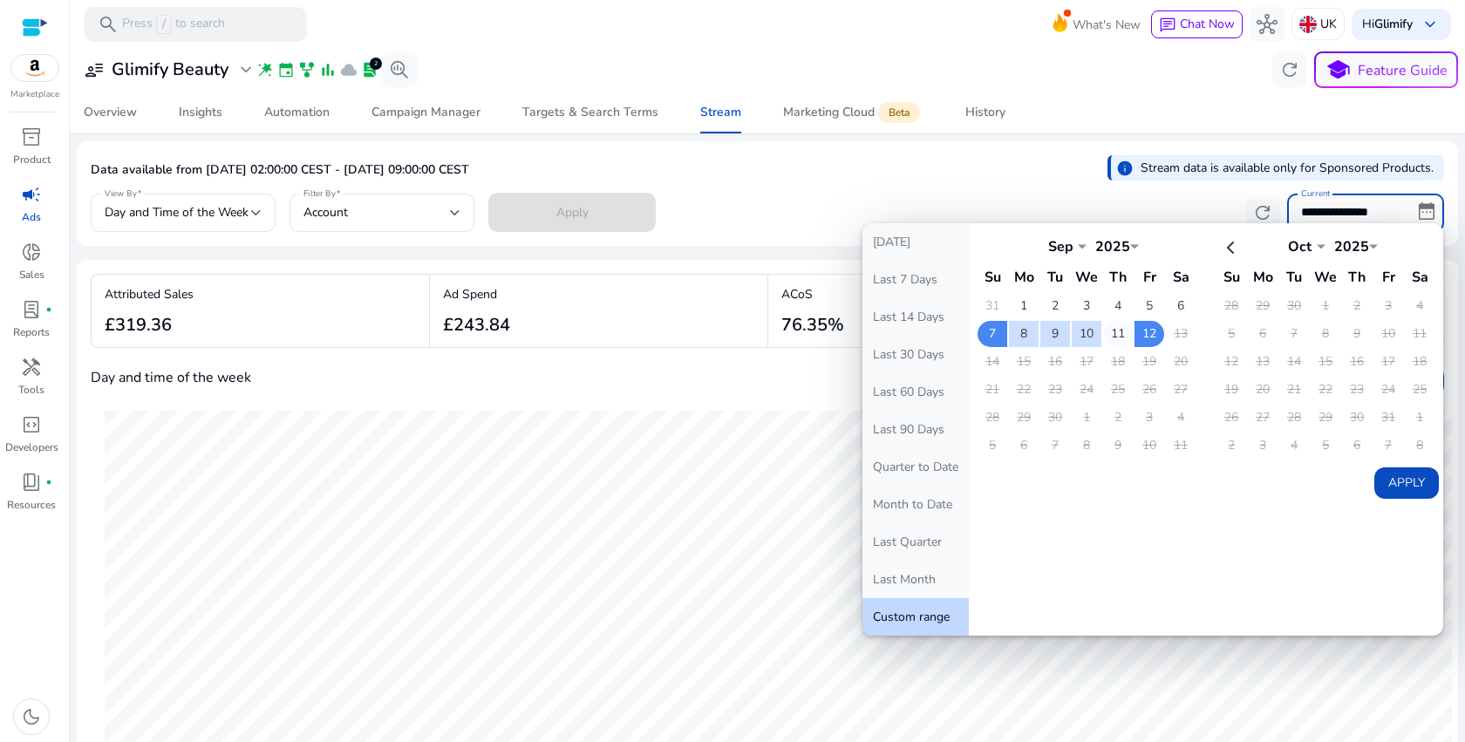
click at [1113, 343] on td "11" at bounding box center [1118, 334] width 30 height 26
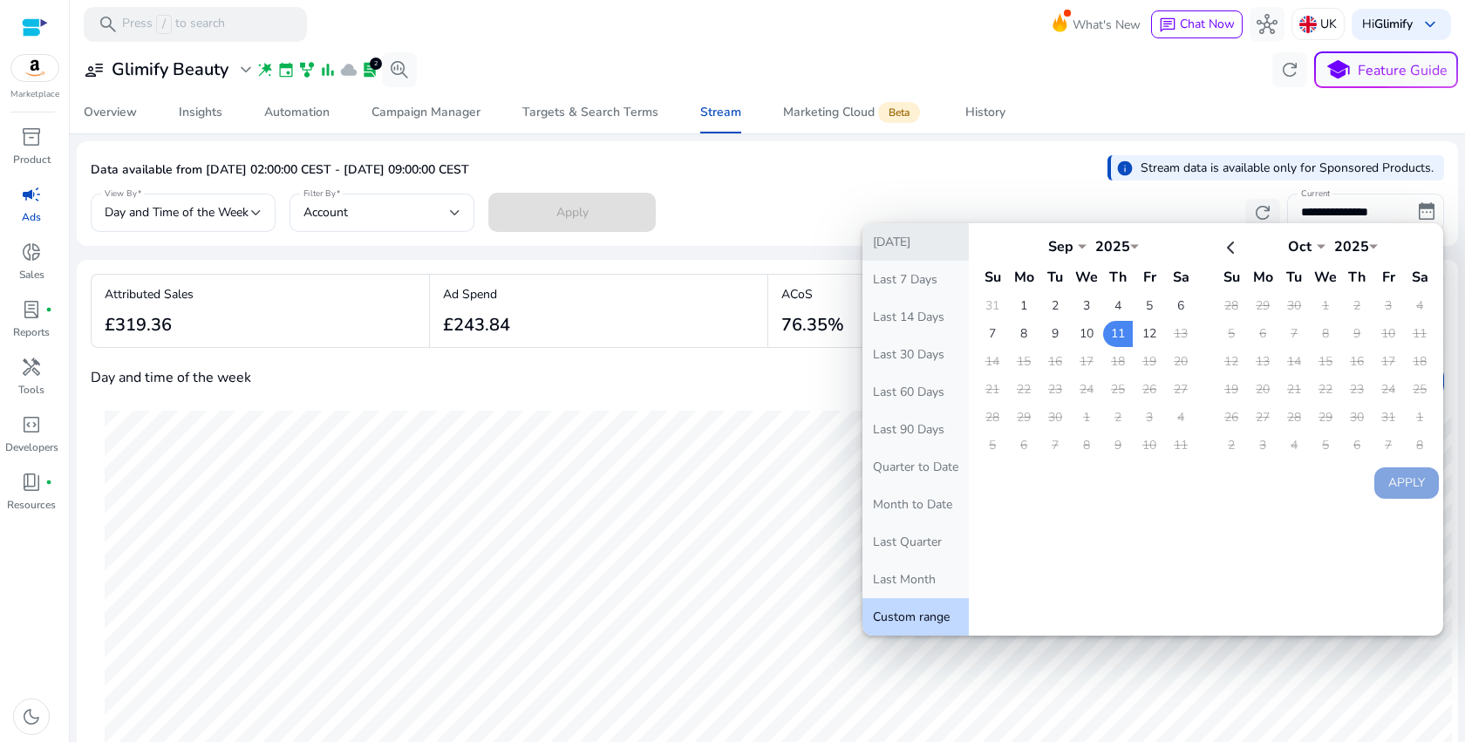
click at [892, 253] on button "[DATE]" at bounding box center [915, 241] width 106 height 37
type input "*****"
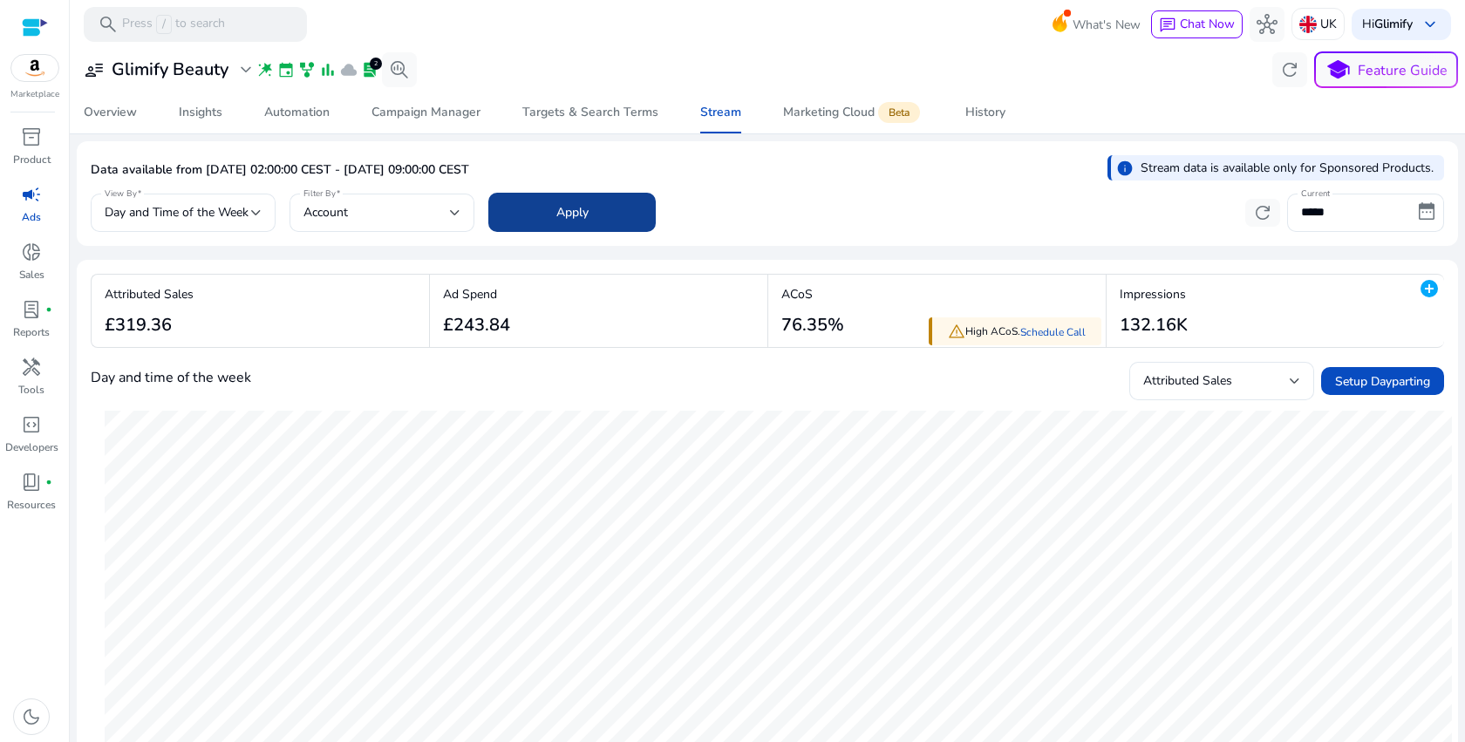
click at [509, 193] on span at bounding box center [571, 213] width 167 height 42
click at [244, 214] on span "Day and Time of the Week" at bounding box center [177, 212] width 144 height 17
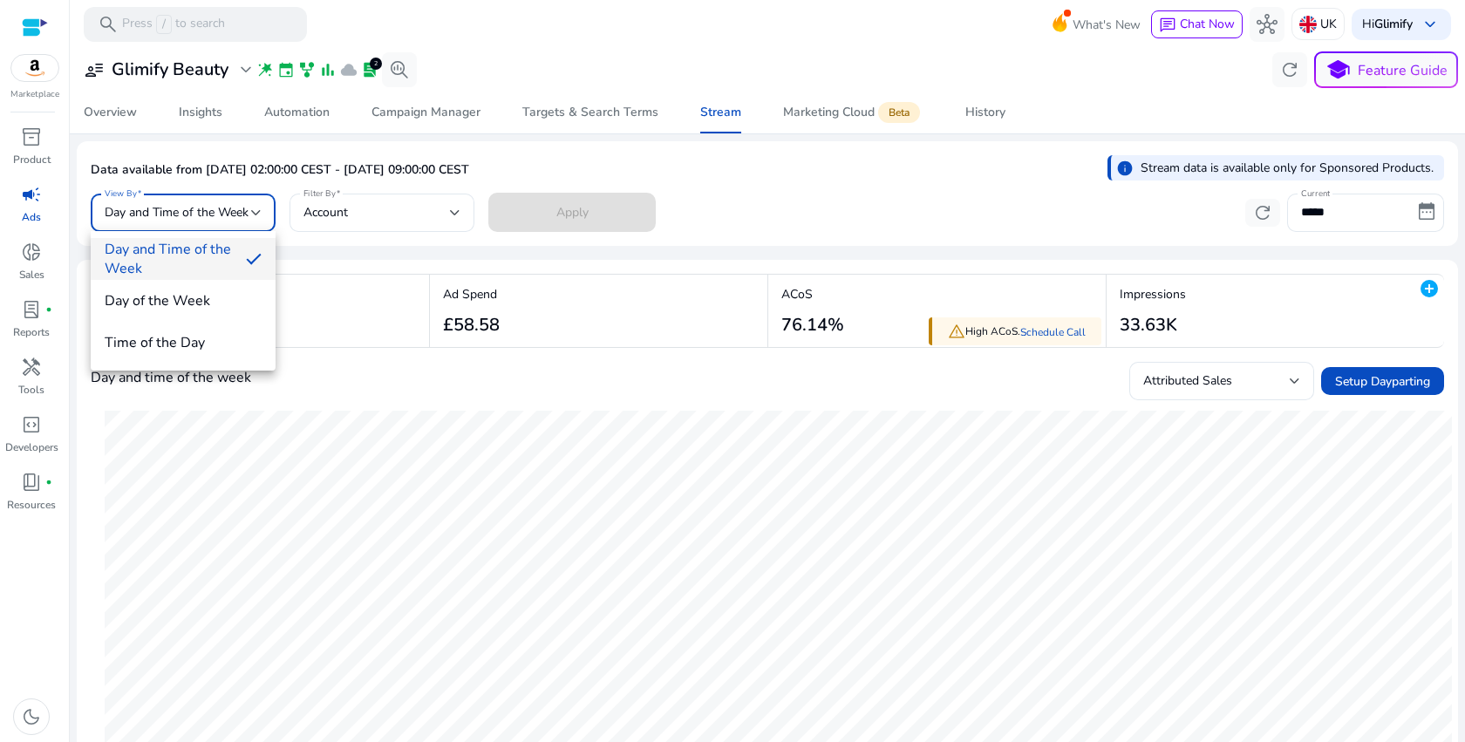
click at [244, 214] on div at bounding box center [732, 371] width 1465 height 742
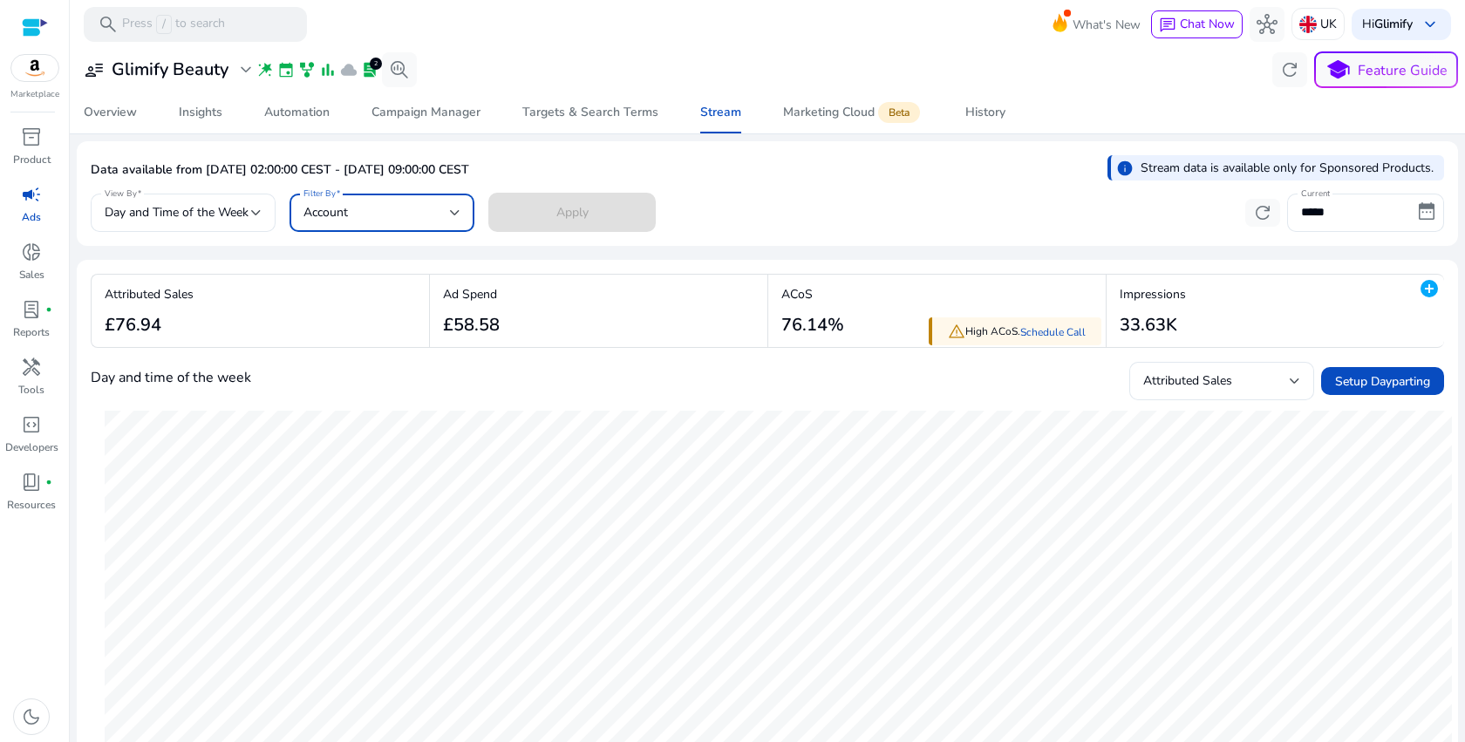
click at [390, 214] on div "Account" at bounding box center [376, 212] width 146 height 19
click at [390, 214] on div at bounding box center [732, 371] width 1465 height 742
click at [1343, 220] on input "*****" at bounding box center [1365, 213] width 157 height 38
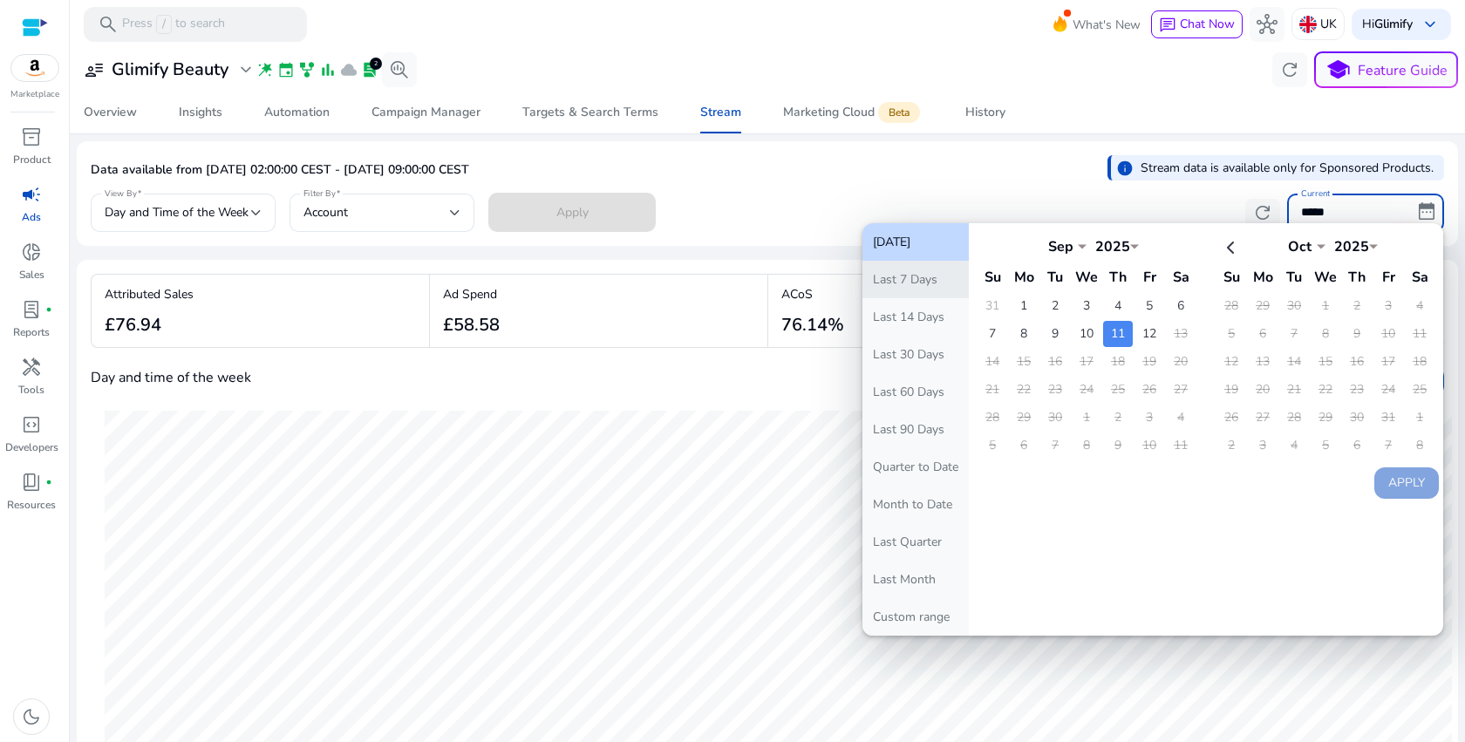
click at [915, 287] on button "Last 7 Days" at bounding box center [915, 279] width 106 height 37
type input "**********"
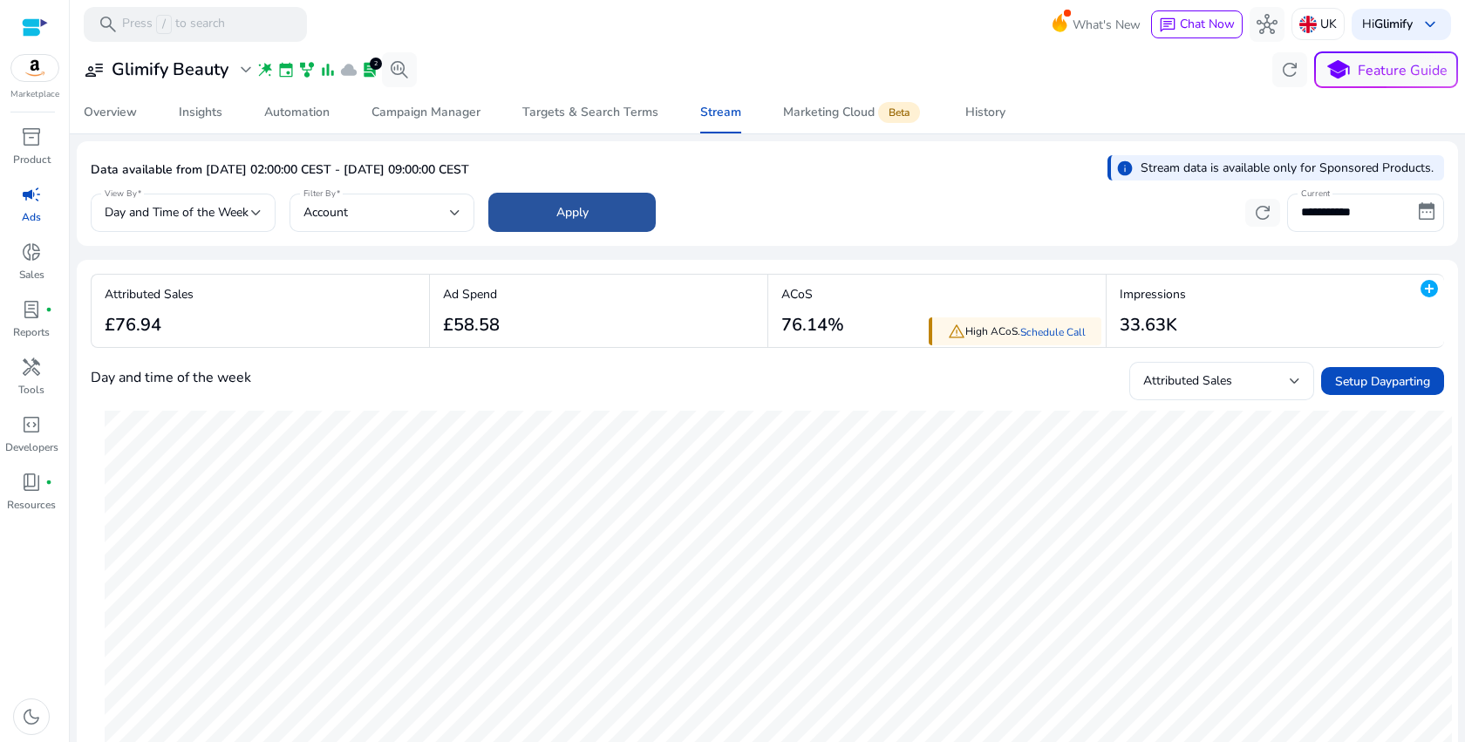
click at [570, 222] on span at bounding box center [571, 213] width 167 height 42
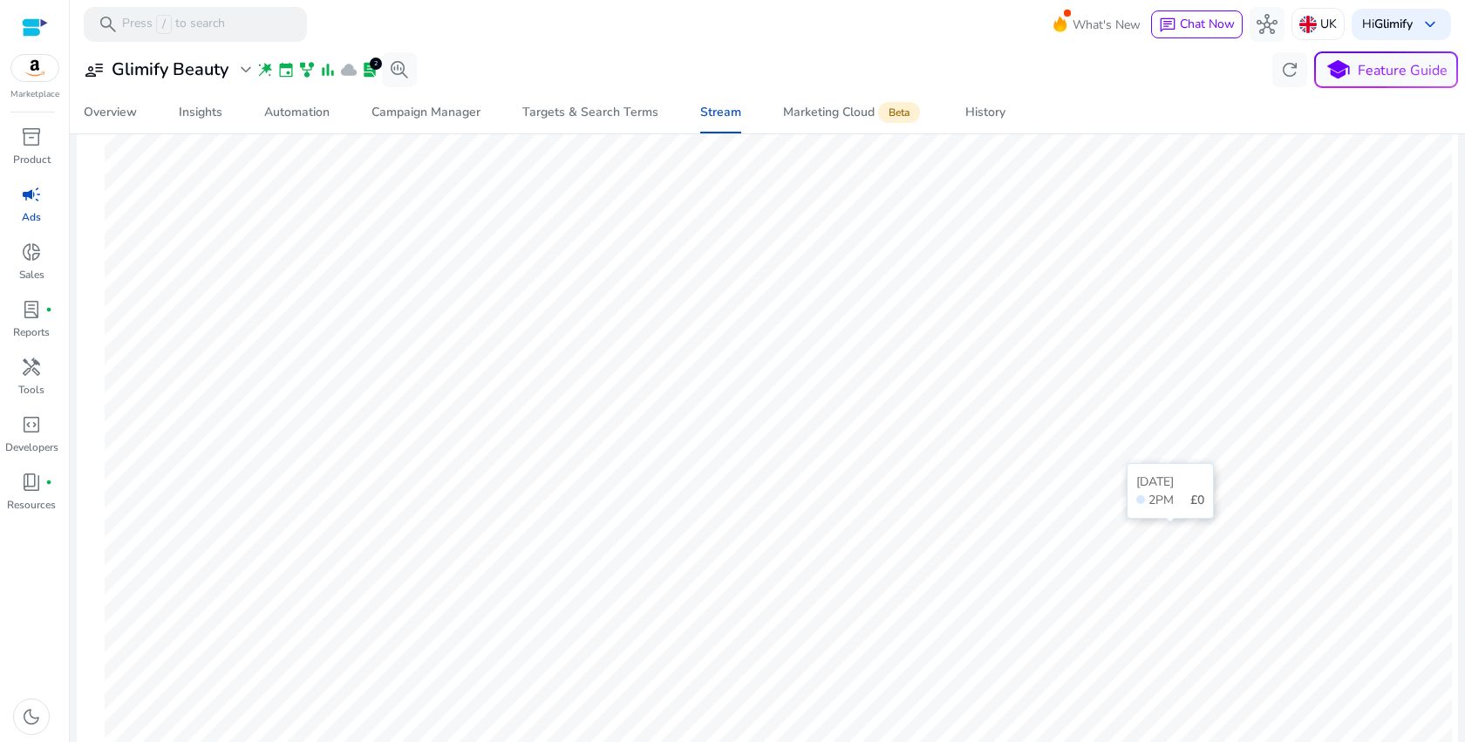
scroll to position [289, 0]
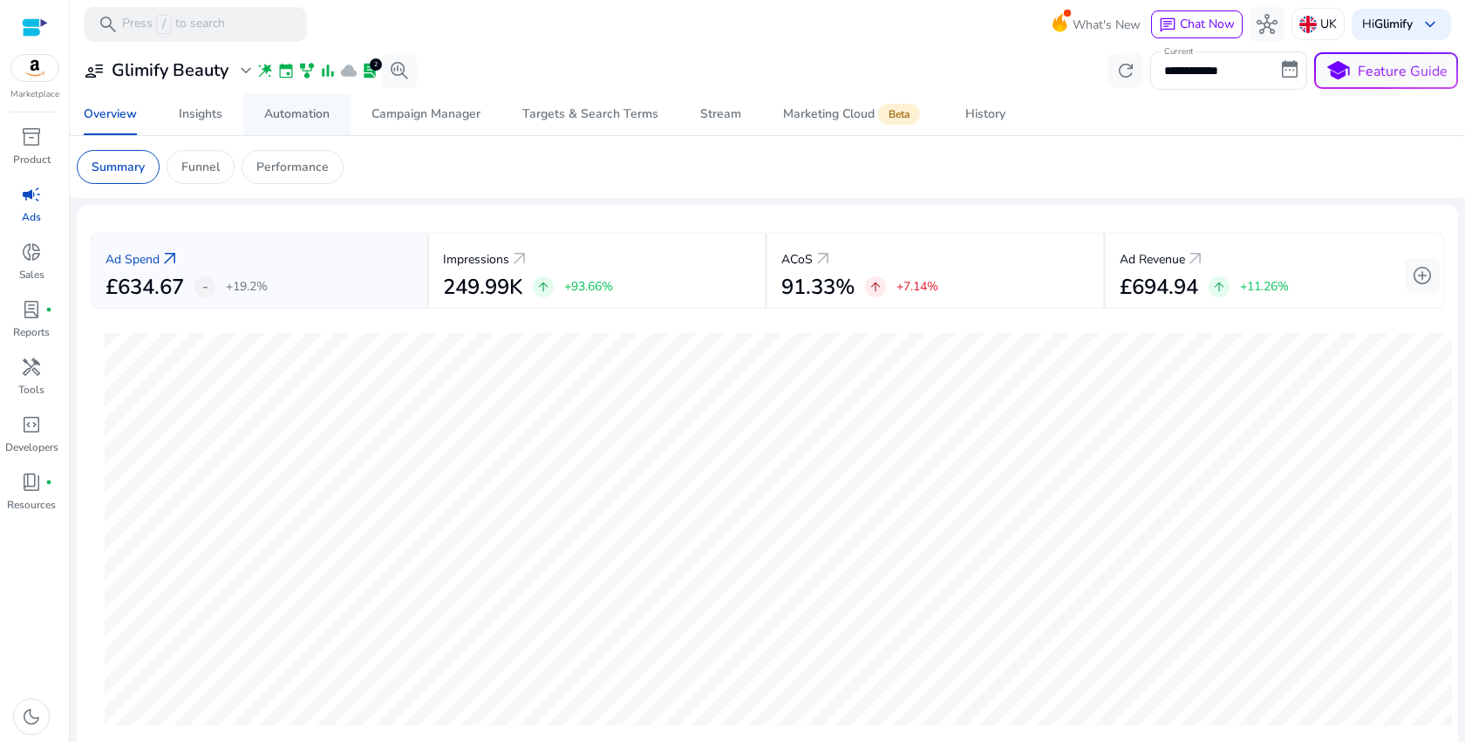
click at [283, 116] on div "Automation" at bounding box center [296, 114] width 65 height 12
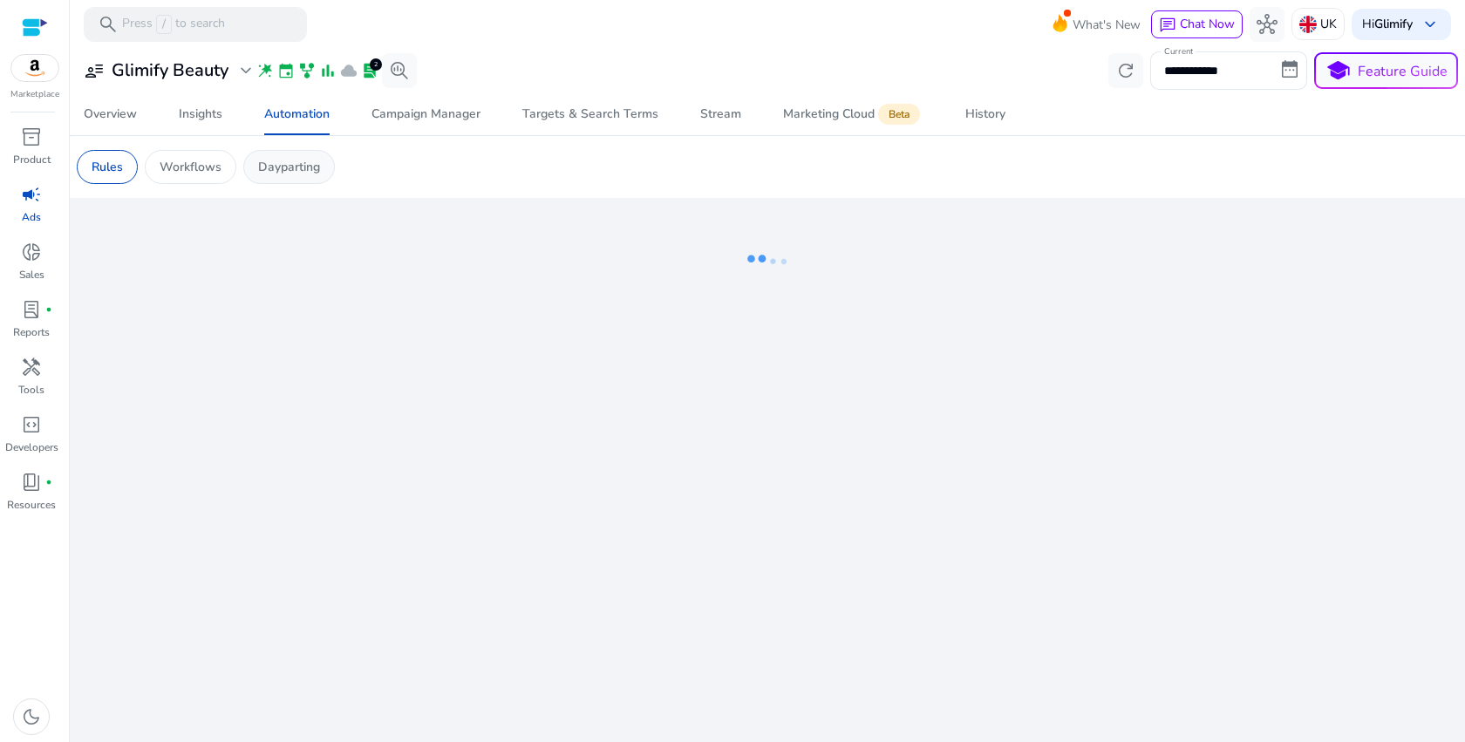
click at [286, 162] on p "Dayparting" at bounding box center [289, 167] width 62 height 18
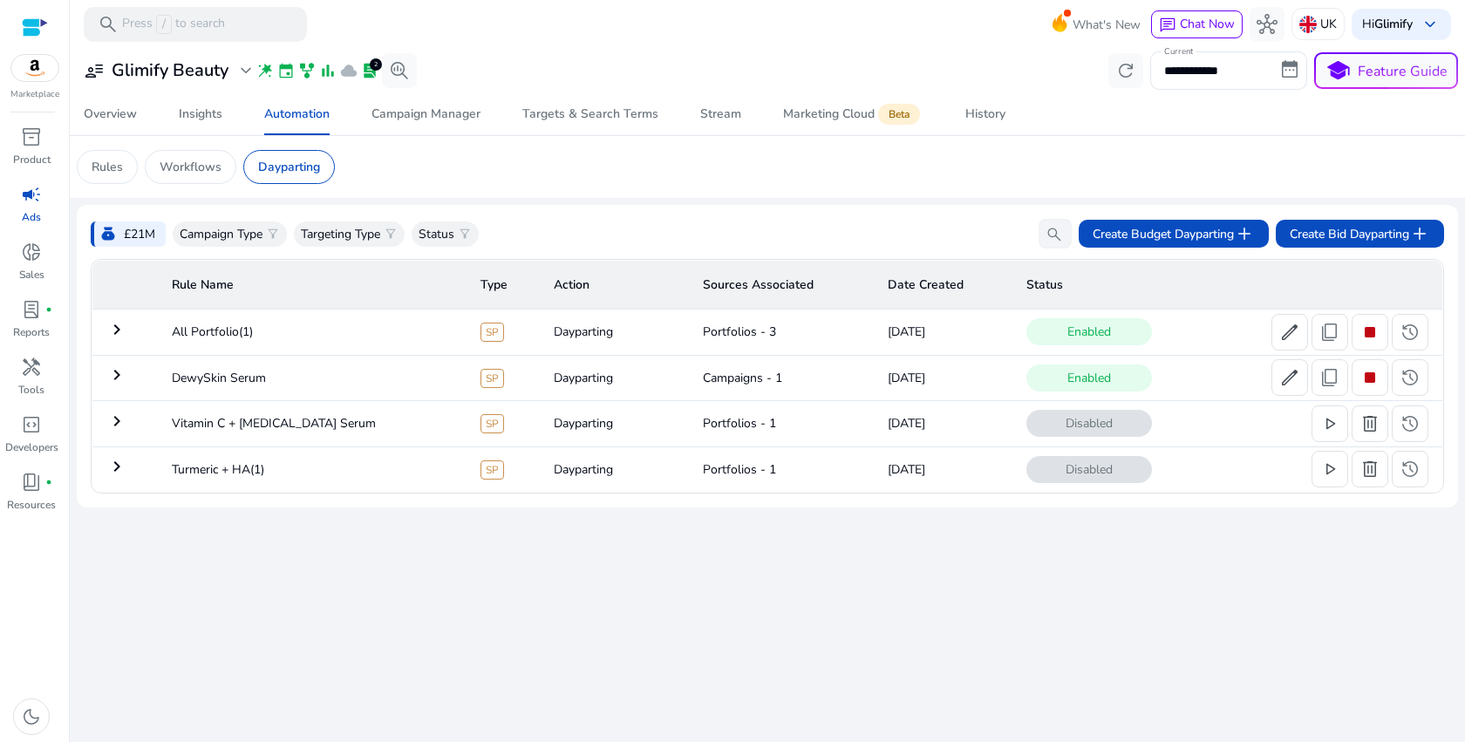
click at [109, 327] on mat-icon "keyboard_arrow_right" at bounding box center [116, 329] width 21 height 21
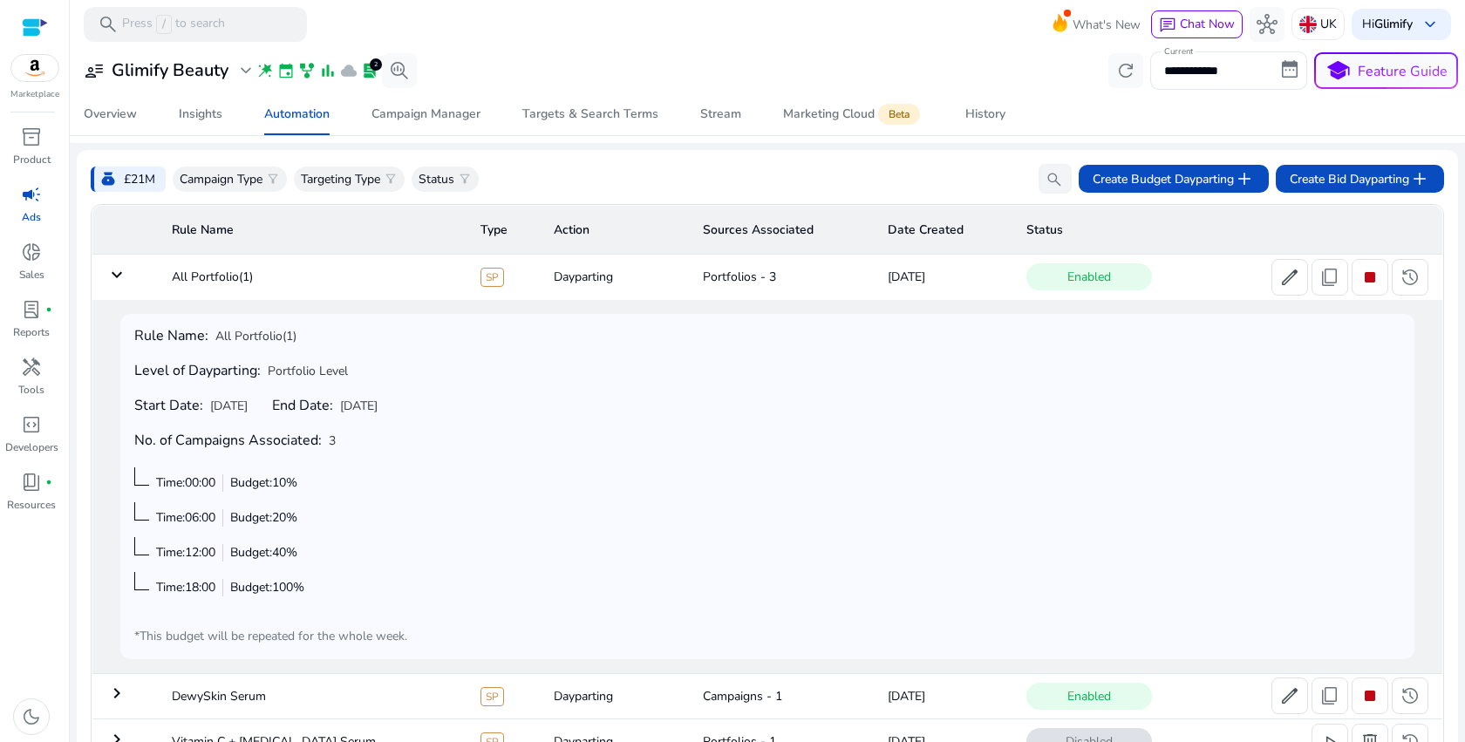
scroll to position [140, 0]
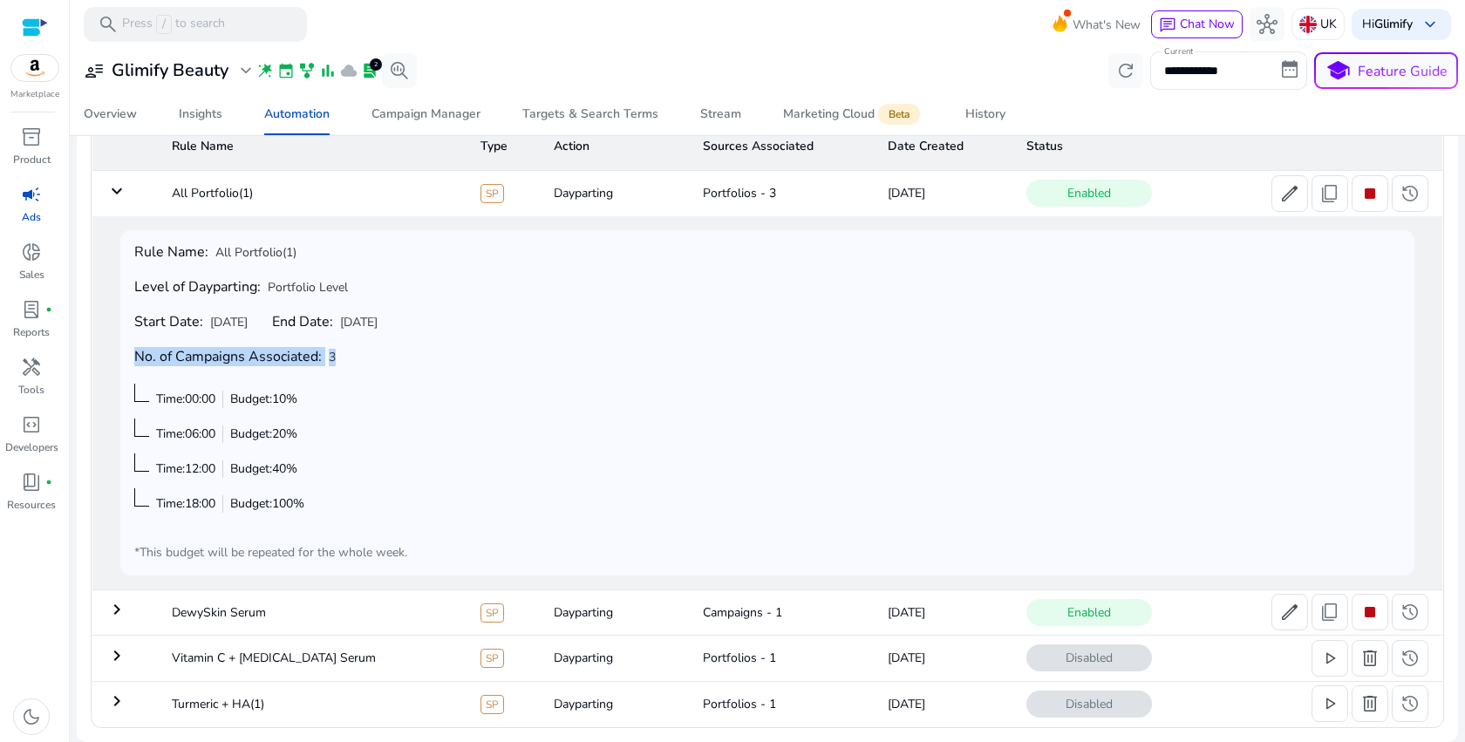
drag, startPoint x: 340, startPoint y: 357, endPoint x: 138, endPoint y: 357, distance: 202.3
click at [138, 357] on div "Rule Name: All Portfolio(1) Level of Dayparting: Portfolio Level Start Date: [D…" at bounding box center [767, 402] width 1266 height 317
click at [1279, 204] on span "edit" at bounding box center [1289, 193] width 21 height 21
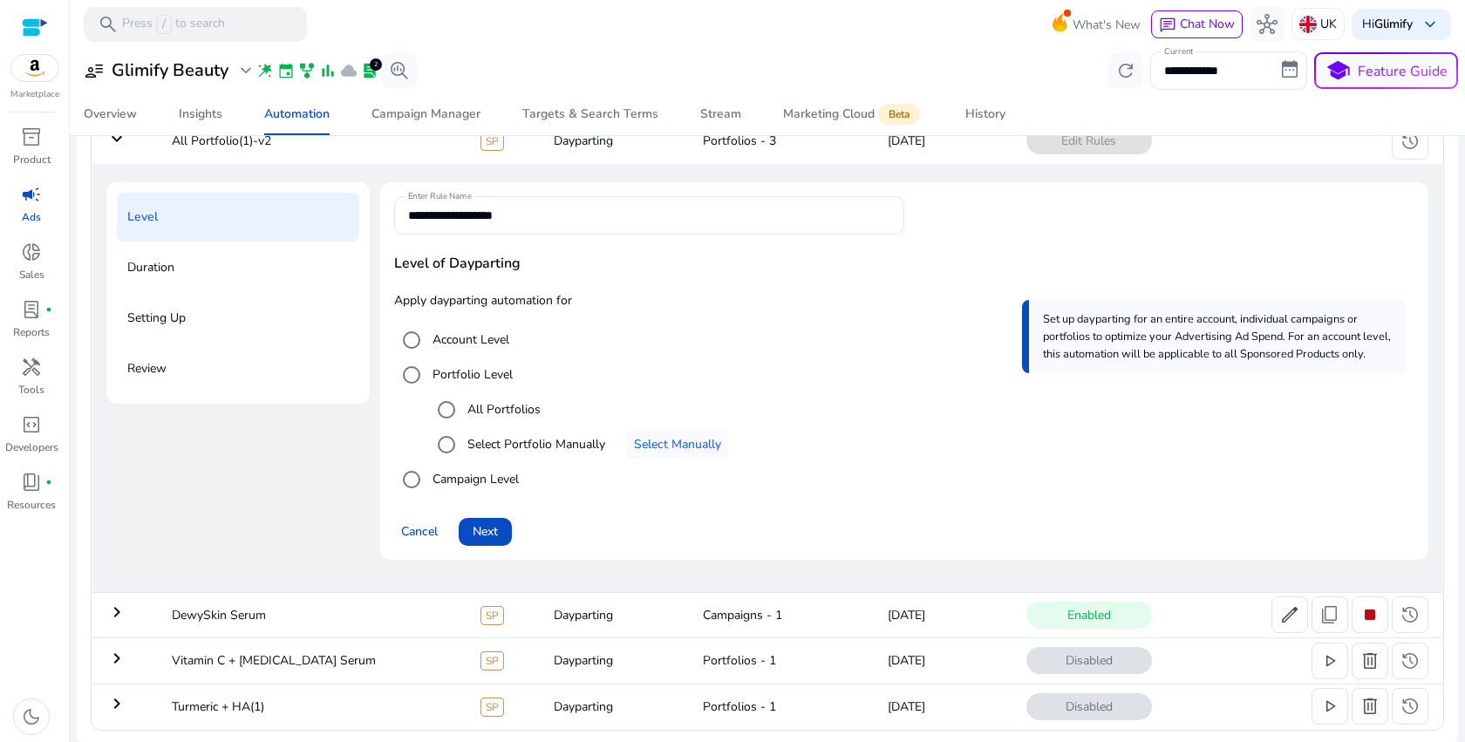
scroll to position [195, 0]
click at [495, 408] on label "All Portfolios" at bounding box center [502, 407] width 77 height 18
click at [432, 530] on span "Cancel" at bounding box center [419, 529] width 37 height 18
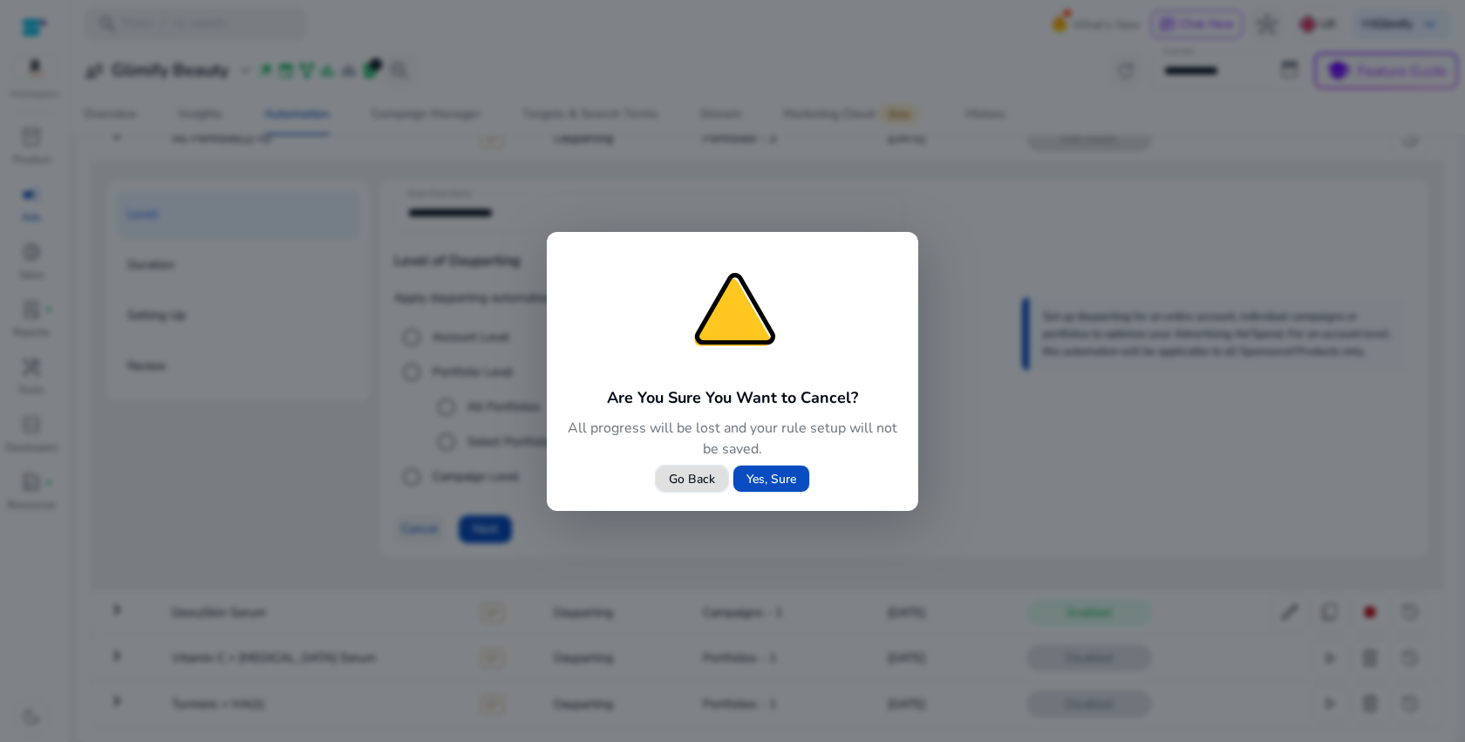
scroll to position [0, 0]
click at [780, 497] on span at bounding box center [771, 479] width 76 height 42
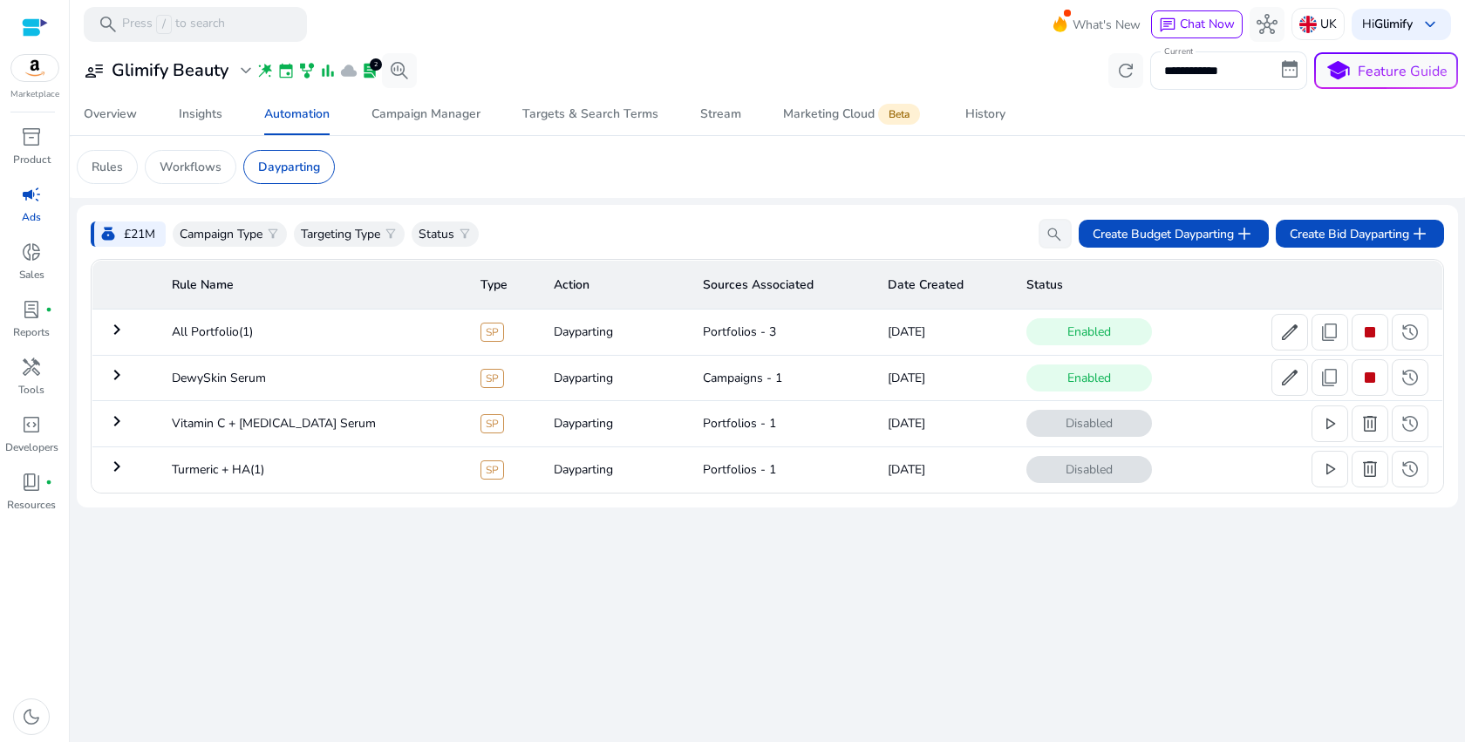
click at [780, 481] on td "Portfolios - 1" at bounding box center [781, 468] width 185 height 45
click at [1403, 343] on span "history" at bounding box center [1409, 332] width 21 height 21
click at [1329, 336] on span "content_copy" at bounding box center [1329, 332] width 21 height 21
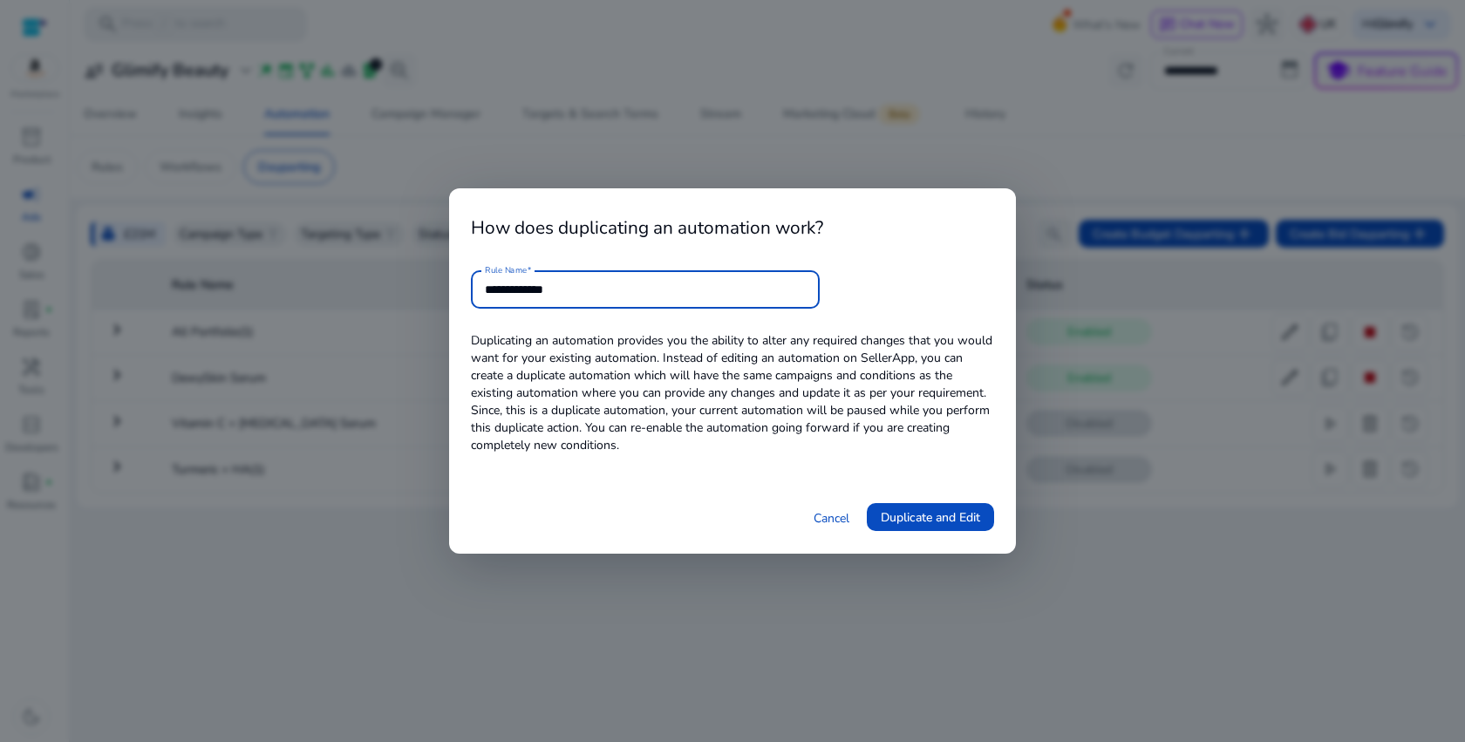
type input "**********"
click at [732, 527] on div "Cancel Duplicate and Edit" at bounding box center [732, 518] width 523 height 30
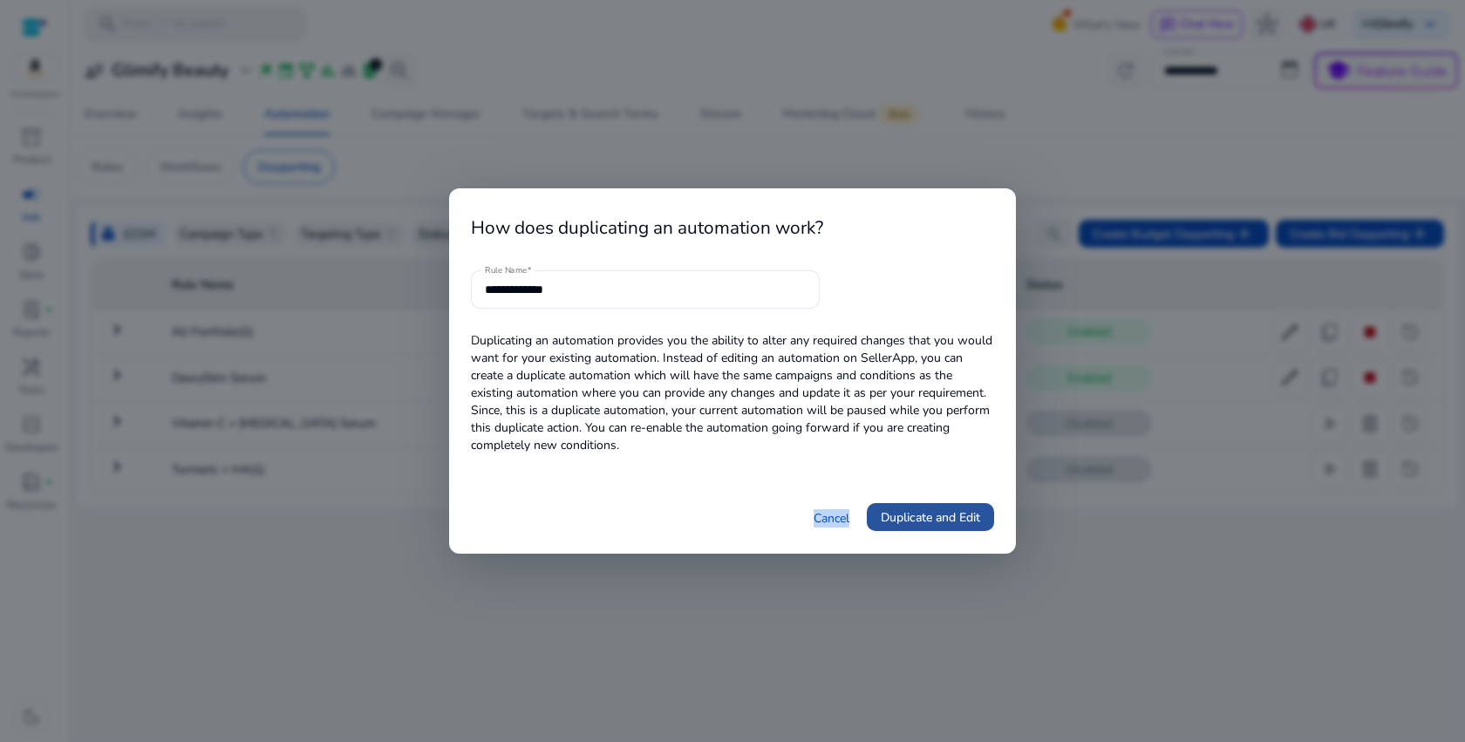
click at [921, 520] on span "Duplicate and Edit" at bounding box center [930, 517] width 99 height 18
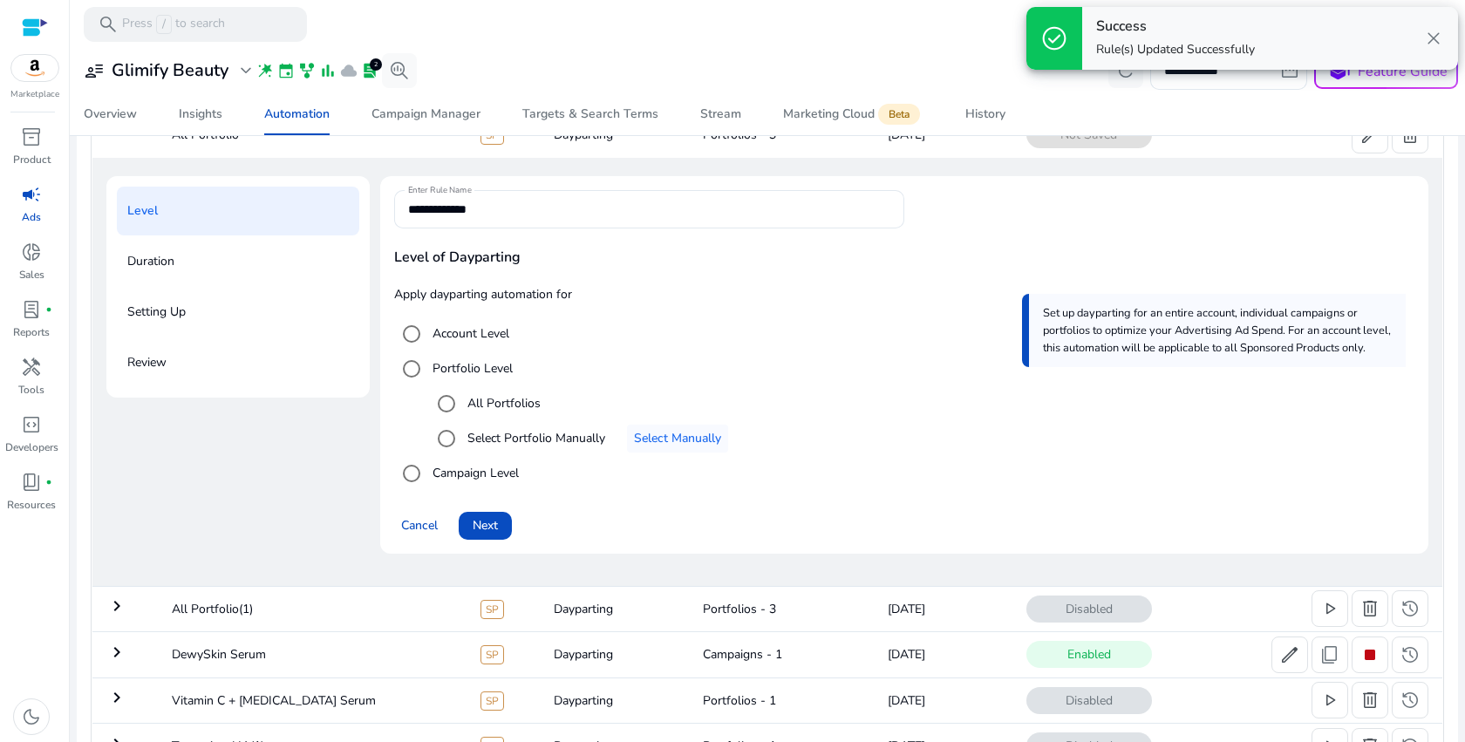
scroll to position [194, 0]
click at [1435, 42] on span "close" at bounding box center [1433, 38] width 21 height 21
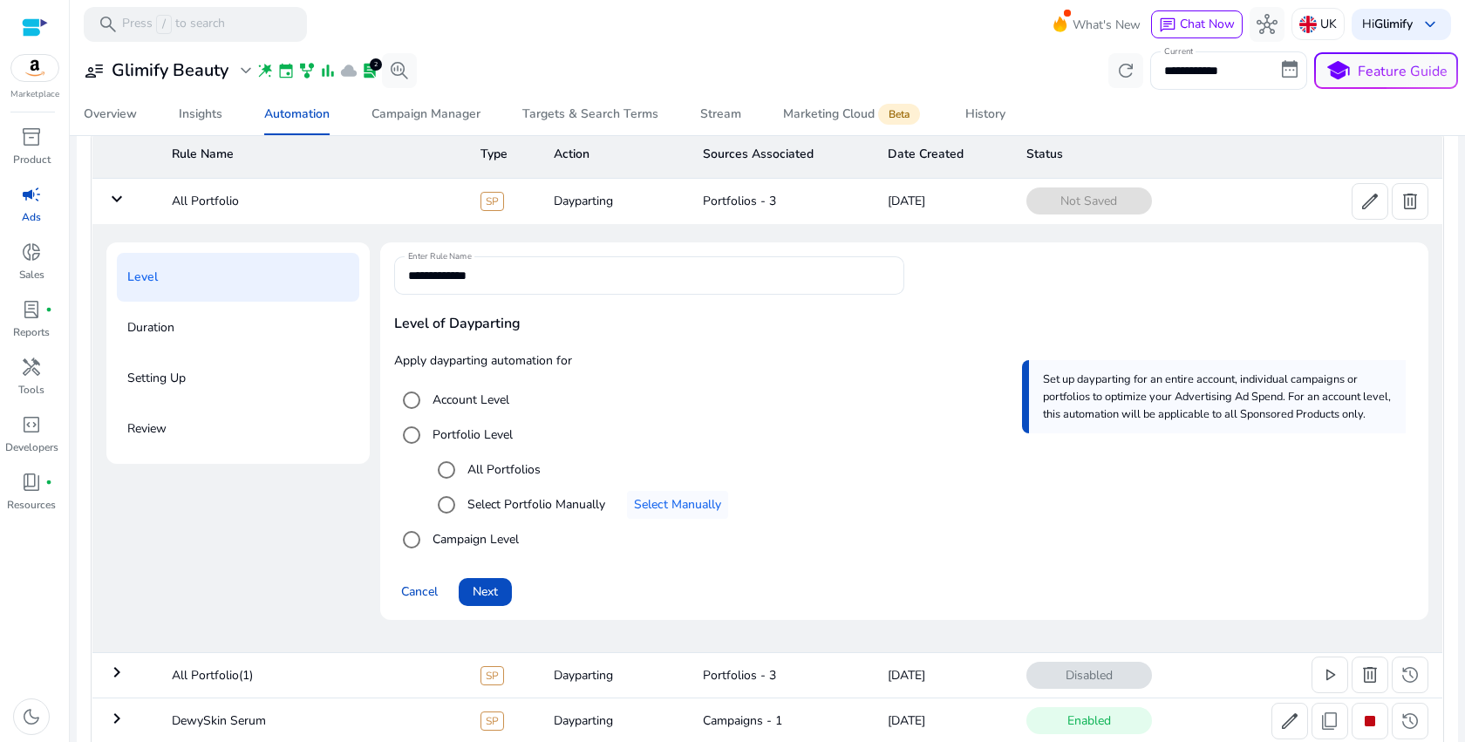
scroll to position [8, 0]
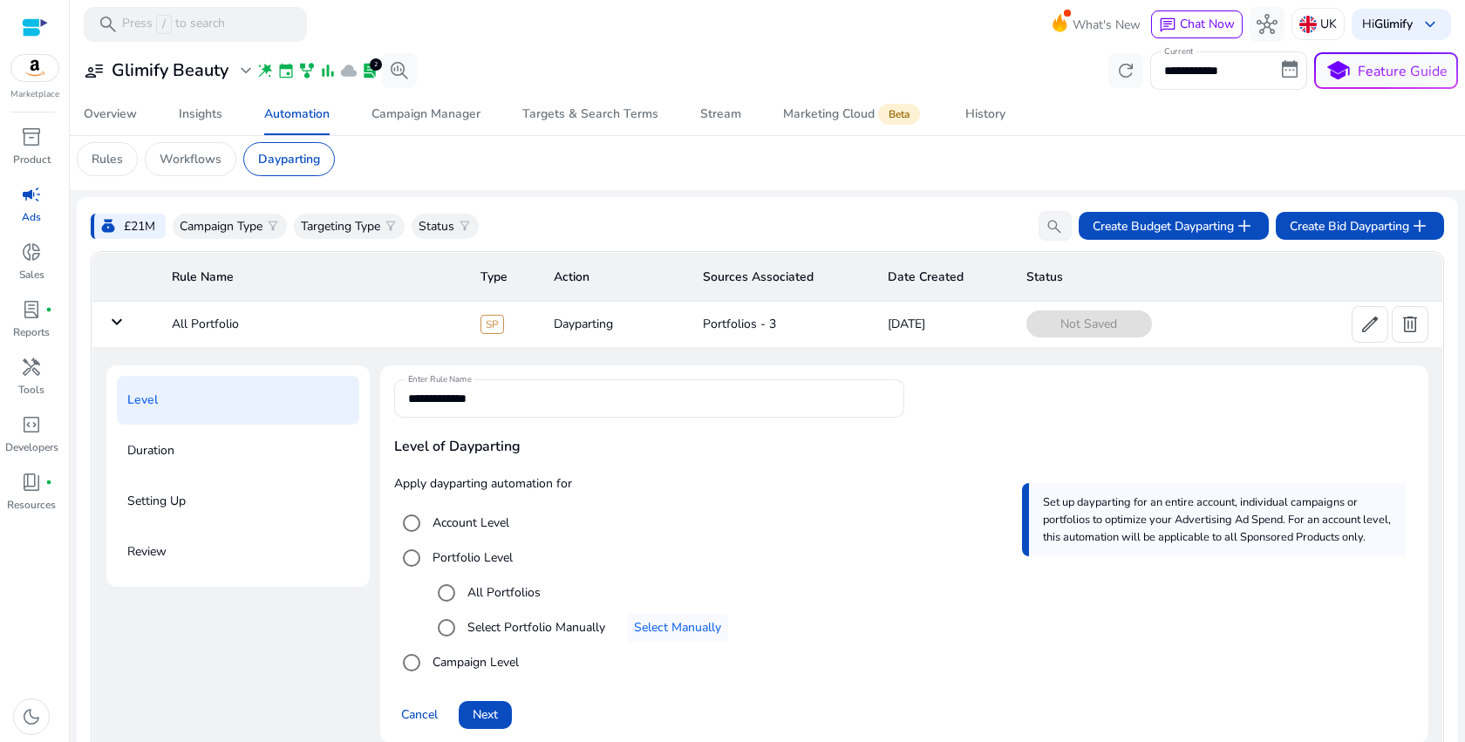
click at [114, 323] on mat-icon "keyboard_arrow_down" at bounding box center [116, 321] width 21 height 21
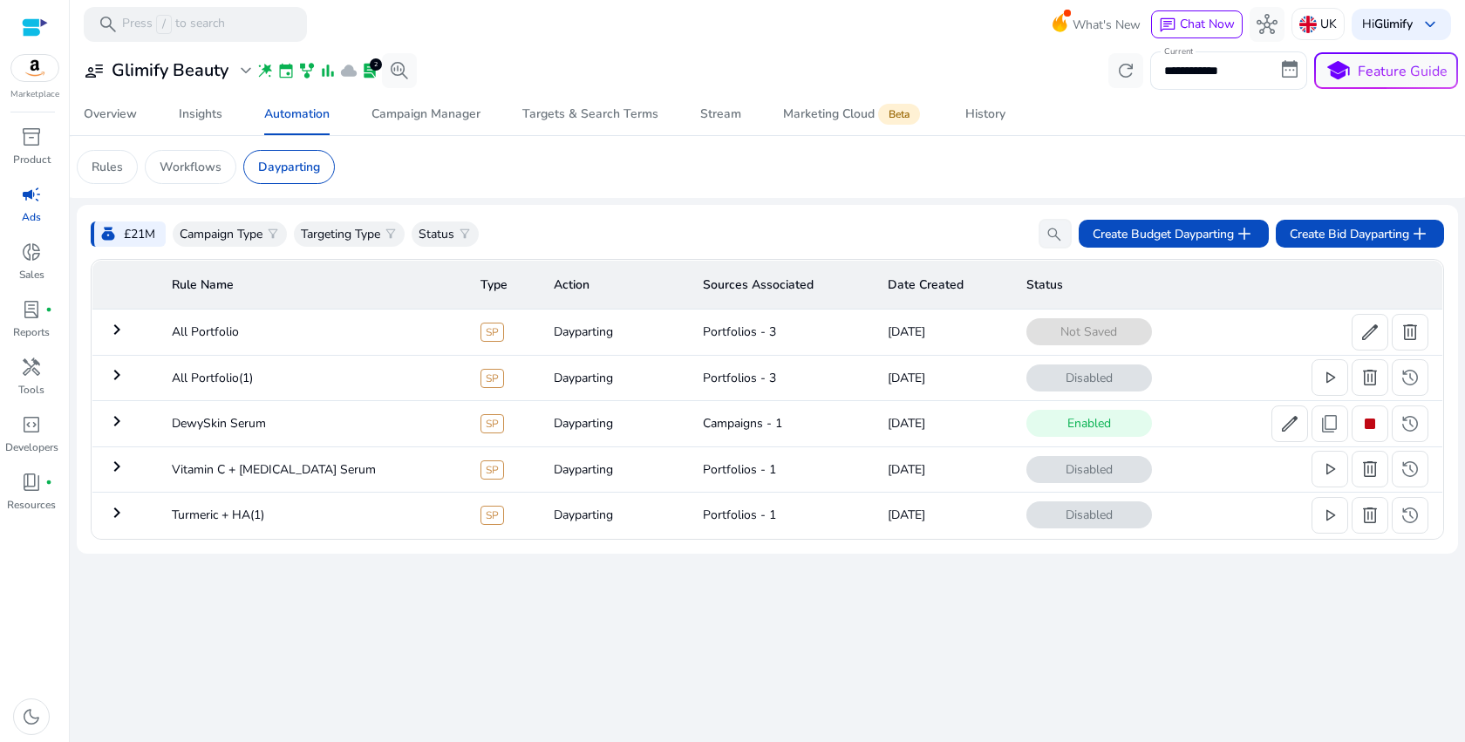
scroll to position [0, 0]
click at [1321, 380] on span "play_arrow" at bounding box center [1329, 377] width 21 height 21
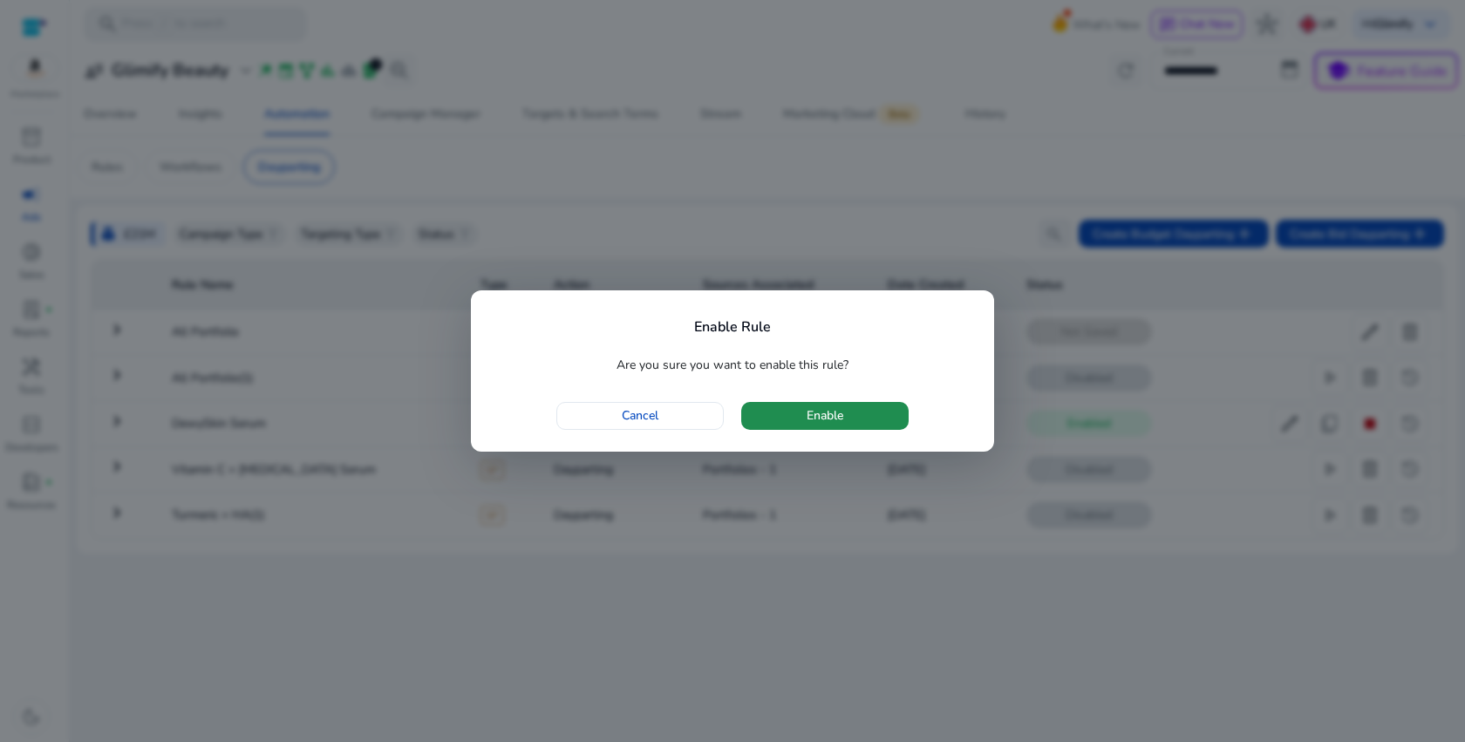
click at [788, 426] on span "button" at bounding box center [824, 416] width 167 height 42
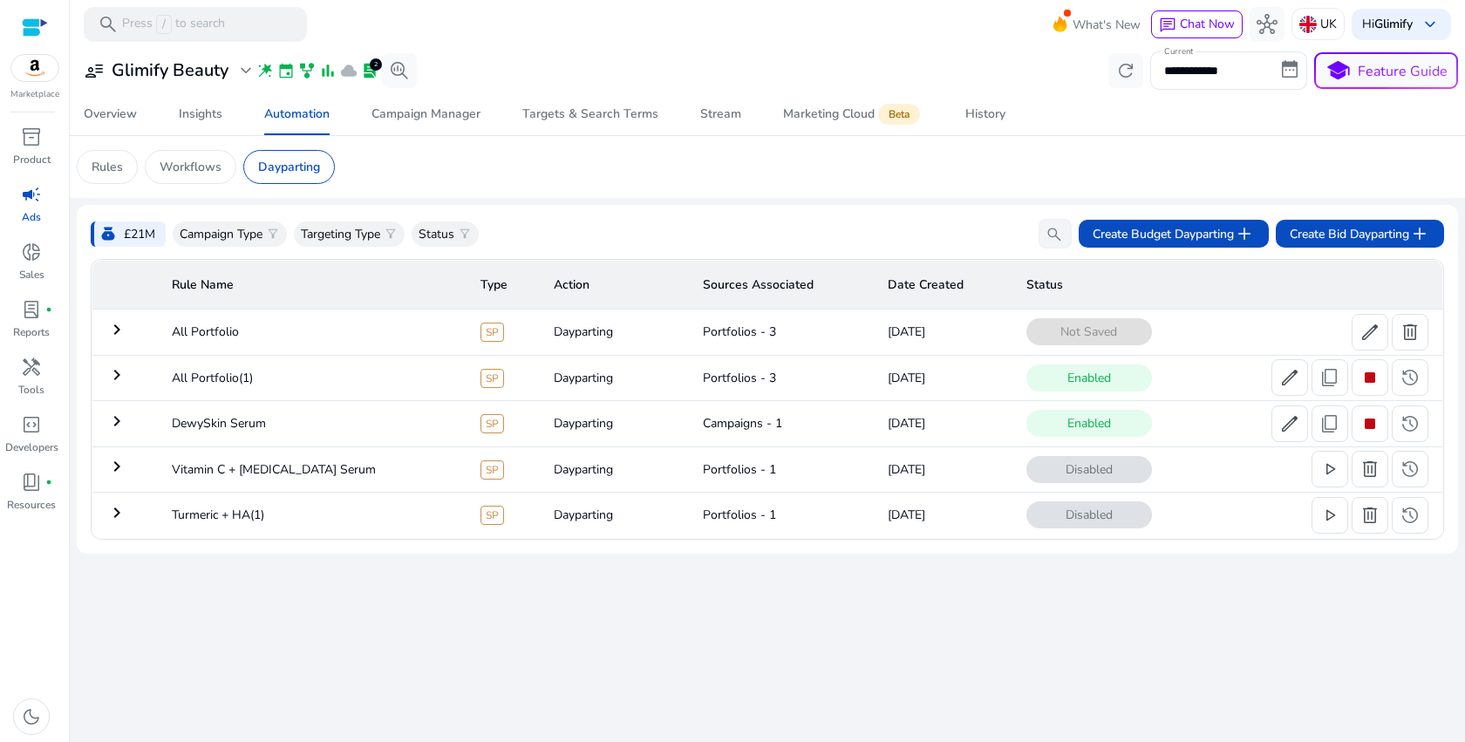
click at [112, 329] on mat-icon "keyboard_arrow_right" at bounding box center [116, 329] width 21 height 21
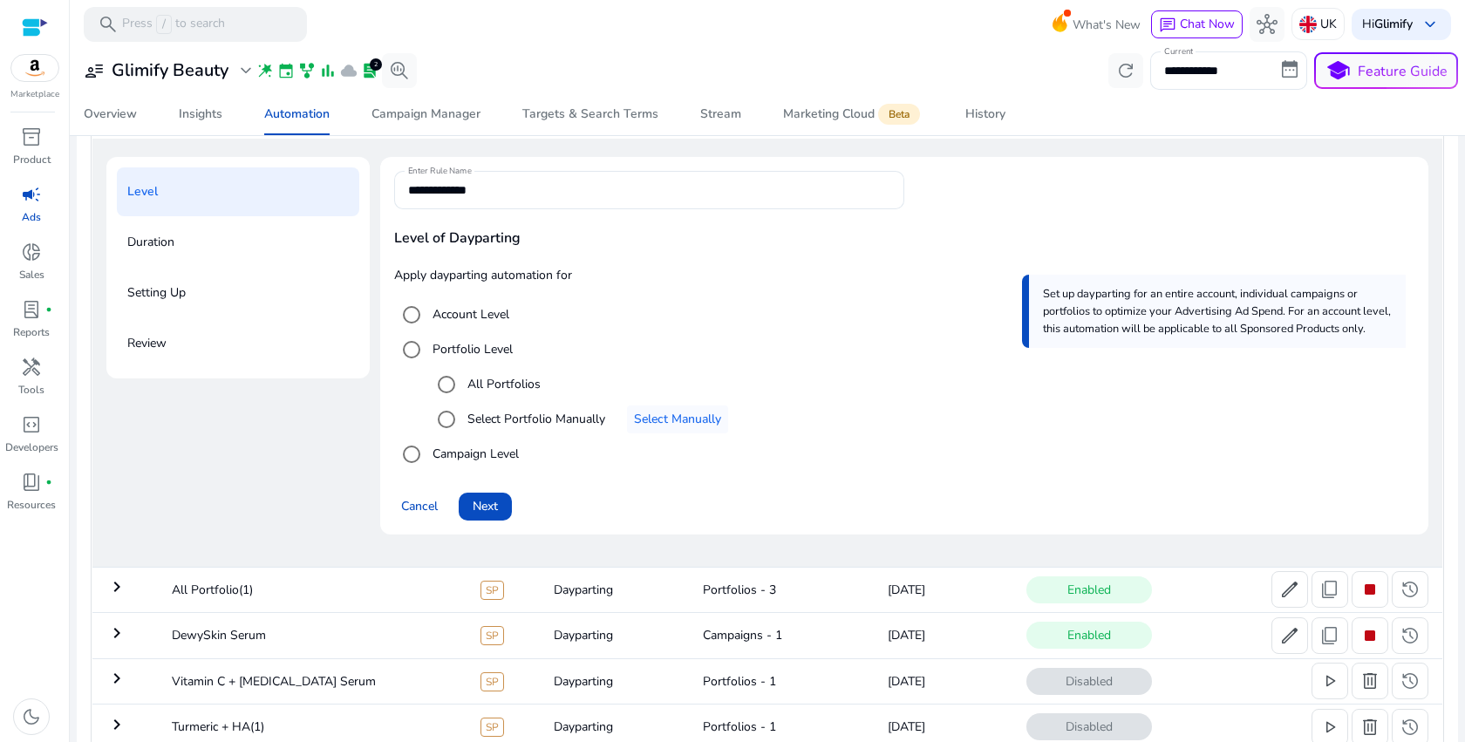
scroll to position [241, 0]
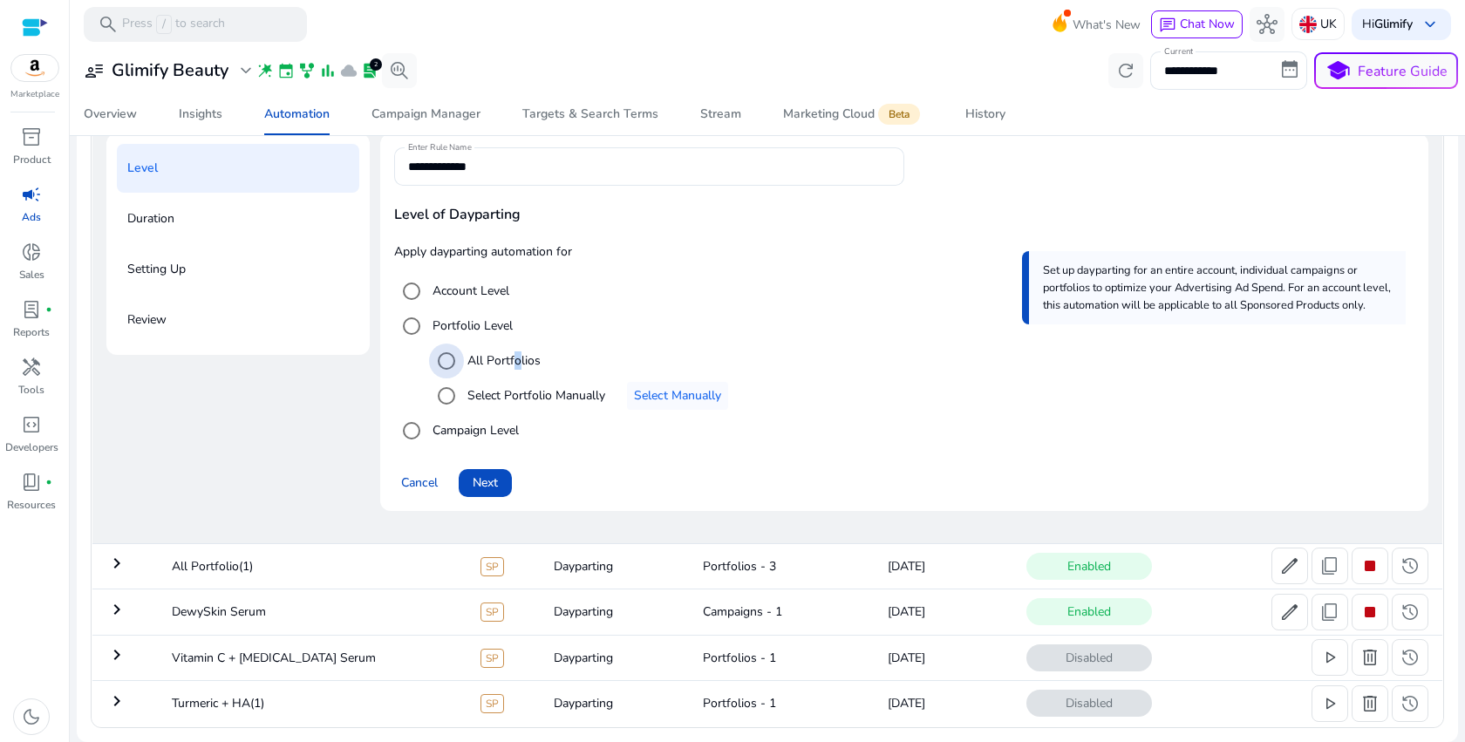
click at [516, 361] on label "All Portfolios" at bounding box center [502, 360] width 77 height 18
click at [494, 494] on span at bounding box center [485, 483] width 53 height 42
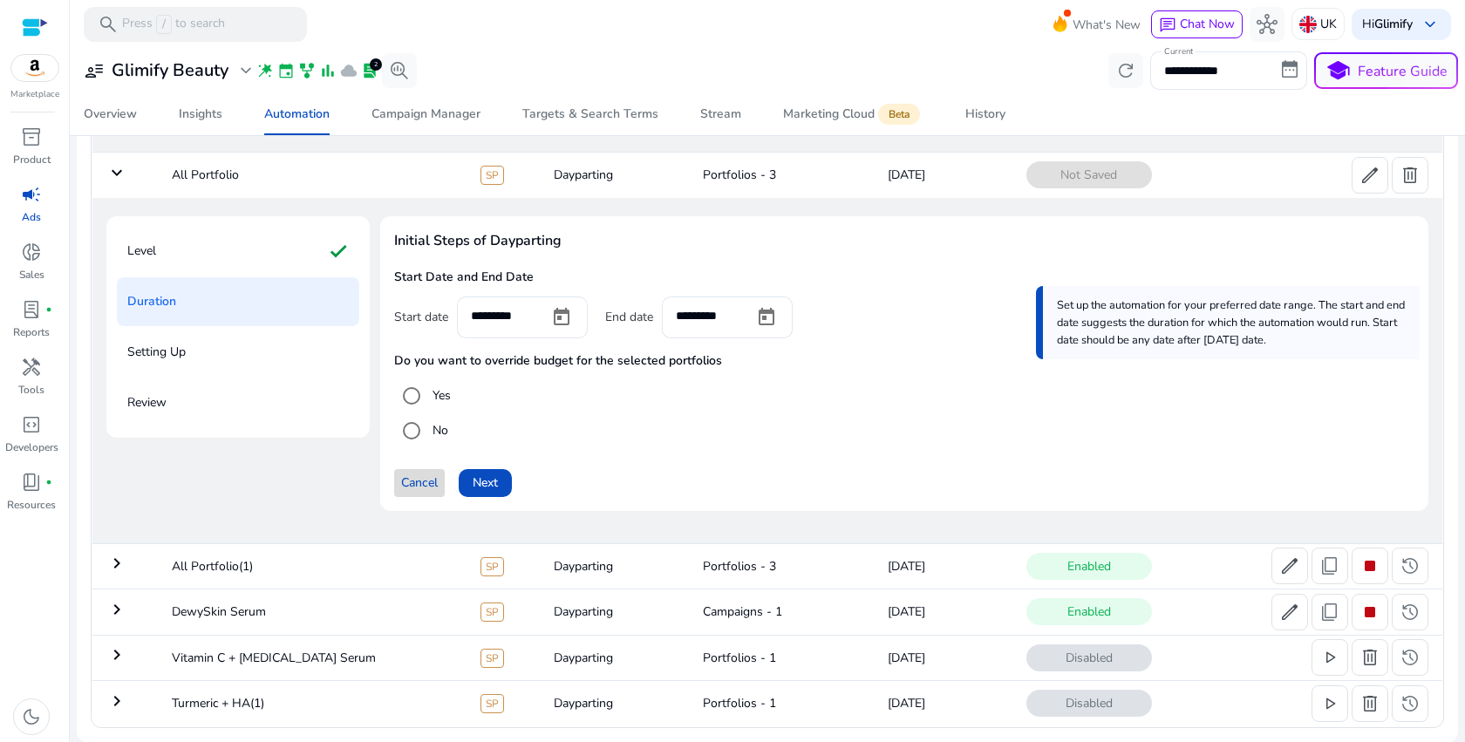
click at [417, 487] on span "Cancel" at bounding box center [419, 482] width 37 height 18
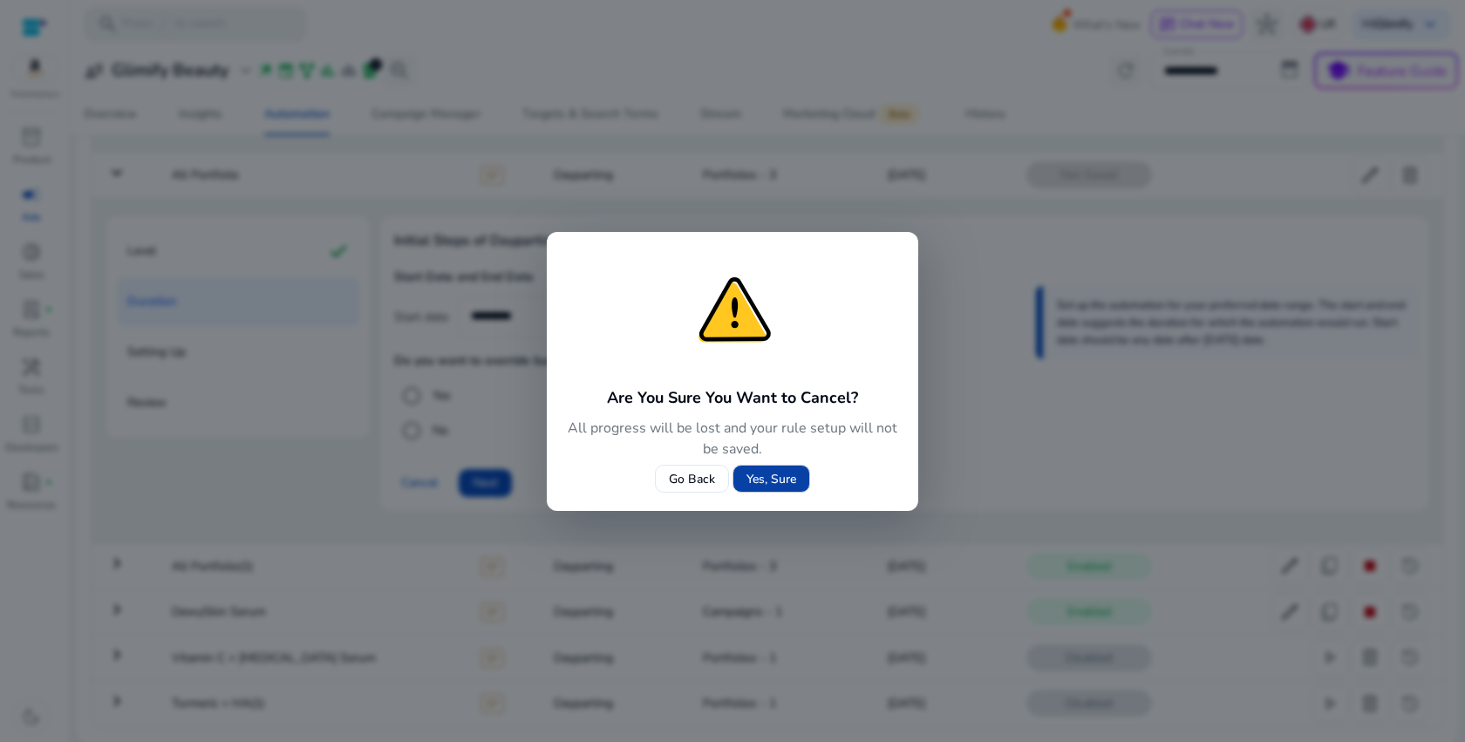
click at [770, 483] on span "Yes, Sure" at bounding box center [771, 479] width 50 height 18
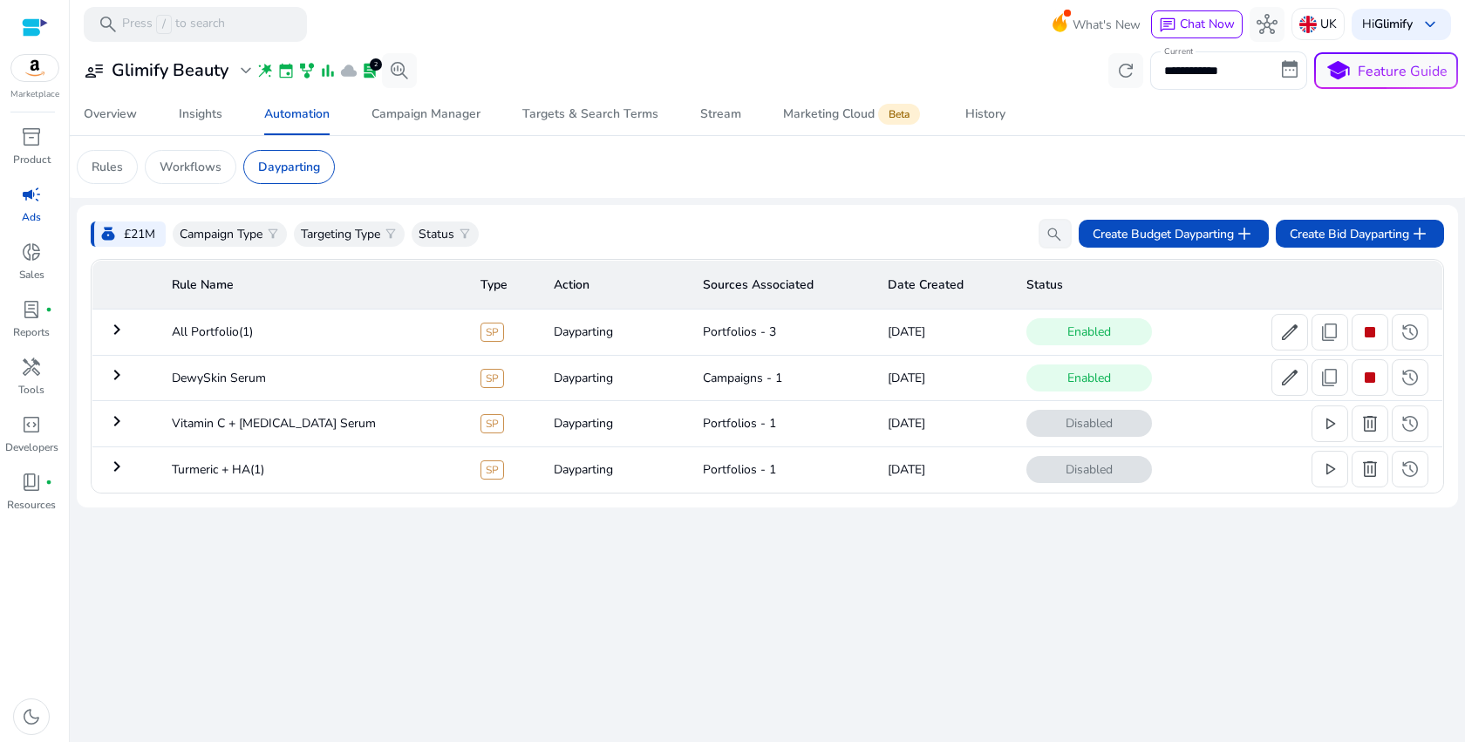
scroll to position [0, 0]
click at [1287, 346] on span at bounding box center [1289, 332] width 35 height 42
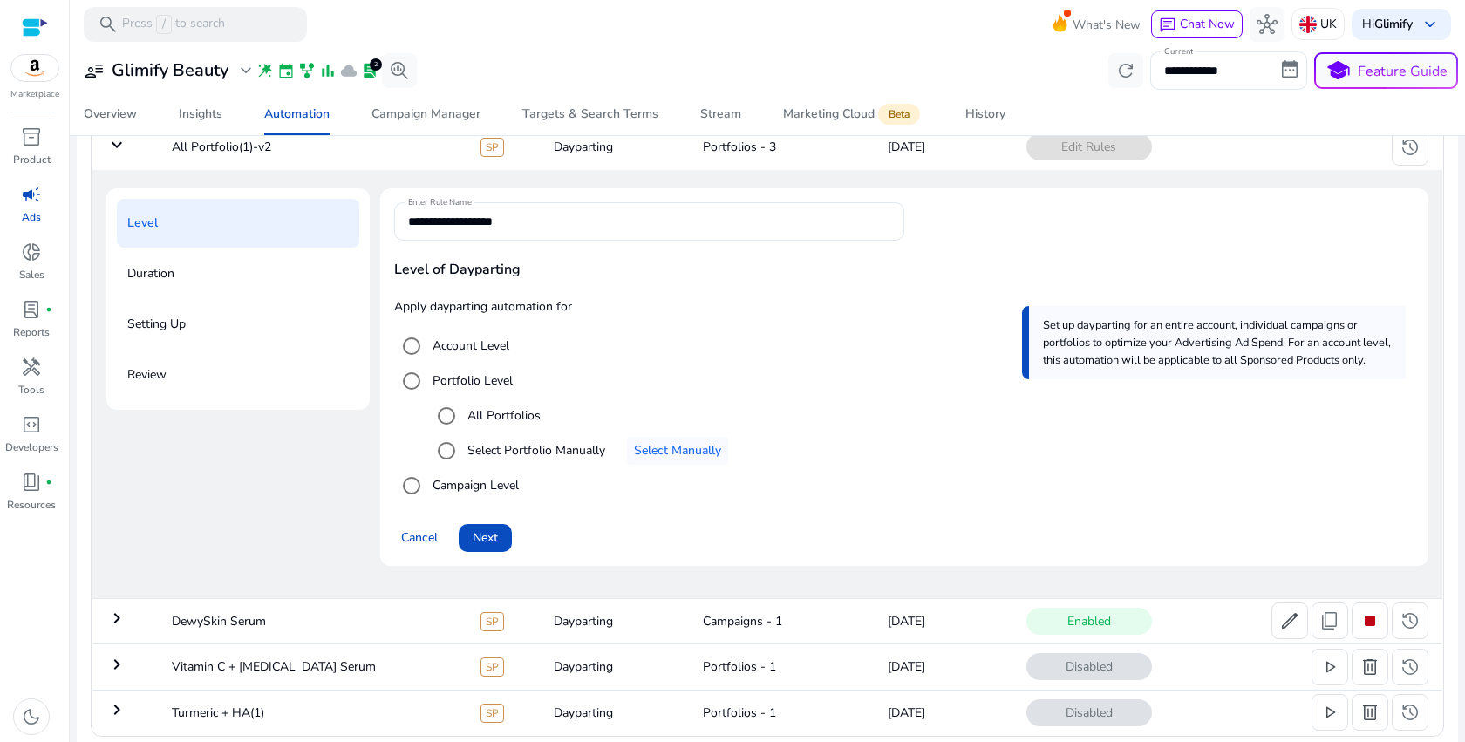
scroll to position [195, 0]
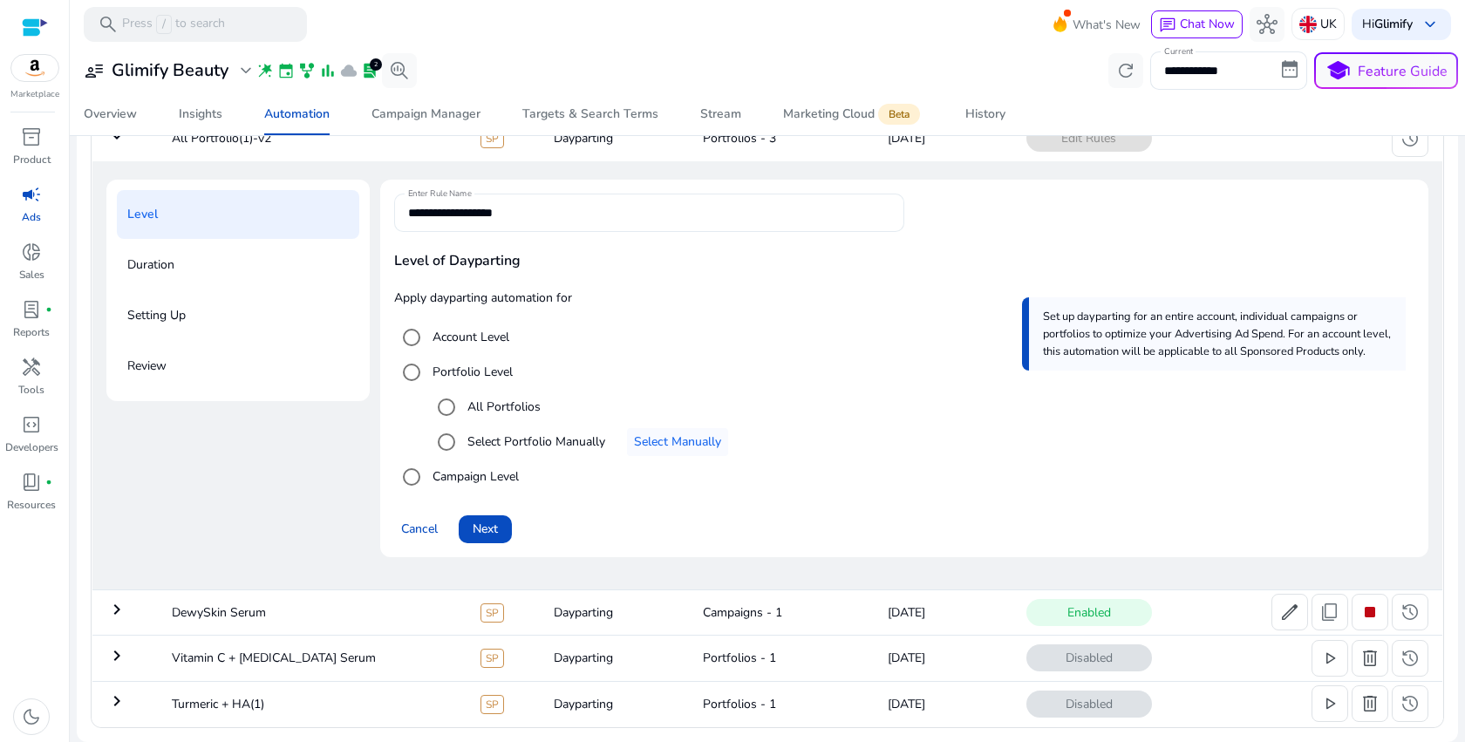
click at [603, 209] on input "**********" at bounding box center [649, 212] width 482 height 19
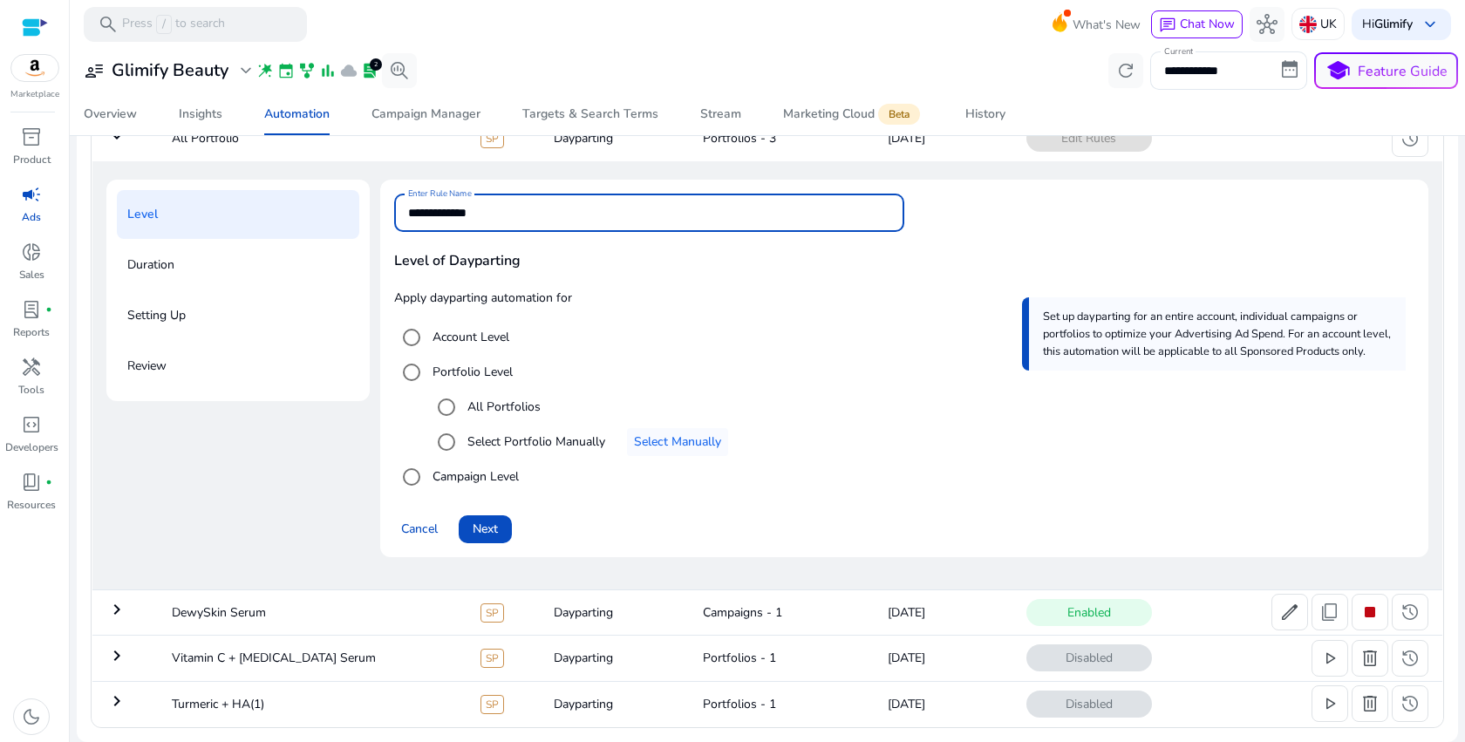
type input "**********"
click at [682, 347] on mat-radio-button "Account Level" at bounding box center [904, 337] width 1020 height 35
click at [497, 339] on label "Account Level" at bounding box center [469, 337] width 80 height 18
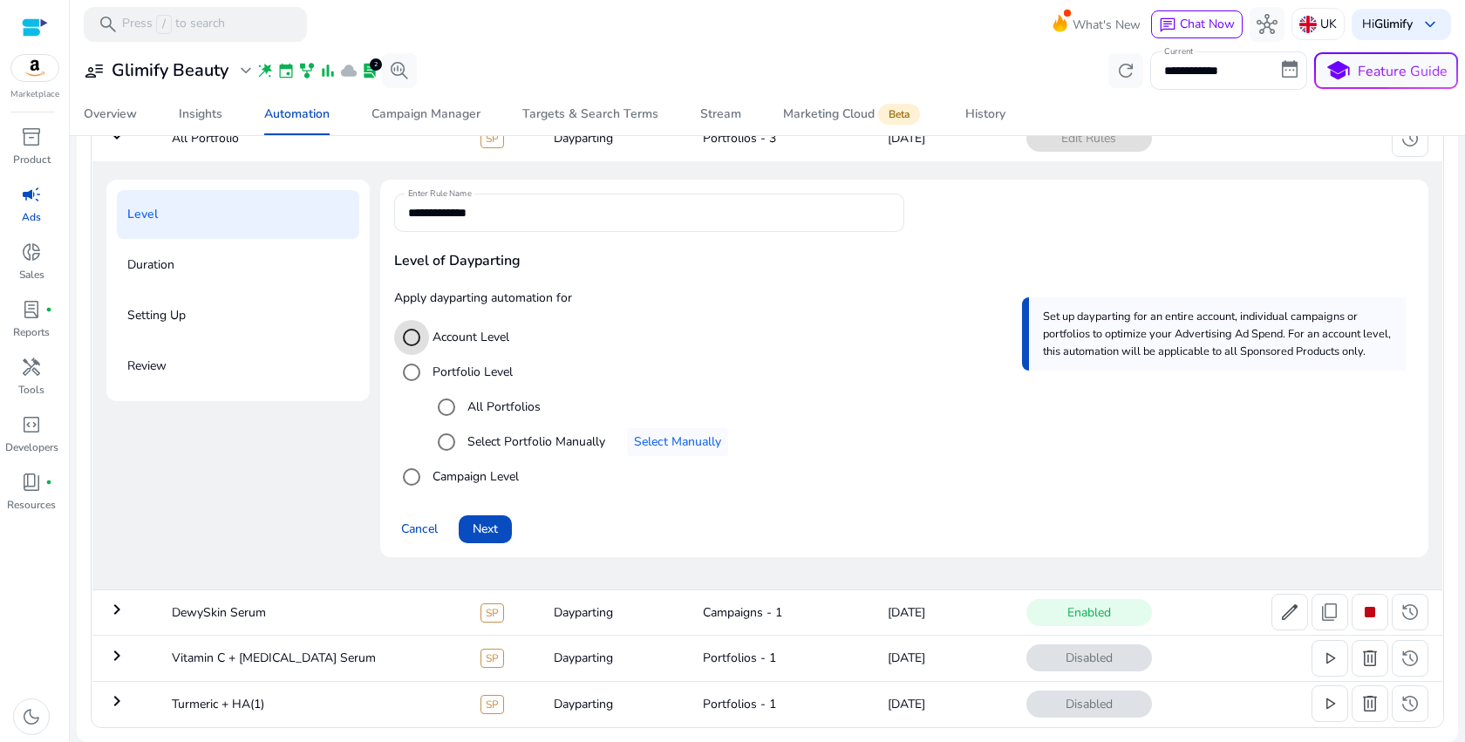
scroll to position [126, 0]
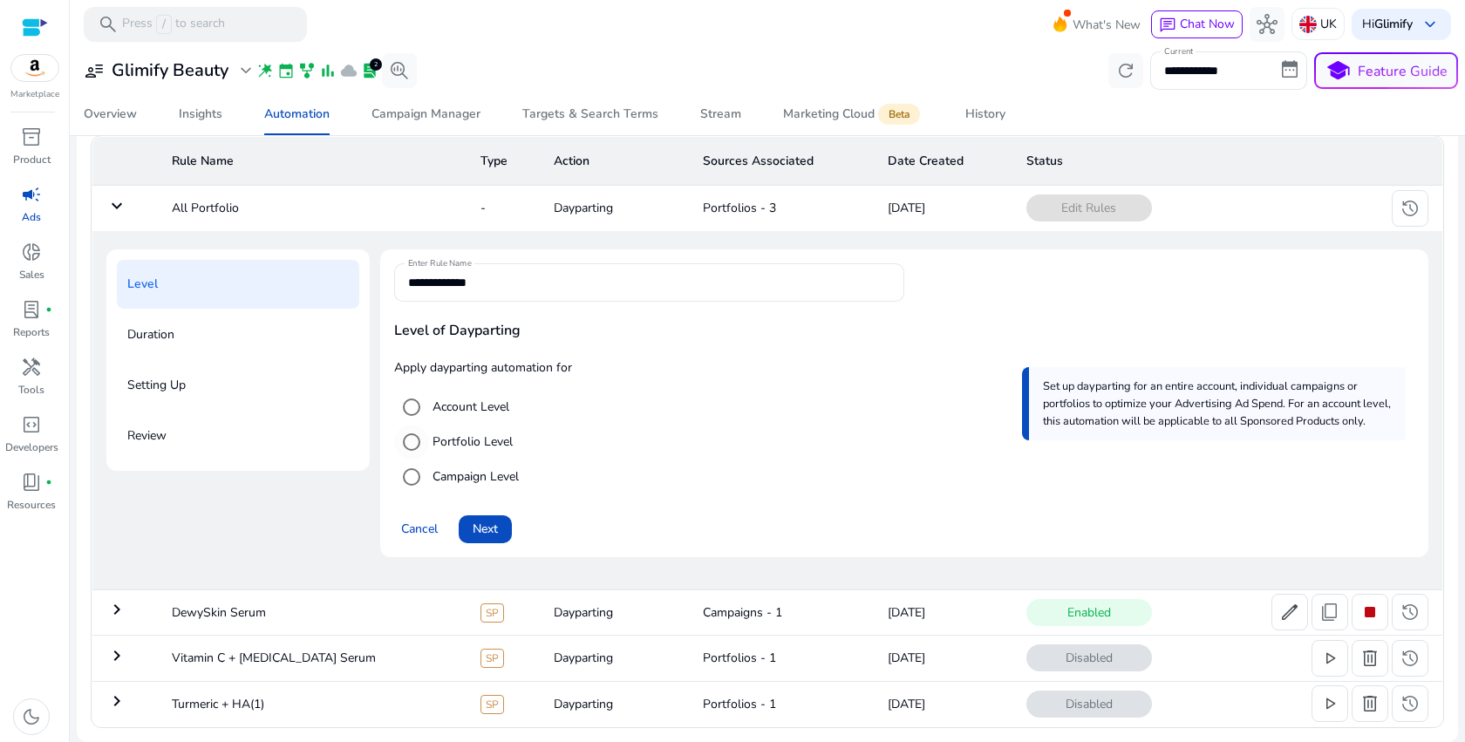
click at [469, 446] on label "Portfolio Level" at bounding box center [471, 441] width 84 height 18
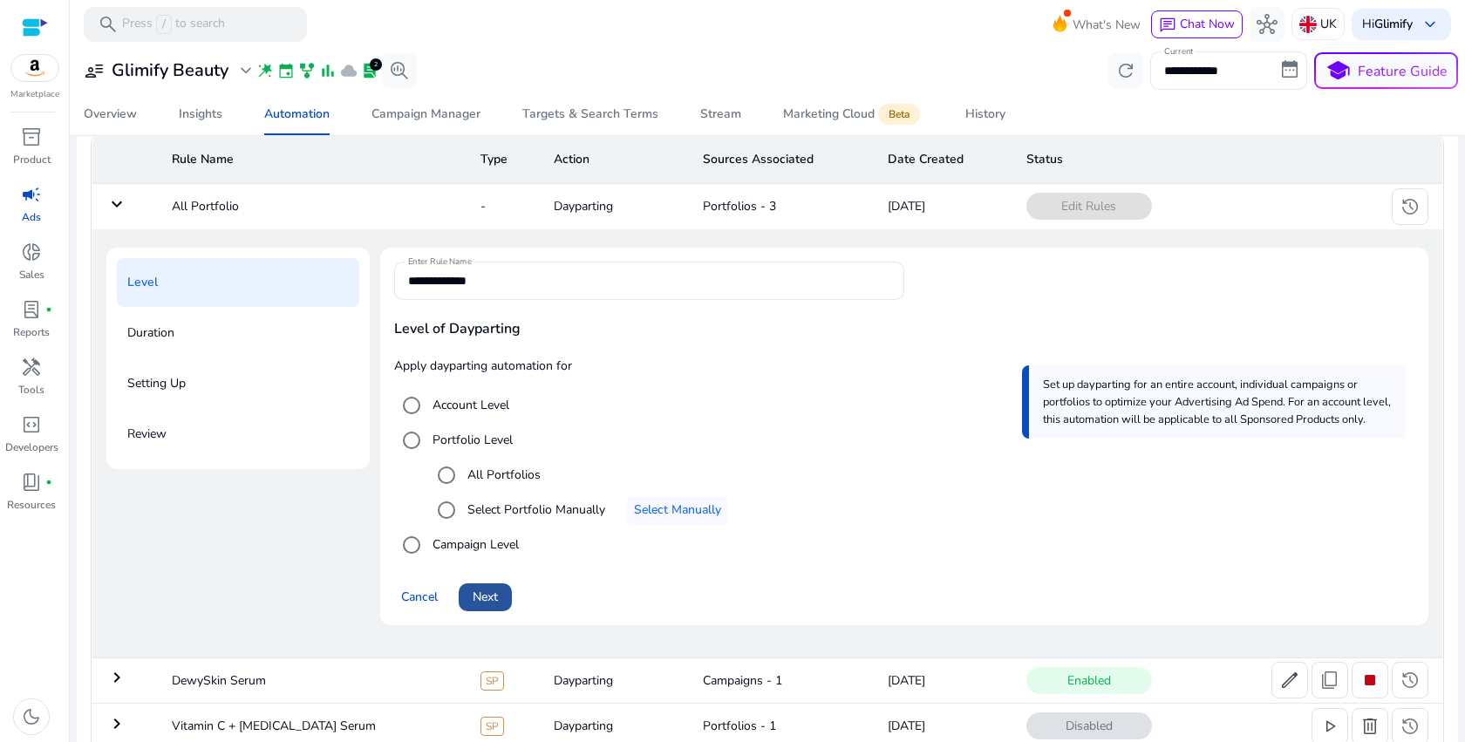
click at [493, 592] on span "Next" at bounding box center [485, 597] width 25 height 18
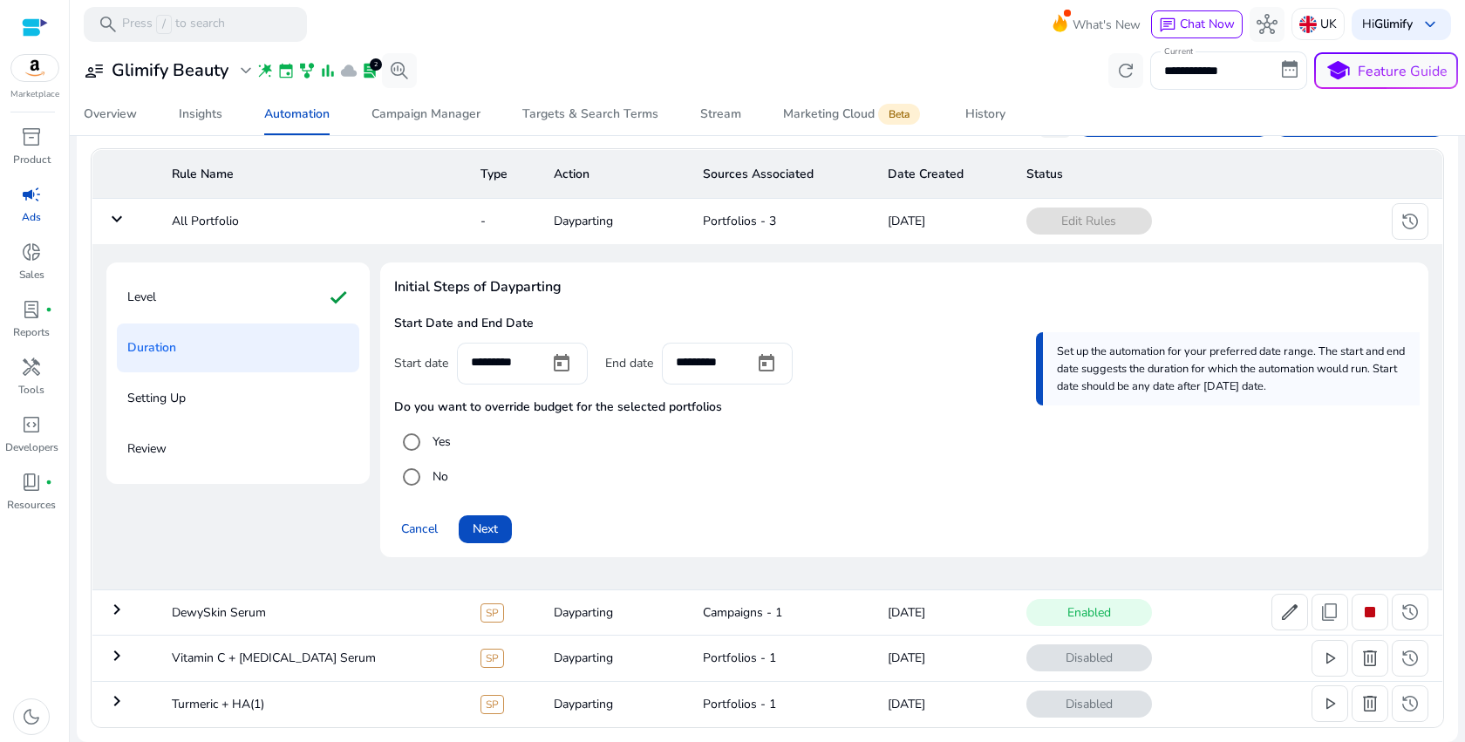
scroll to position [112, 0]
click at [555, 363] on span "Open calendar" at bounding box center [562, 364] width 42 height 42
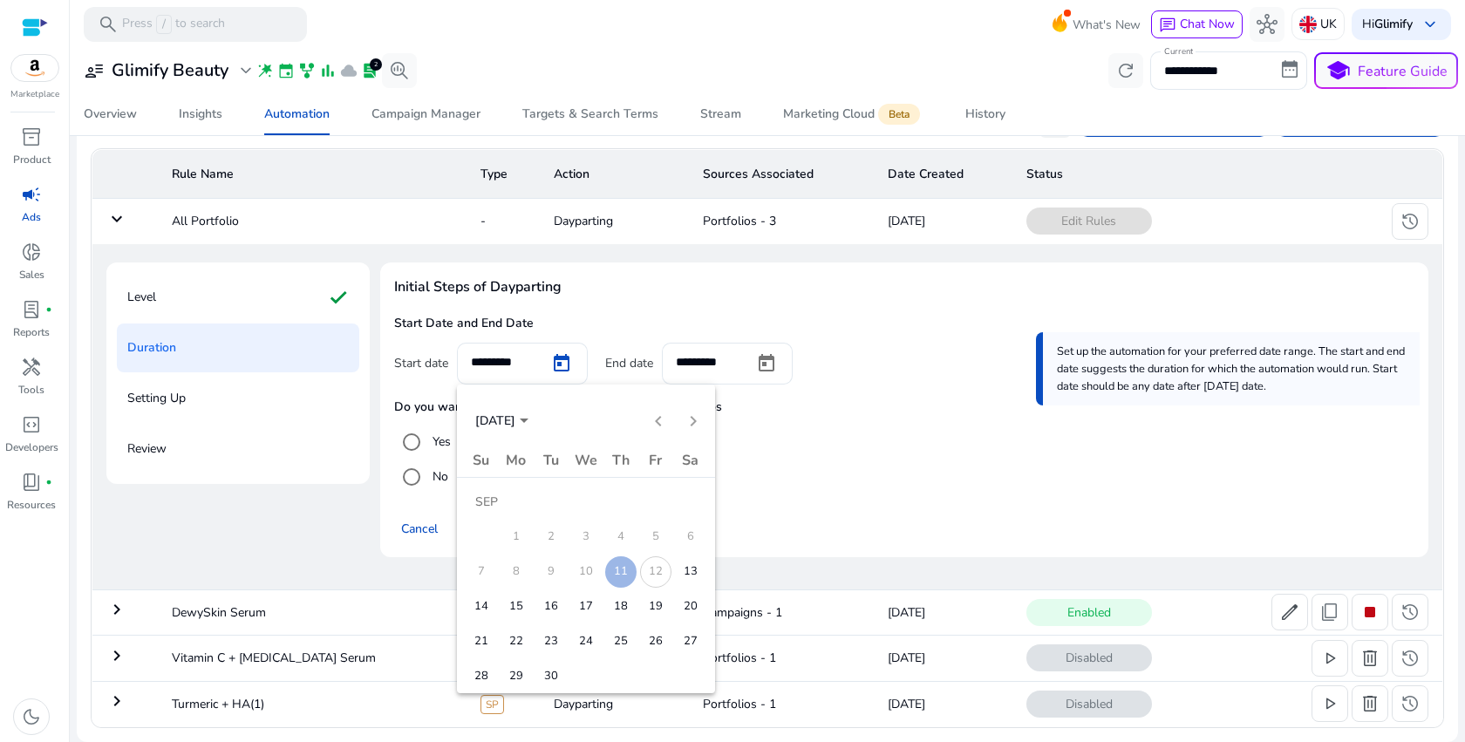
click at [656, 581] on span "12" at bounding box center [655, 571] width 31 height 31
click at [678, 581] on span "13" at bounding box center [690, 571] width 31 height 31
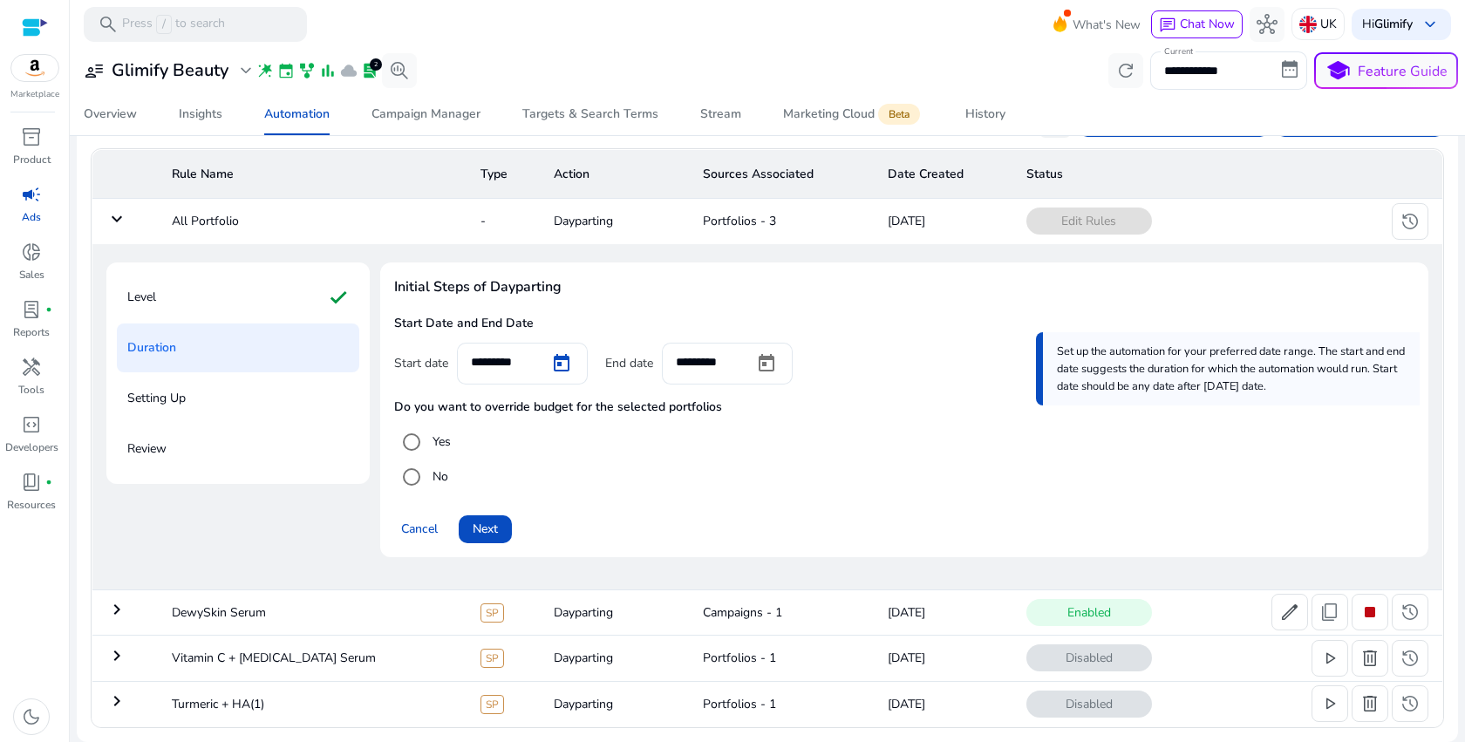
type input "*********"
click at [498, 535] on span "Next" at bounding box center [485, 529] width 25 height 18
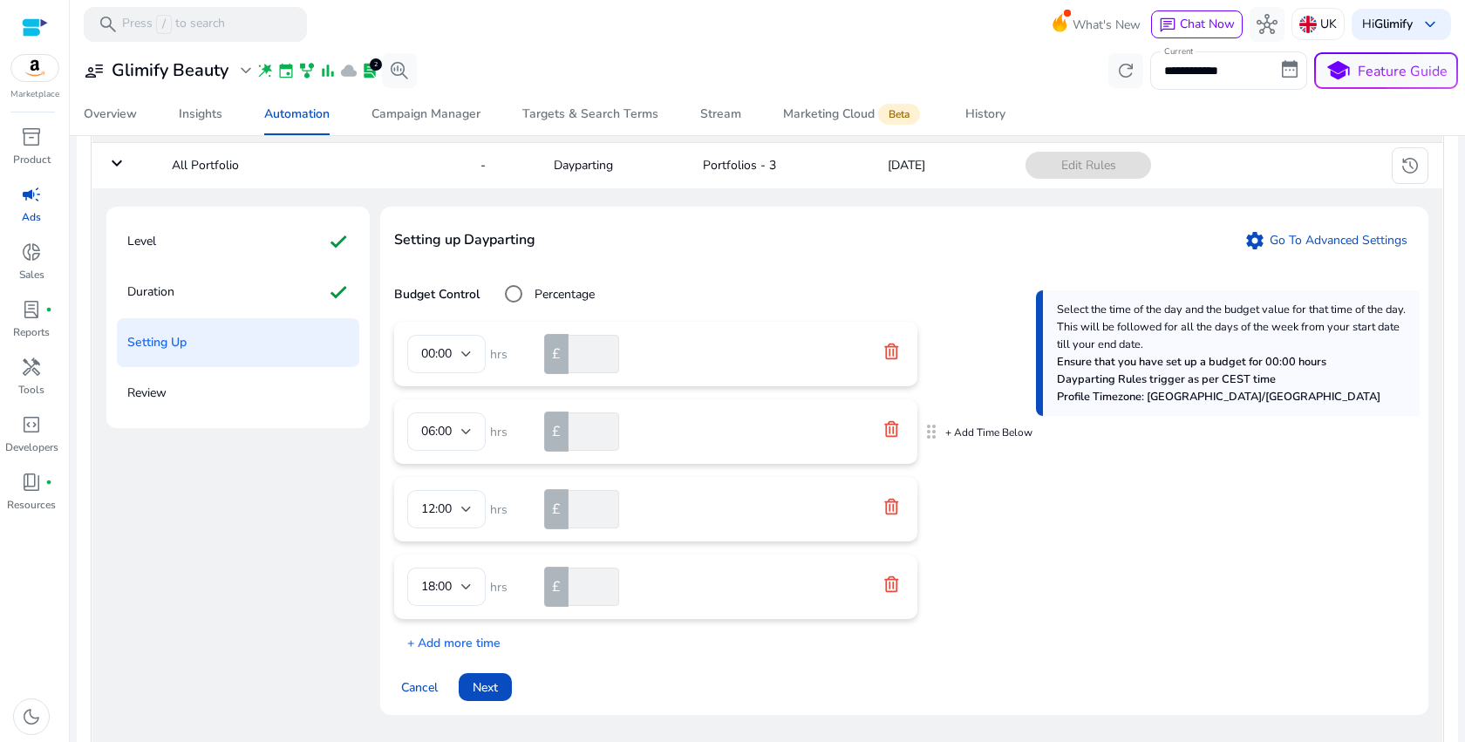
scroll to position [227, 0]
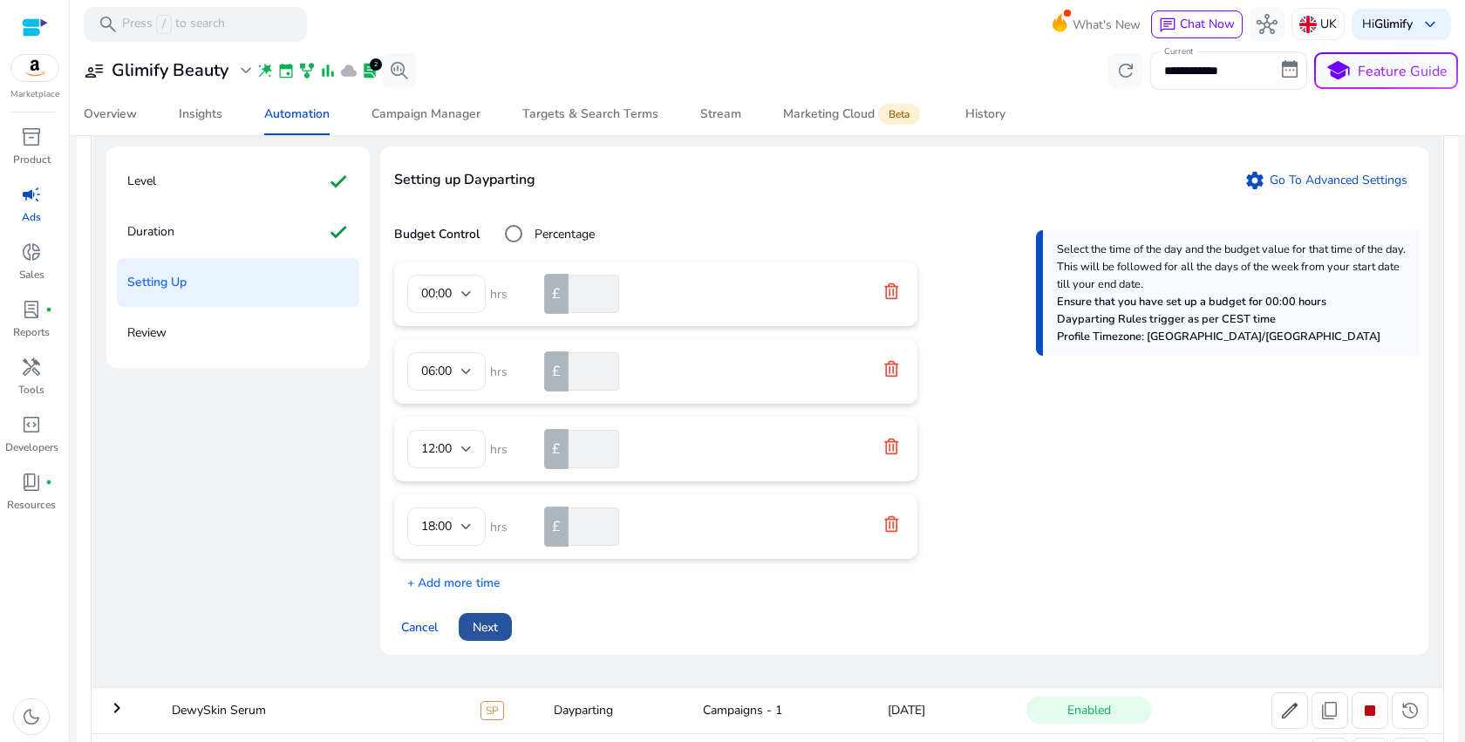
click at [479, 635] on span "Next" at bounding box center [485, 627] width 25 height 18
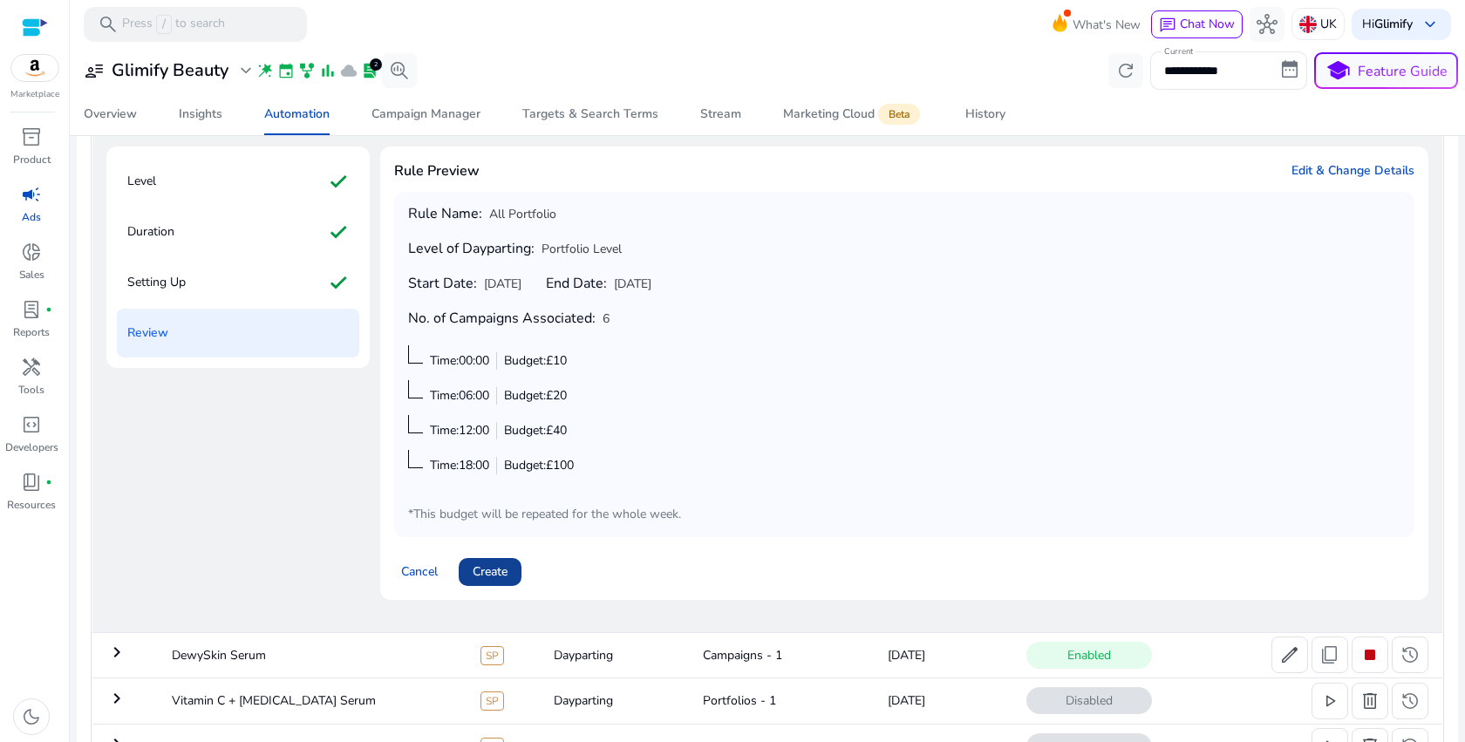
click at [494, 581] on span "Create" at bounding box center [490, 571] width 35 height 18
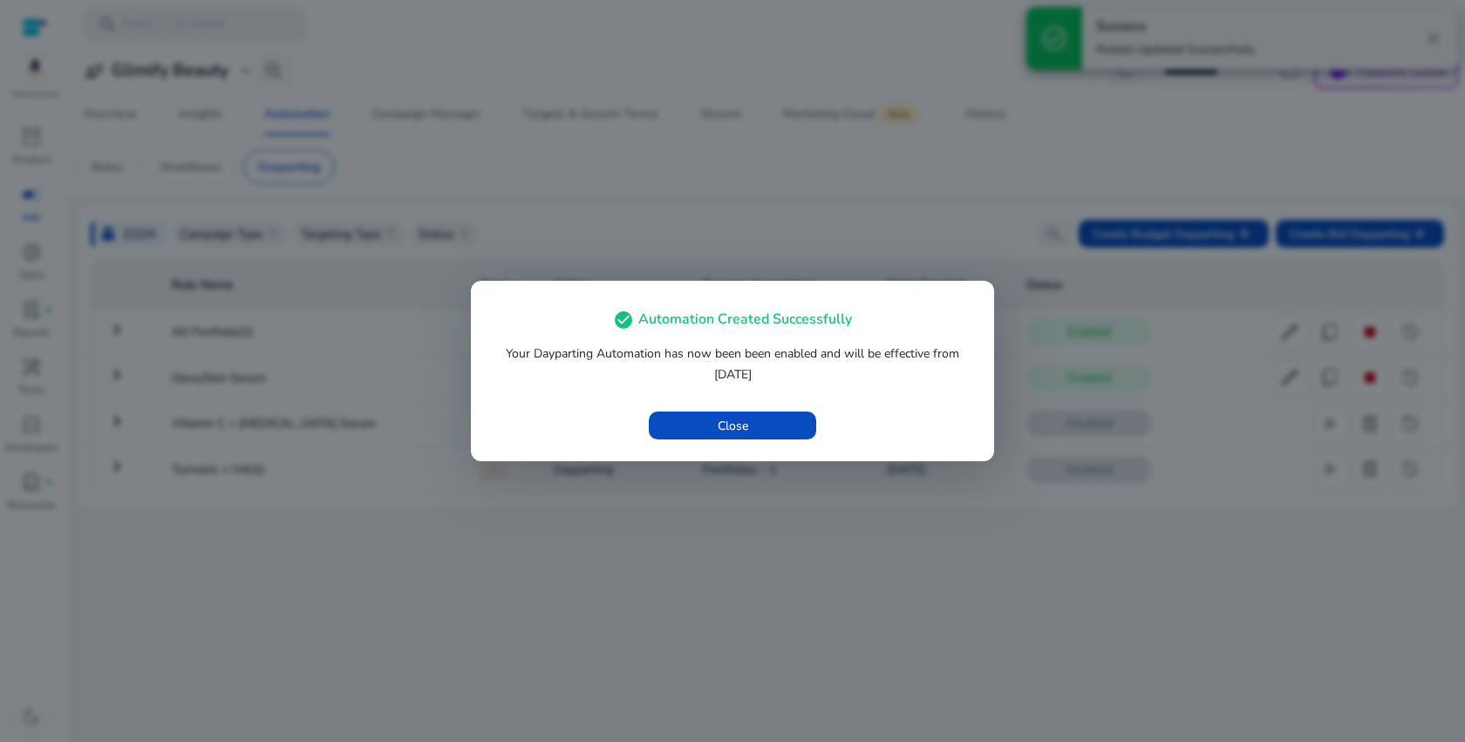
scroll to position [0, 0]
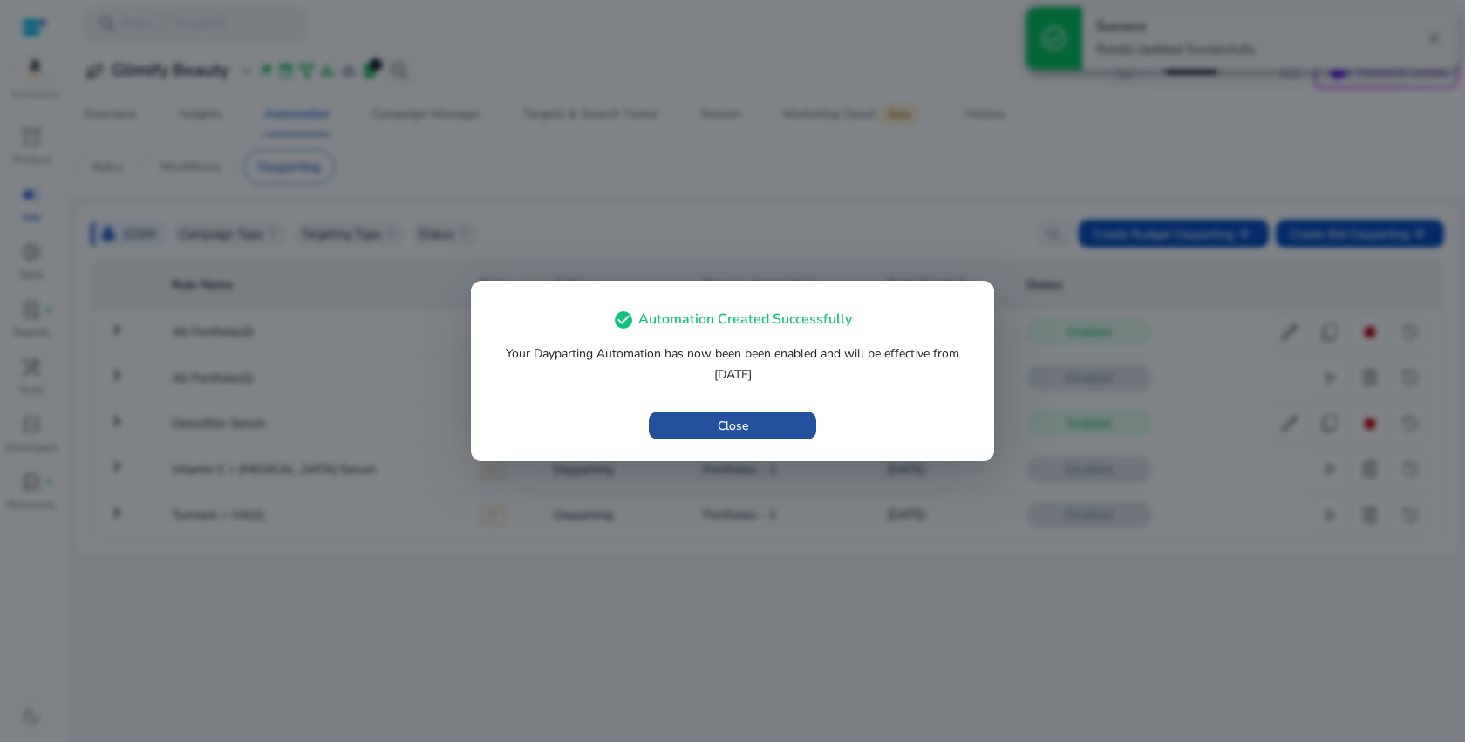
click at [769, 432] on span "button" at bounding box center [732, 426] width 167 height 42
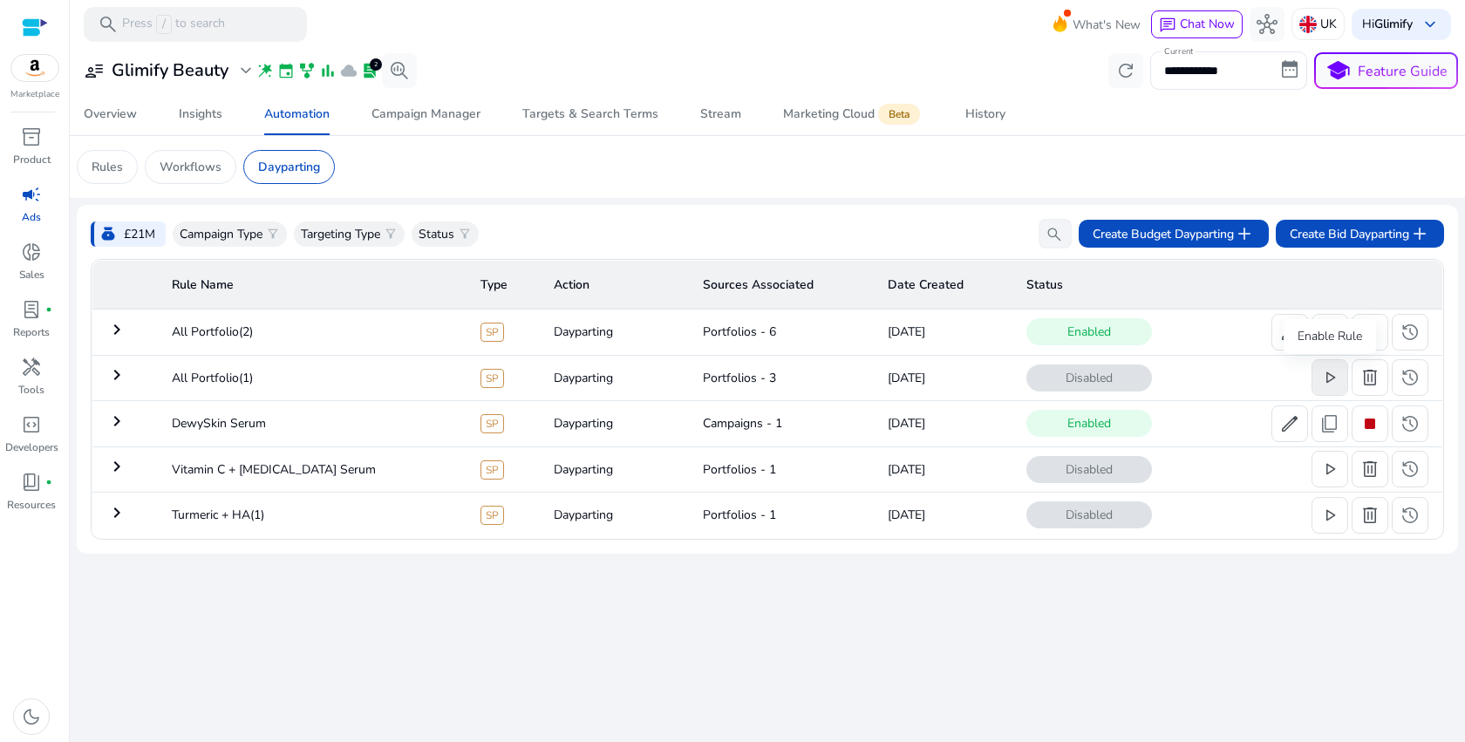
click at [1333, 374] on span "play_arrow" at bounding box center [1329, 377] width 21 height 21
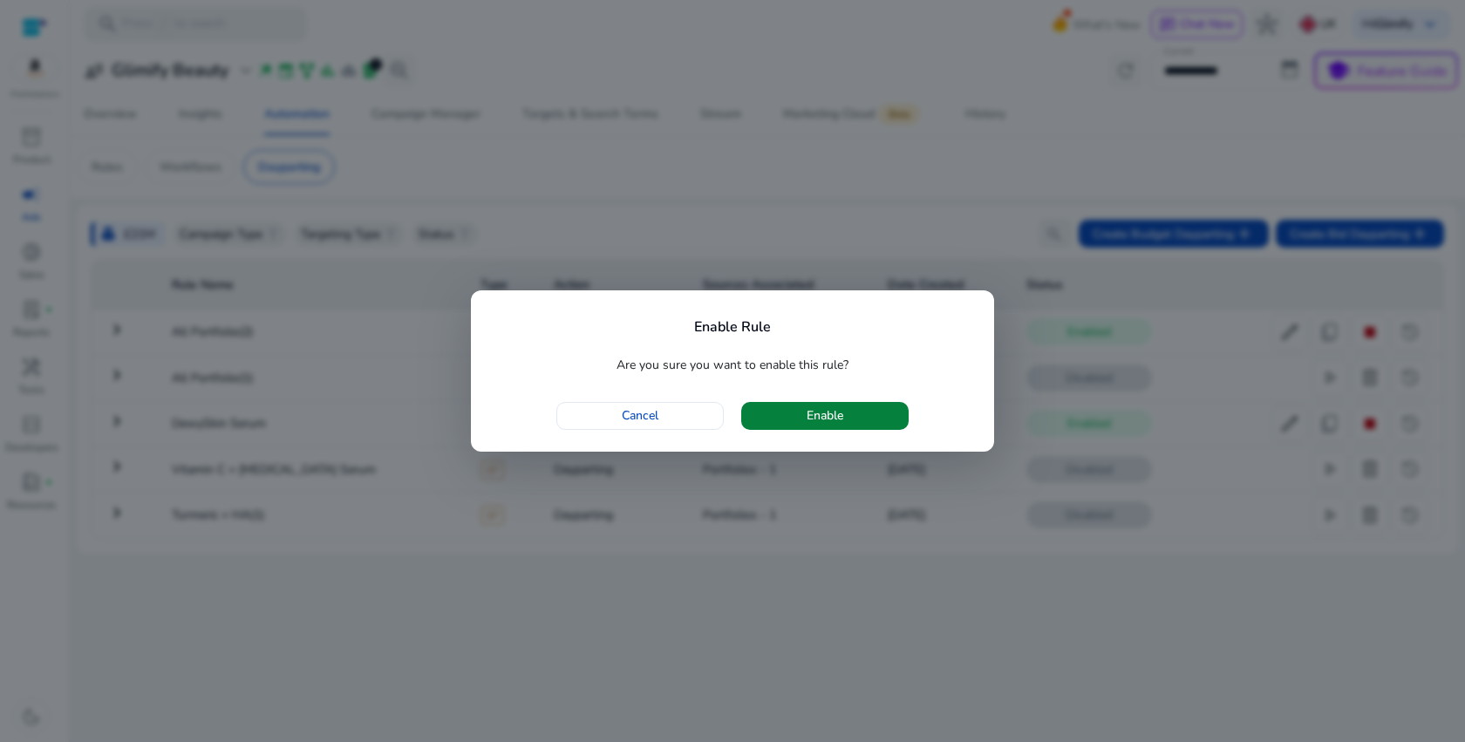
click at [884, 411] on span "button" at bounding box center [824, 416] width 167 height 42
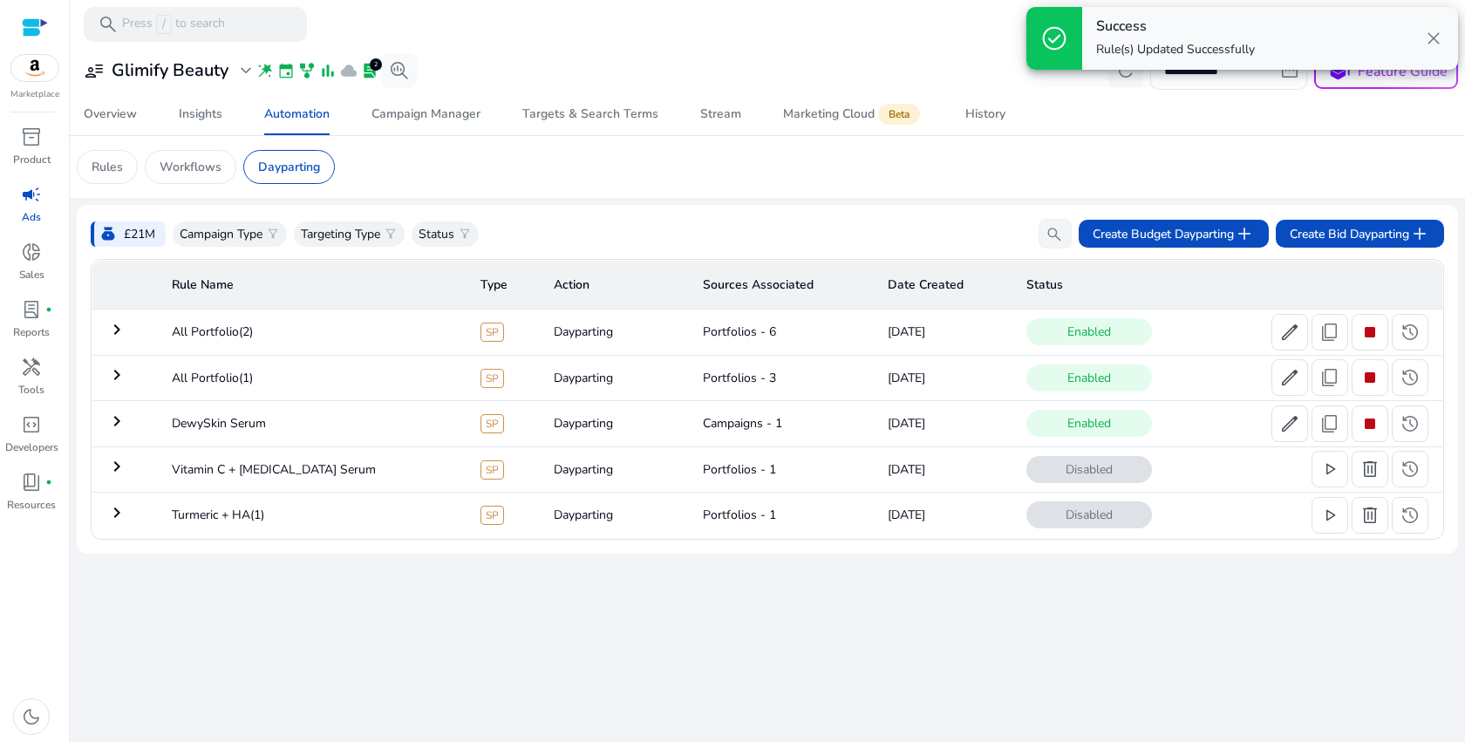
click at [120, 333] on mat-icon "keyboard_arrow_right" at bounding box center [116, 329] width 21 height 21
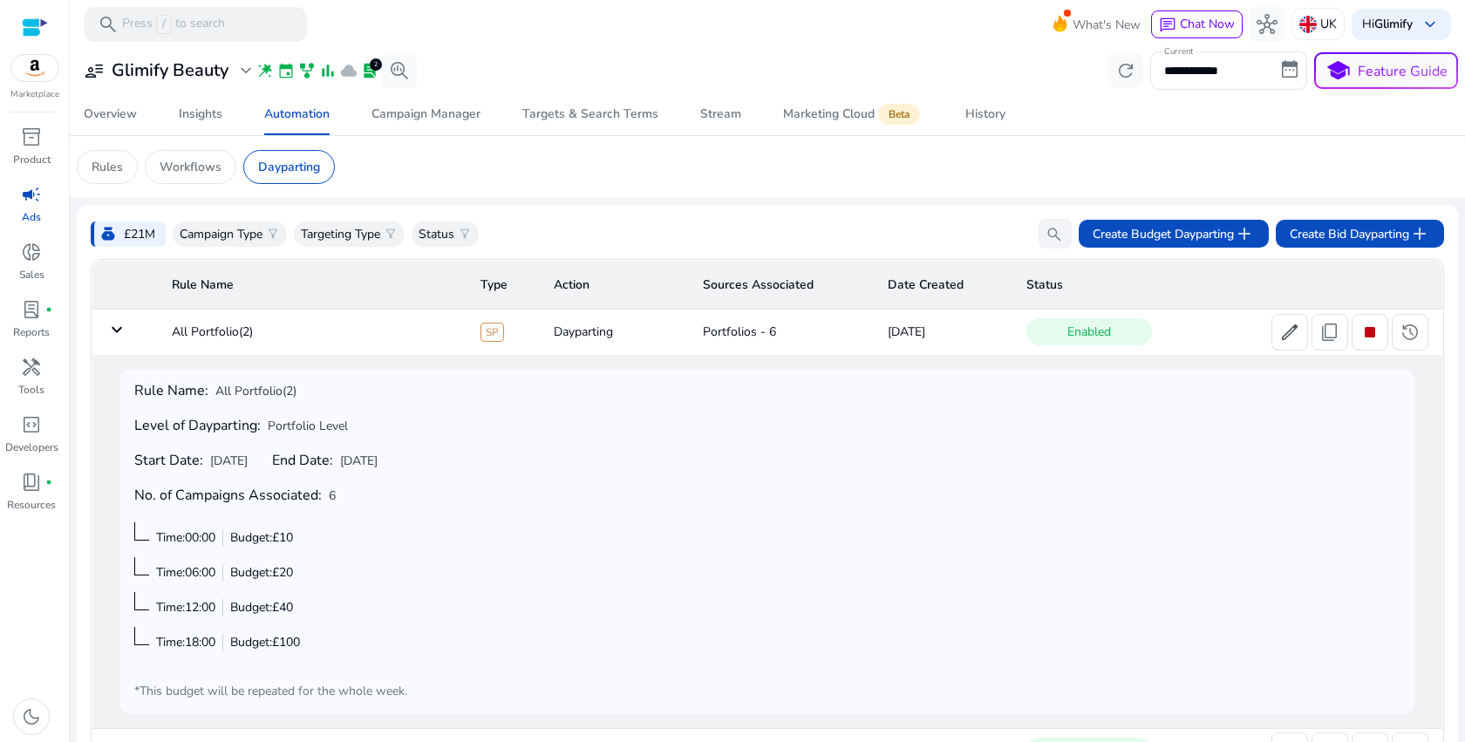
click at [120, 333] on mat-icon "keyboard_arrow_down" at bounding box center [116, 329] width 21 height 21
